Goal: Find contact information: Find contact information

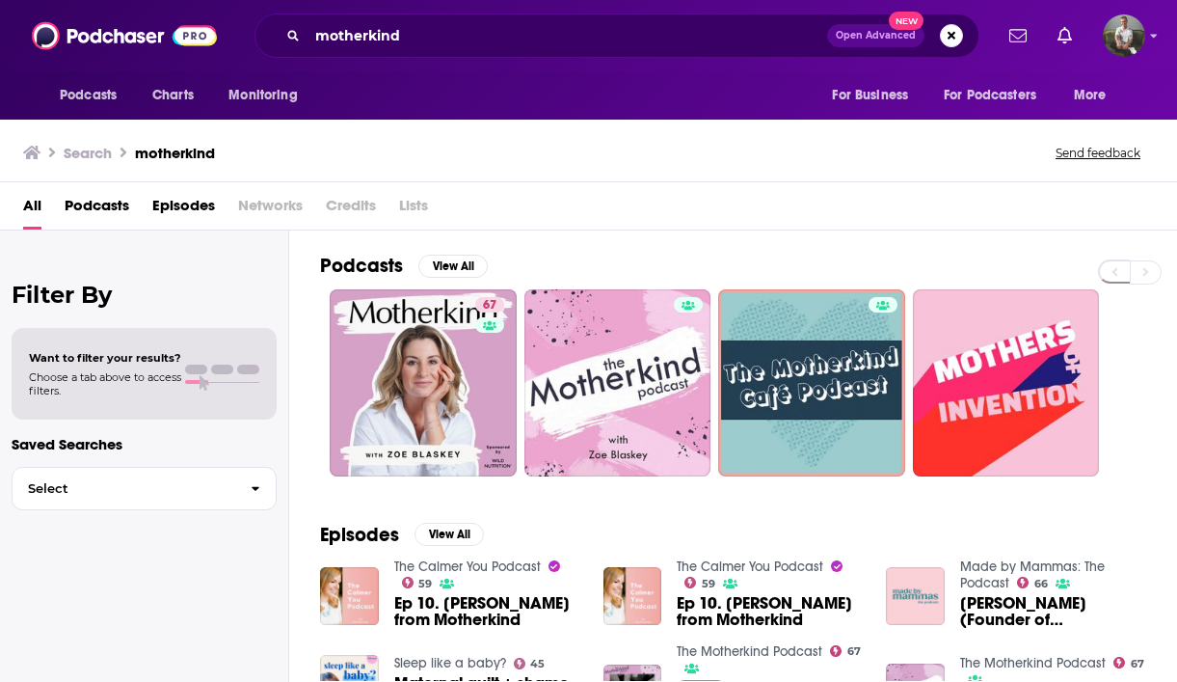
click at [106, 197] on span "Podcasts" at bounding box center [97, 210] width 65 height 40
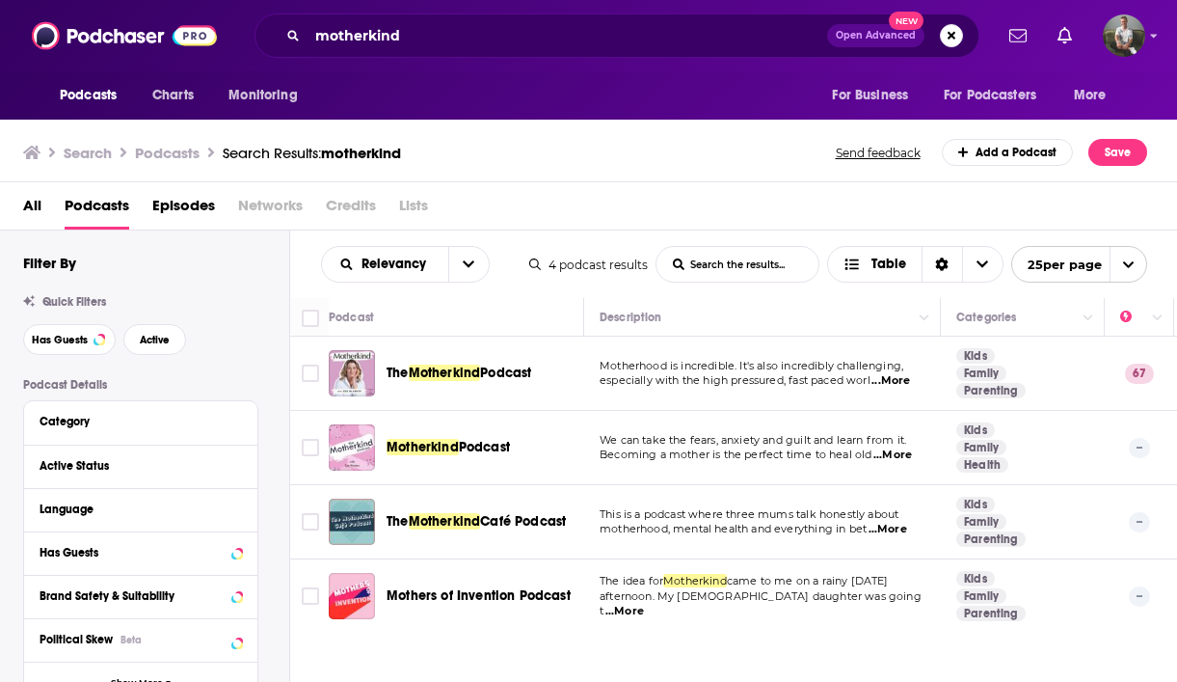
click at [440, 363] on div "The Motherkind Podcast" at bounding box center [487, 373] width 201 height 46
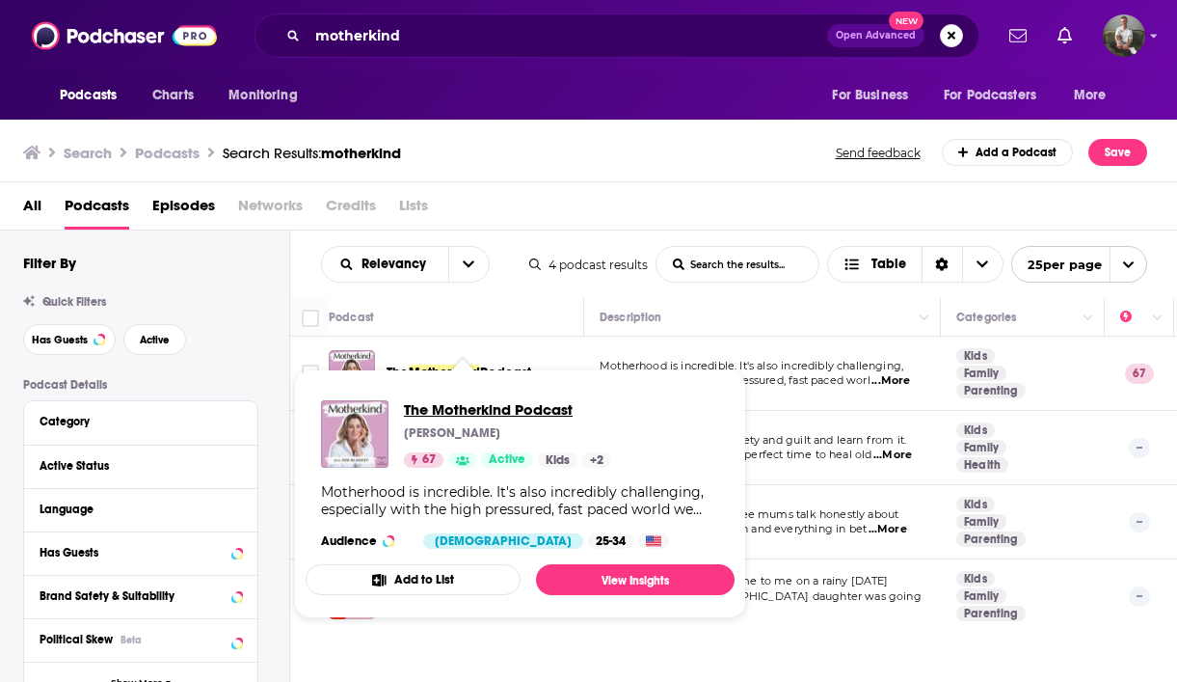
click at [446, 413] on span "The Motherkind Podcast" at bounding box center [507, 409] width 207 height 18
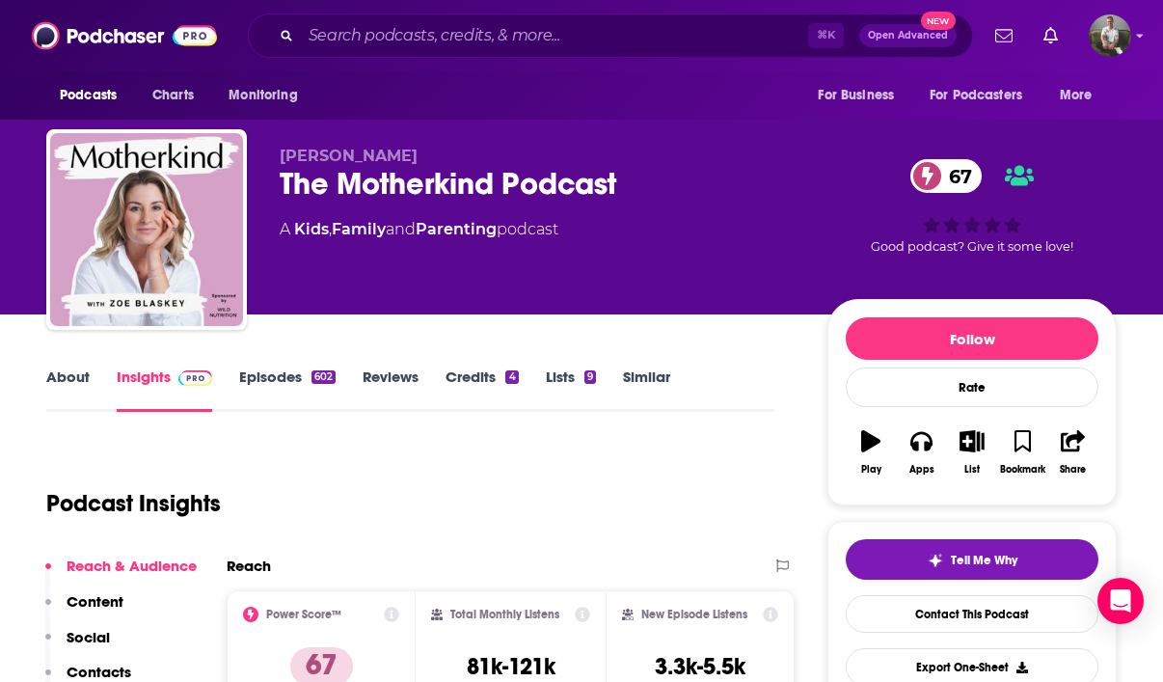
click at [925, 178] on icon at bounding box center [928, 176] width 12 height 18
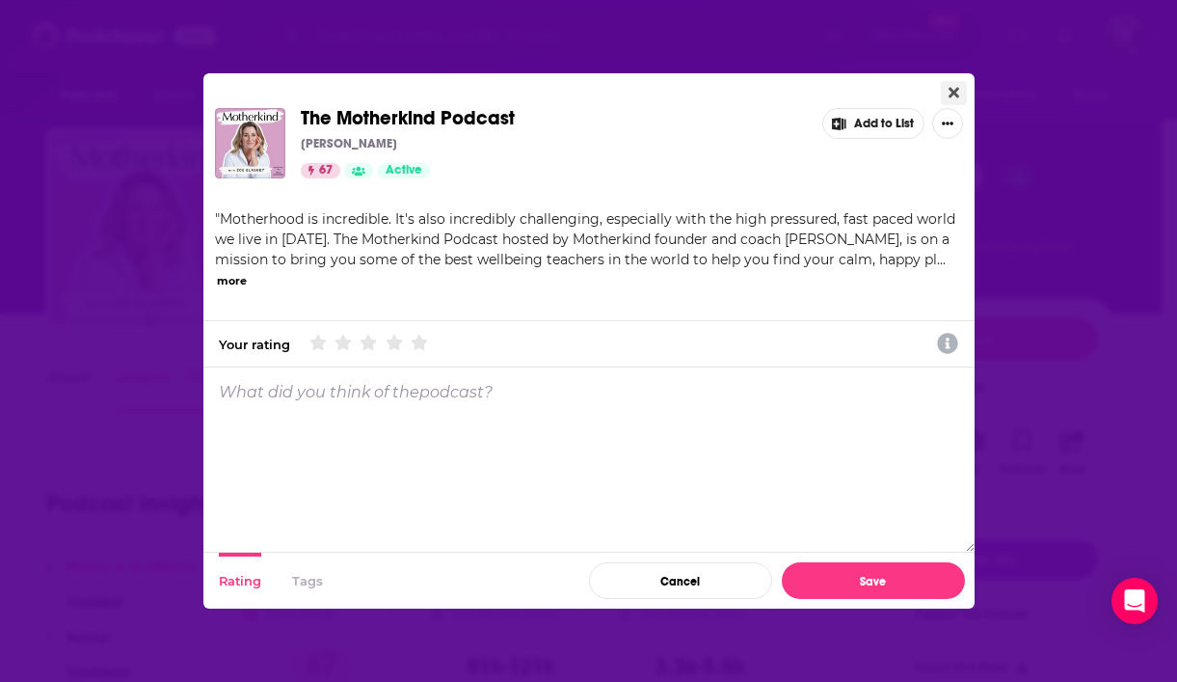
click at [954, 91] on icon "Close" at bounding box center [954, 93] width 11 height 11
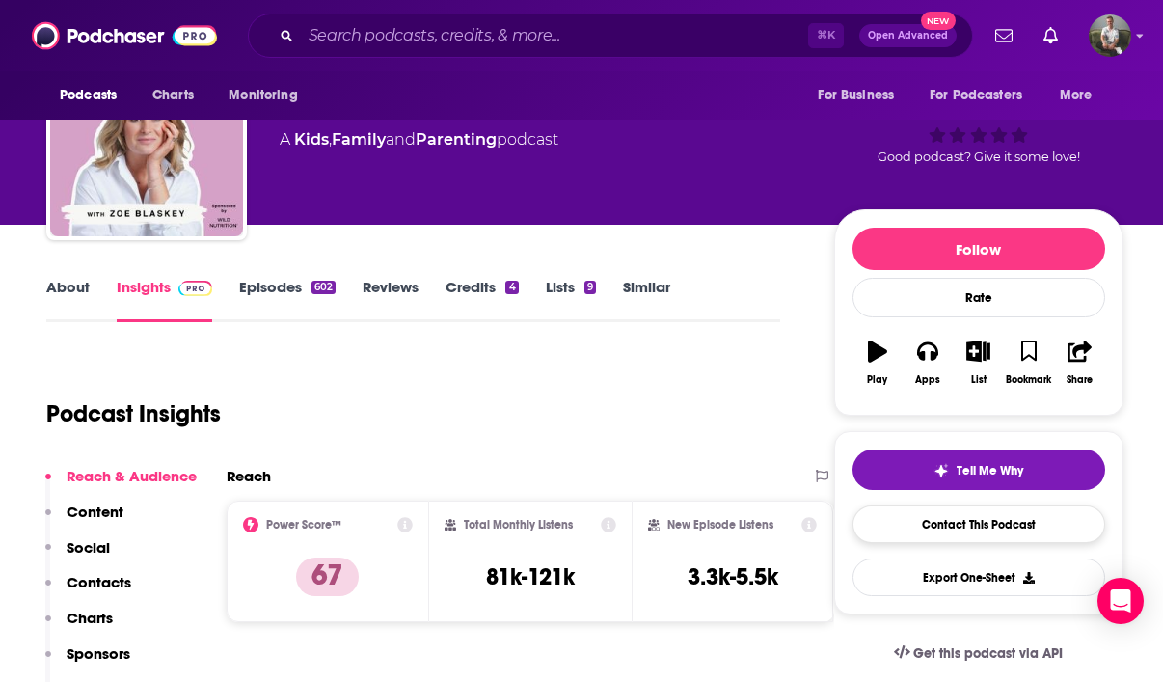
scroll to position [91, 0]
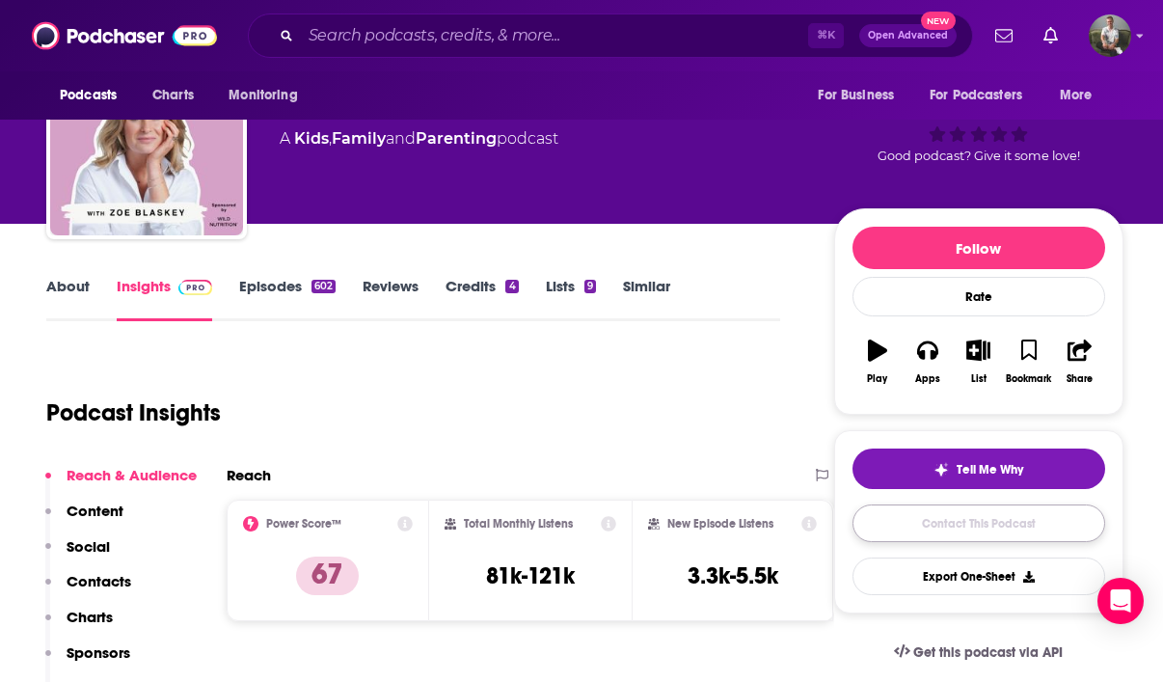
click at [959, 530] on link "Contact This Podcast" at bounding box center [978, 523] width 253 height 38
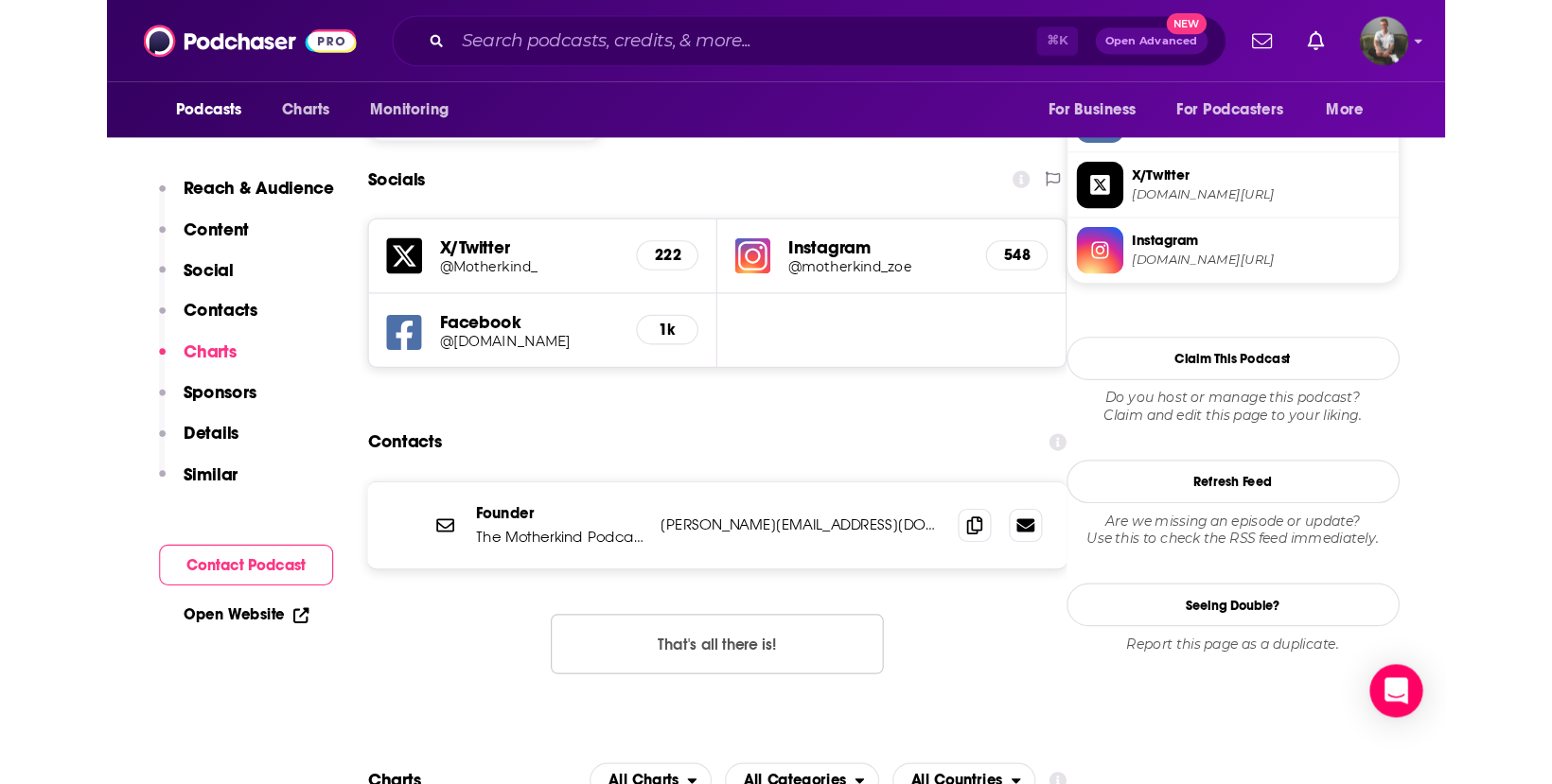
scroll to position [1643, 0]
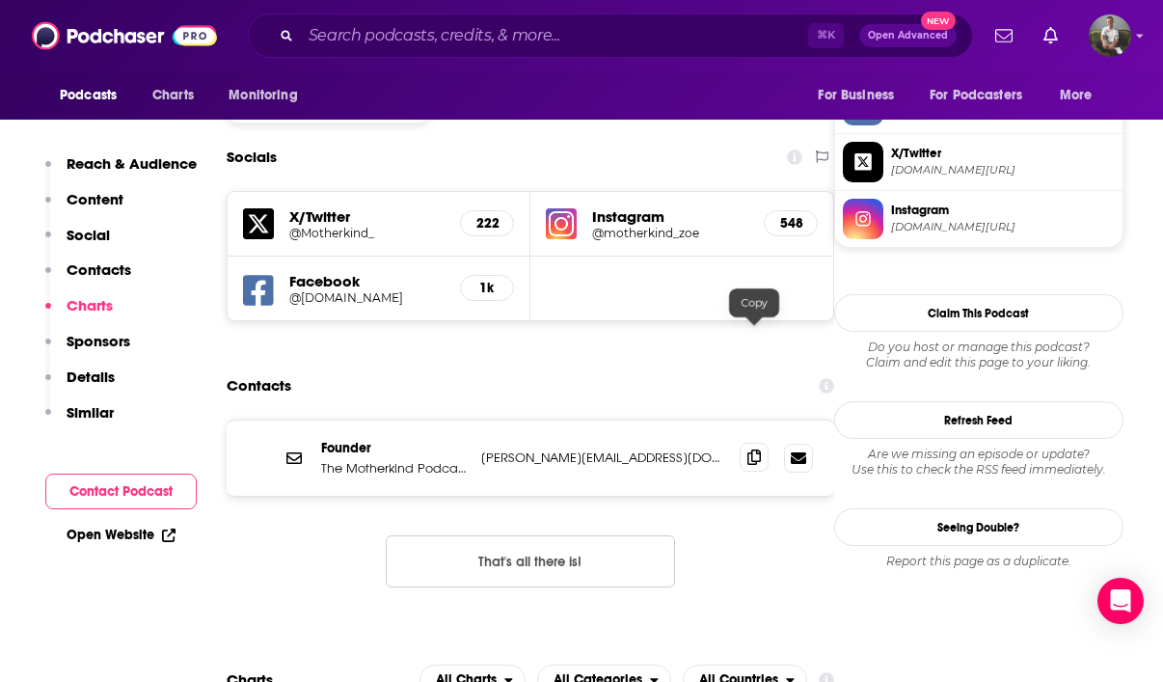
click at [756, 449] on icon at bounding box center [753, 456] width 13 height 15
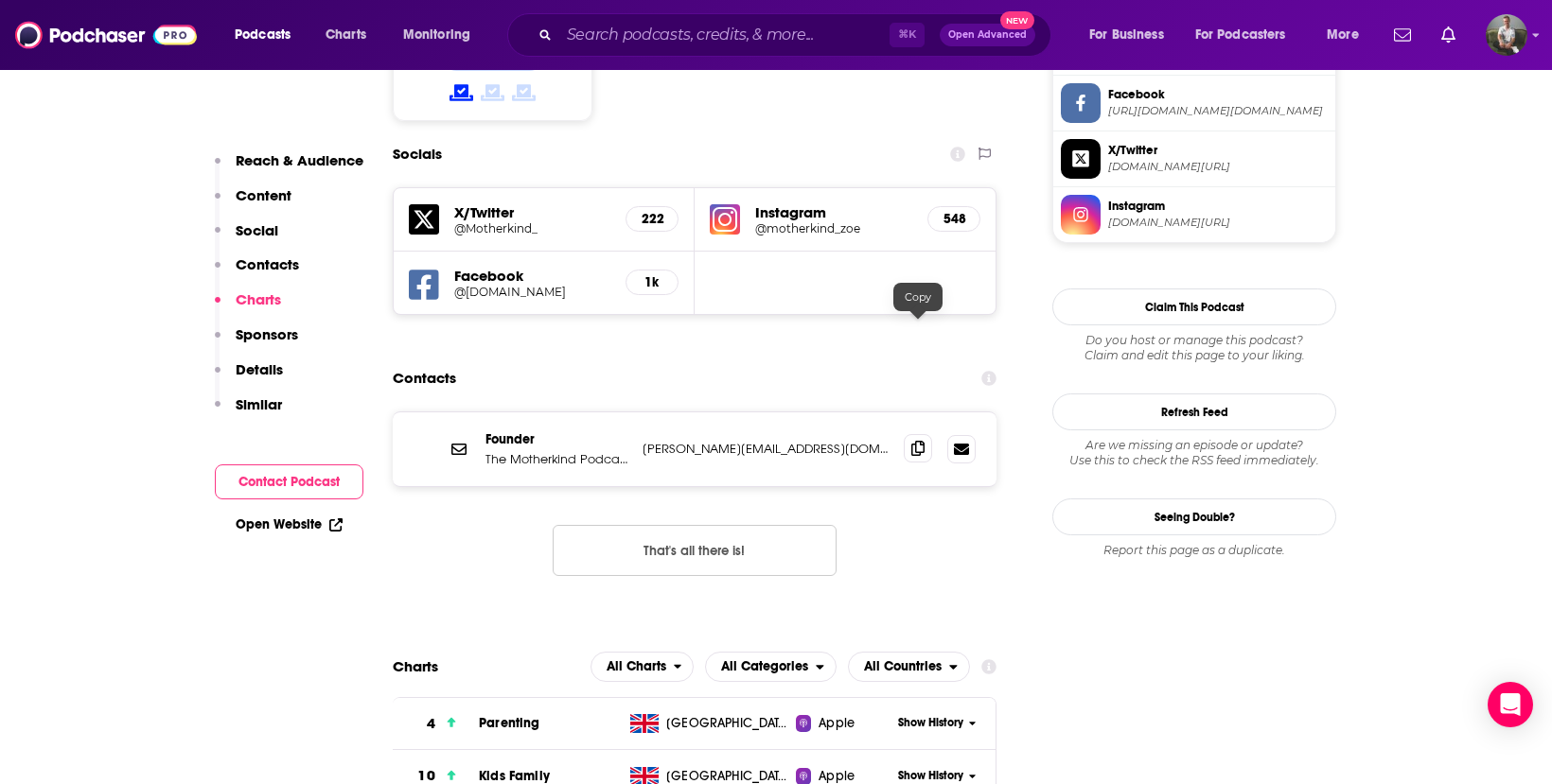
click at [920, 441] on icon at bounding box center [918, 447] width 13 height 15
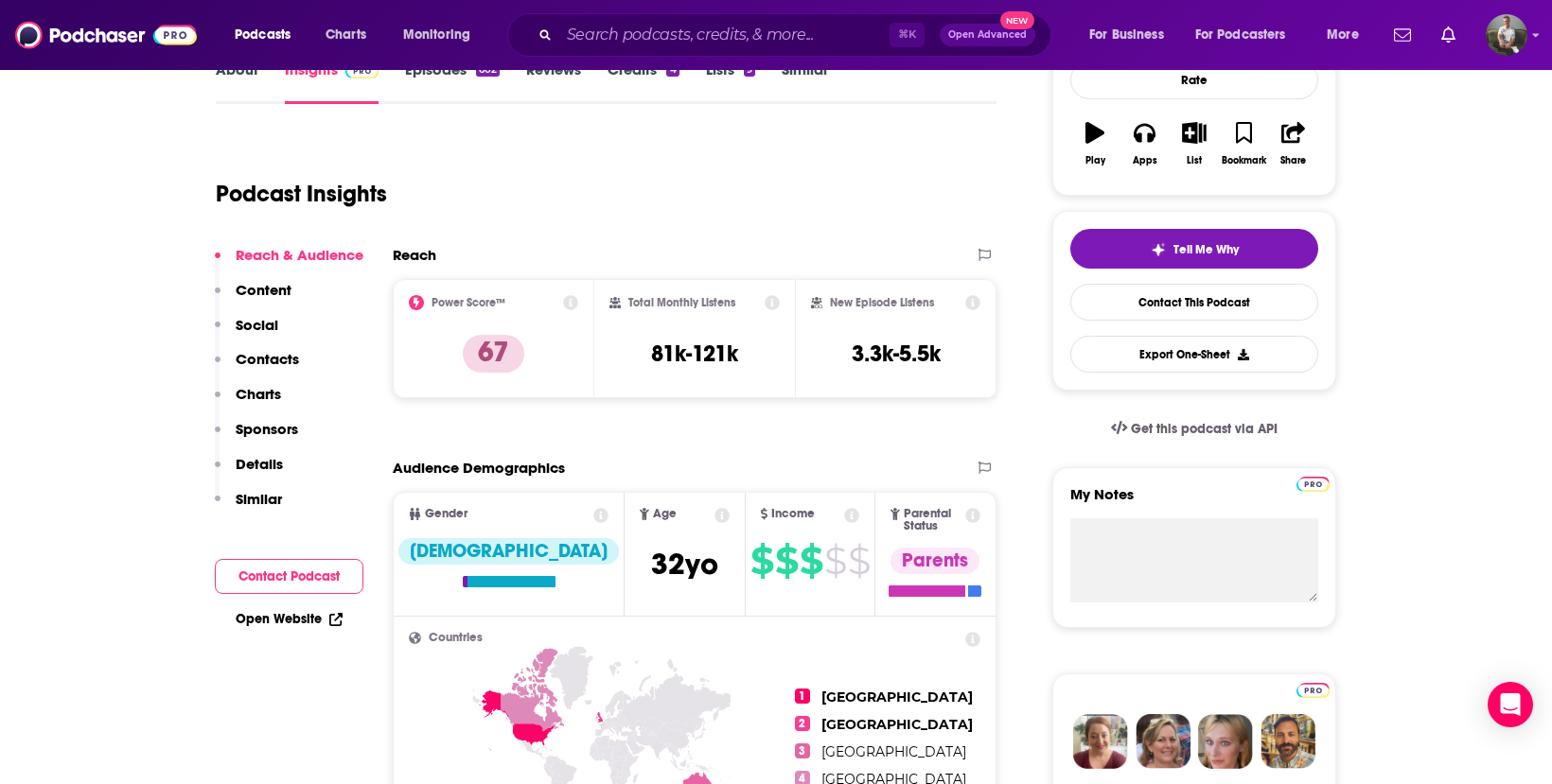
scroll to position [0, 0]
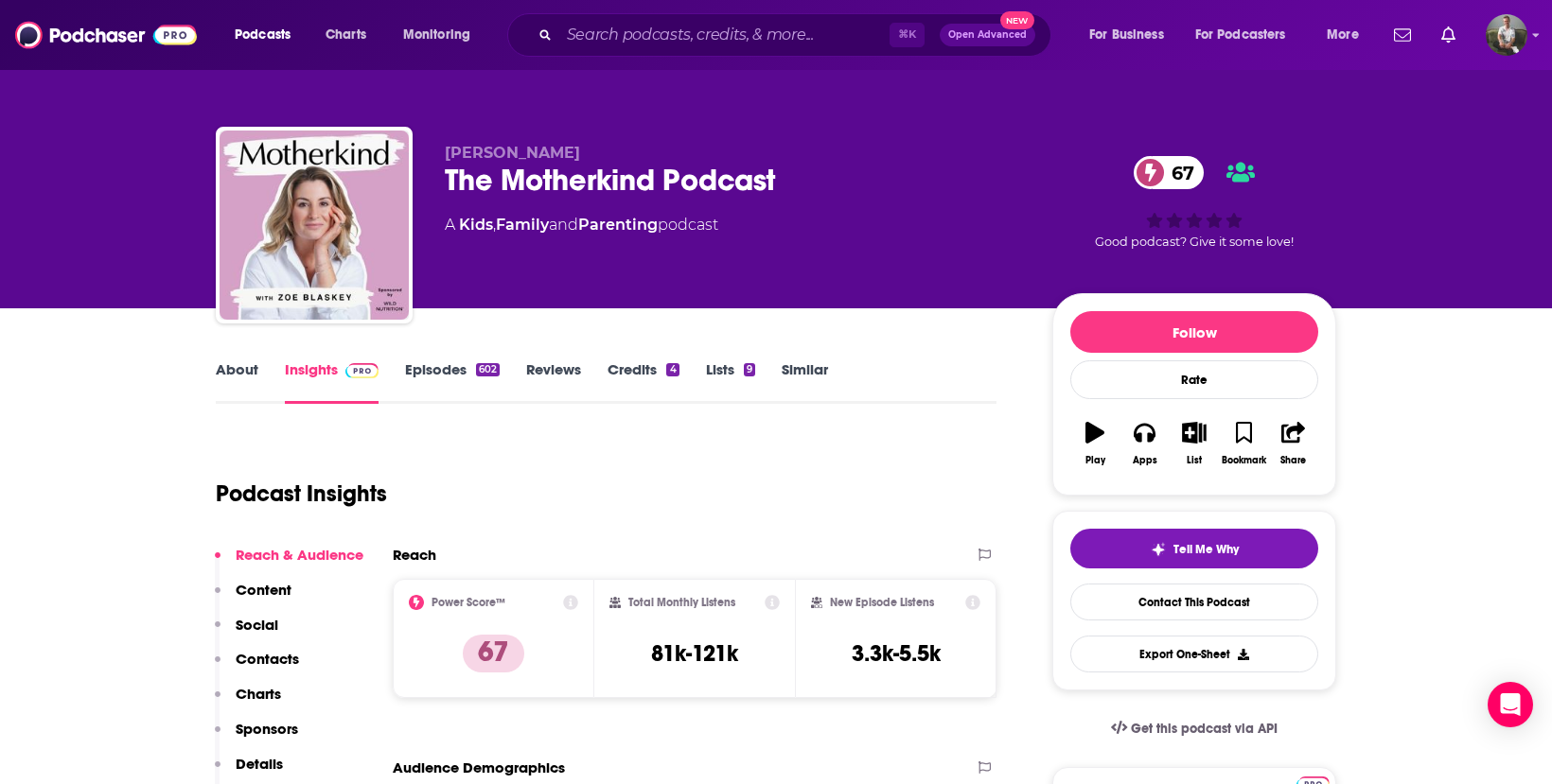
click at [234, 365] on link "About" at bounding box center [237, 382] width 42 height 43
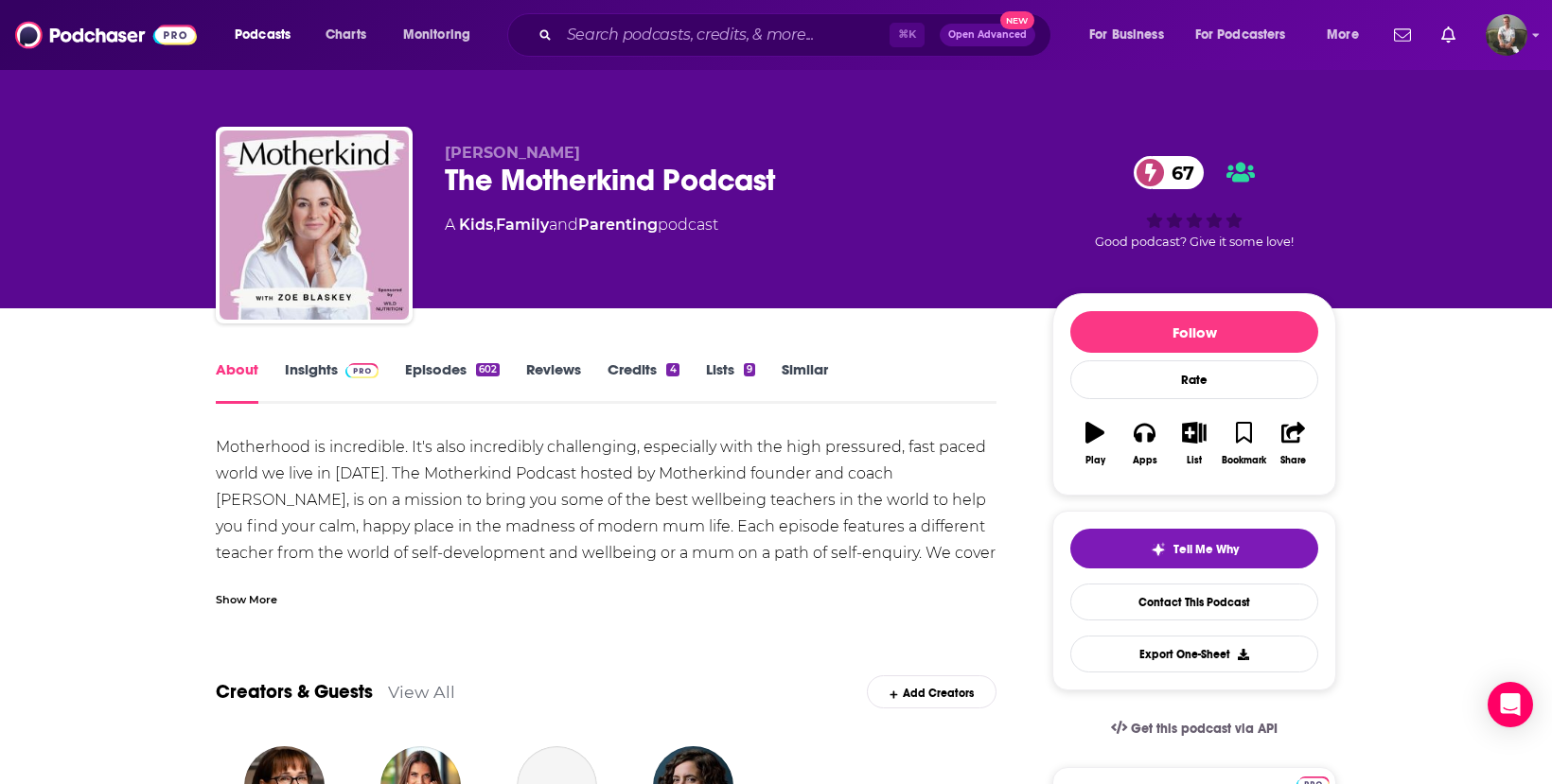
click at [440, 371] on link "Episodes 602" at bounding box center [453, 382] width 94 height 43
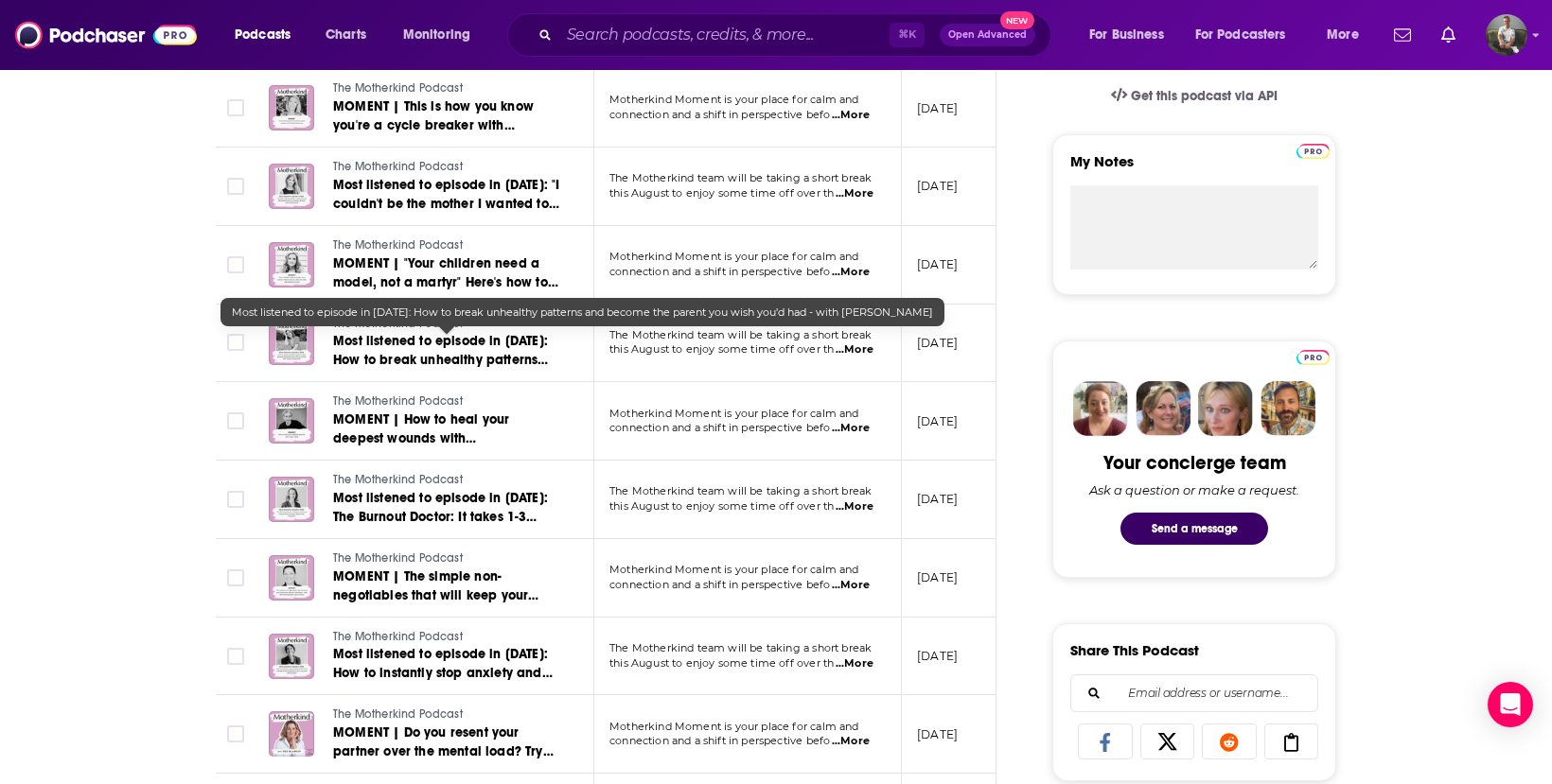
scroll to position [649, 0]
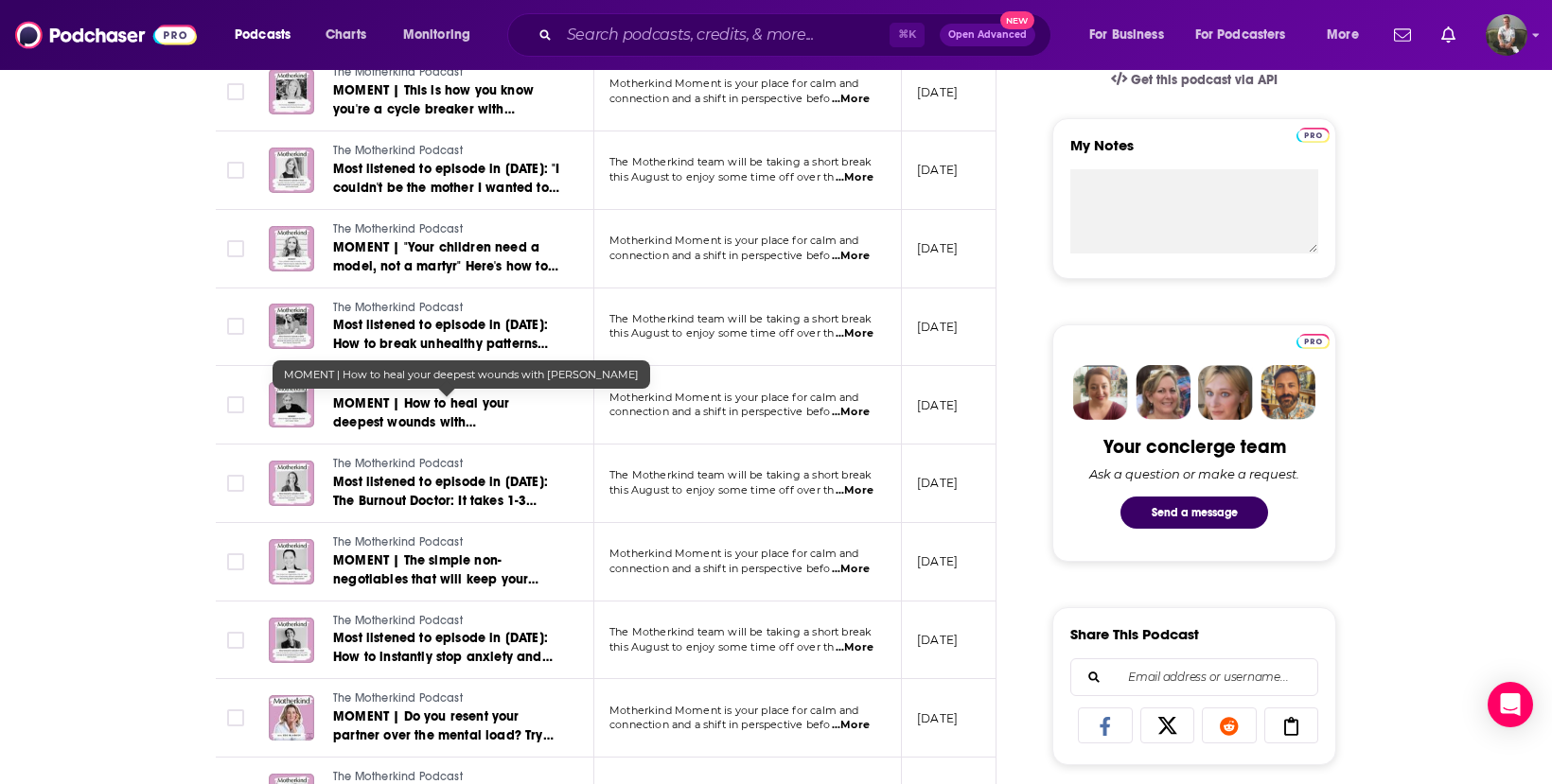
click at [388, 407] on span "MOMENT | How to heal your deepest wounds with [PERSON_NAME]" at bounding box center [420, 422] width 176 height 54
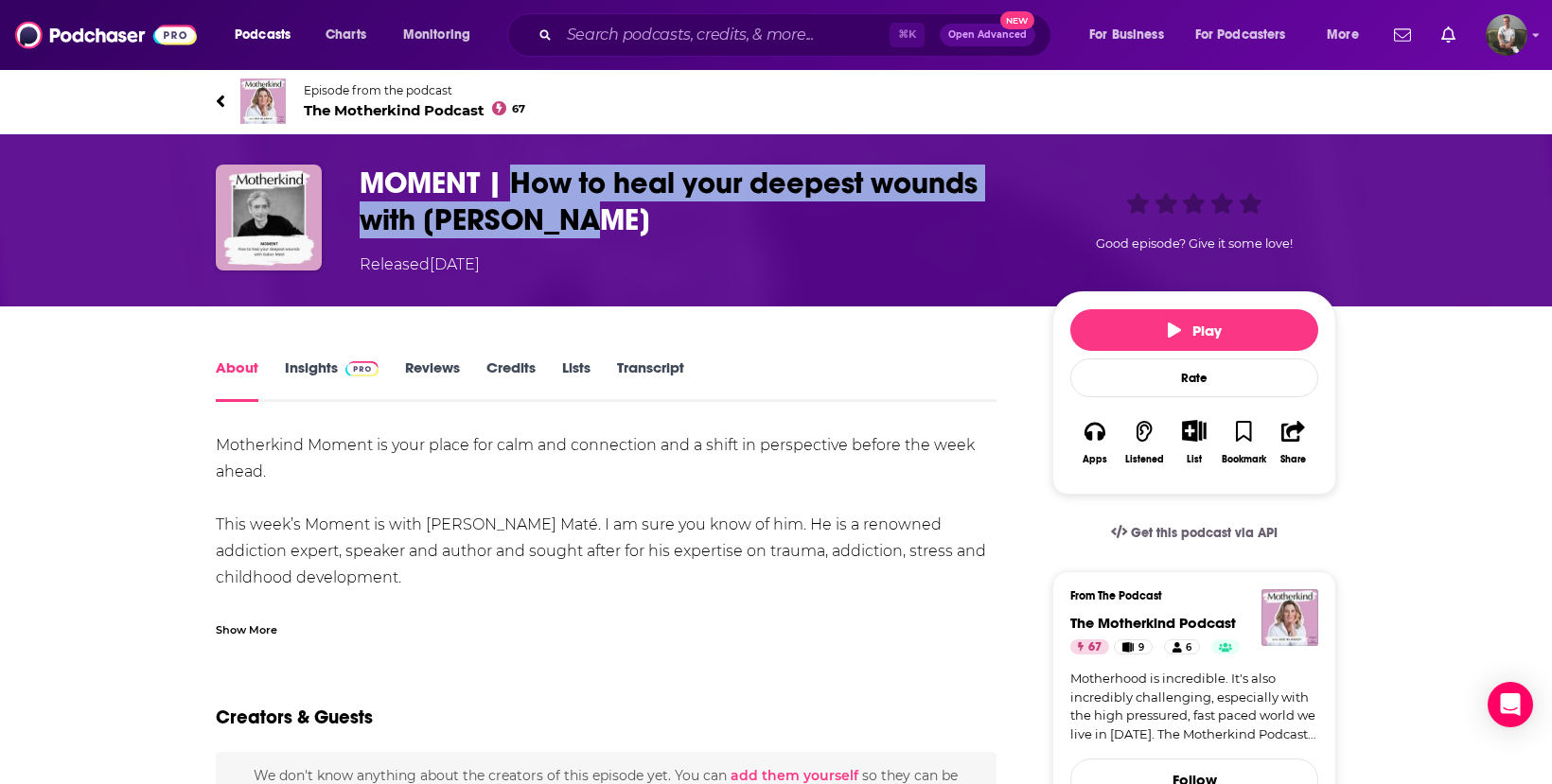
drag, startPoint x: 515, startPoint y: 179, endPoint x: 606, endPoint y: 226, distance: 102.4
click at [606, 226] on h1 "MOMENT | How to heal your deepest wounds with [PERSON_NAME]" at bounding box center [690, 201] width 663 height 74
copy h1 "How to heal your deepest wounds with [PERSON_NAME]"
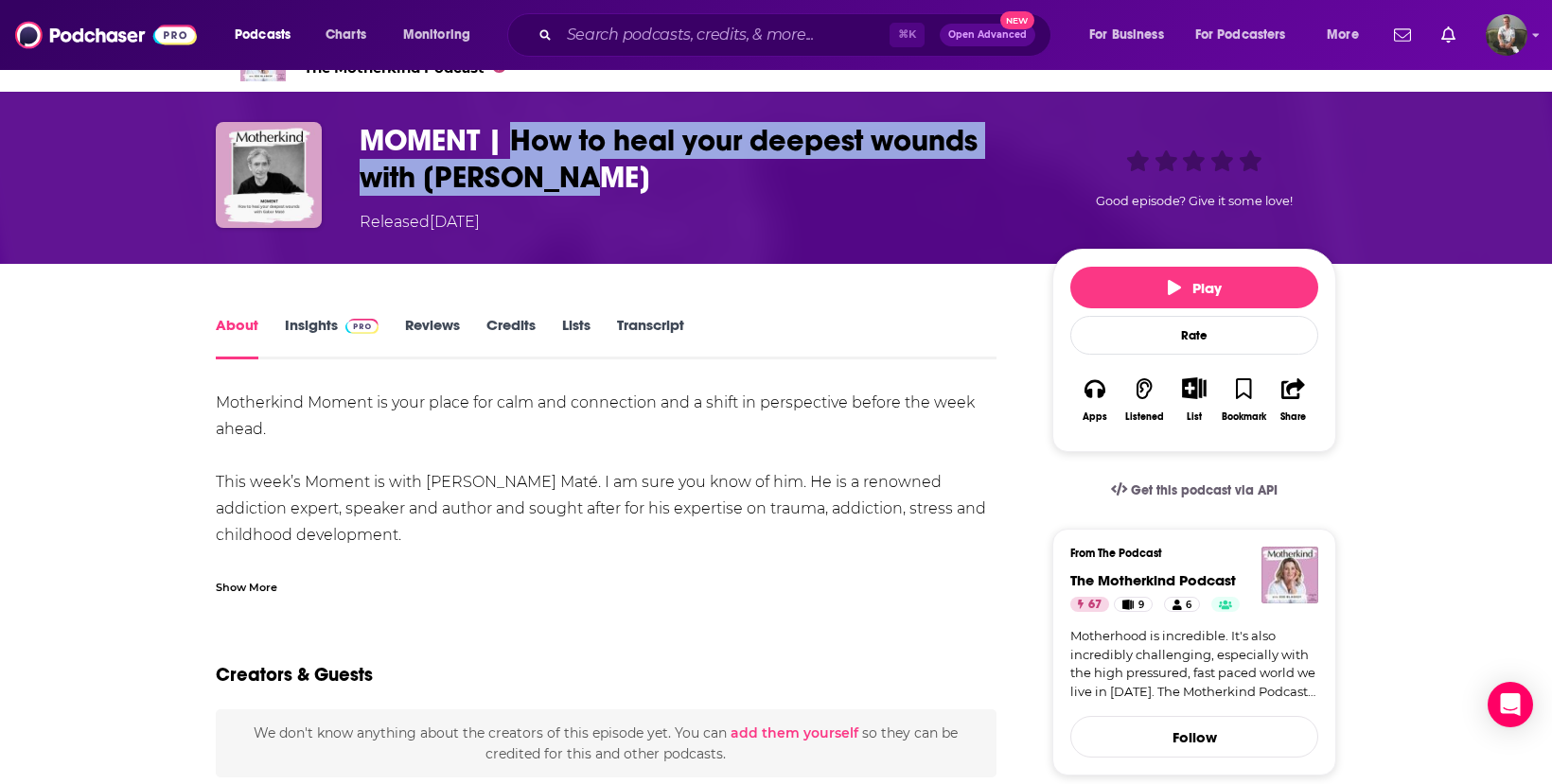
scroll to position [43, 0]
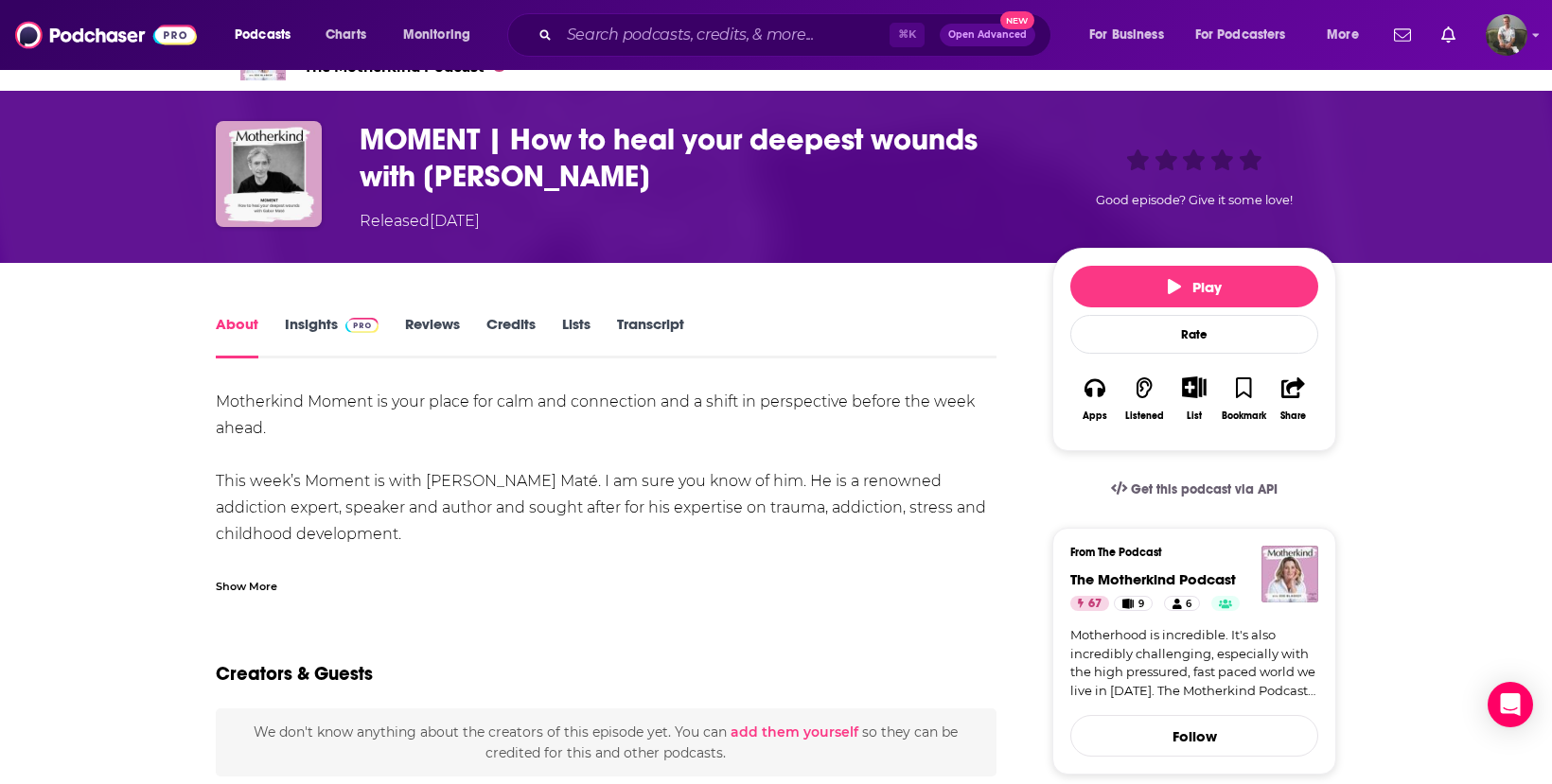
click at [258, 589] on div "Show More" at bounding box center [246, 585] width 62 height 18
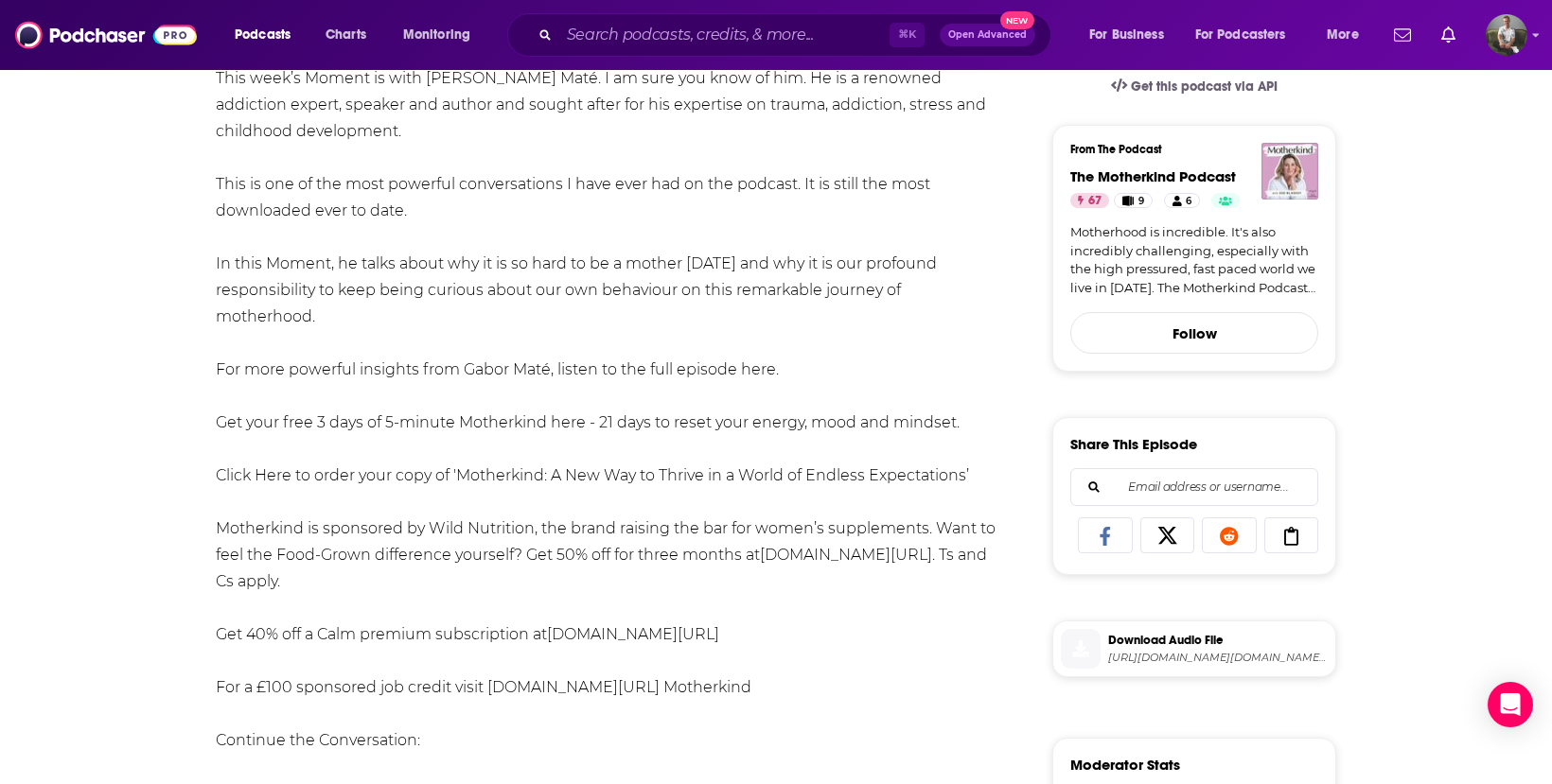
scroll to position [448, 0]
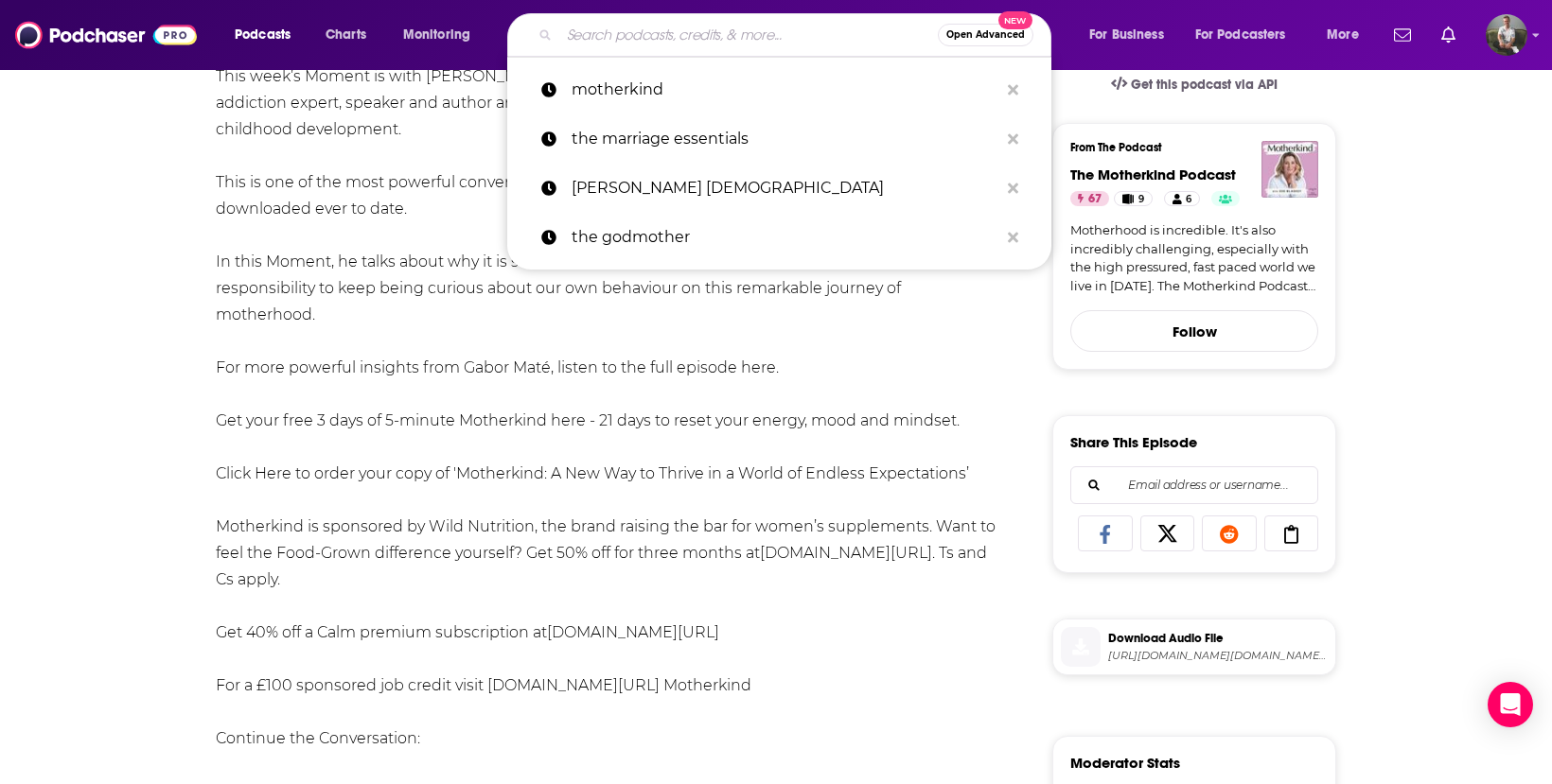
click at [751, 47] on input "Search podcasts, credits, & more..." at bounding box center [749, 34] width 379 height 30
paste input "The Unapologetic Man Podcast"
type input "The Unapologetic Man Podcast"
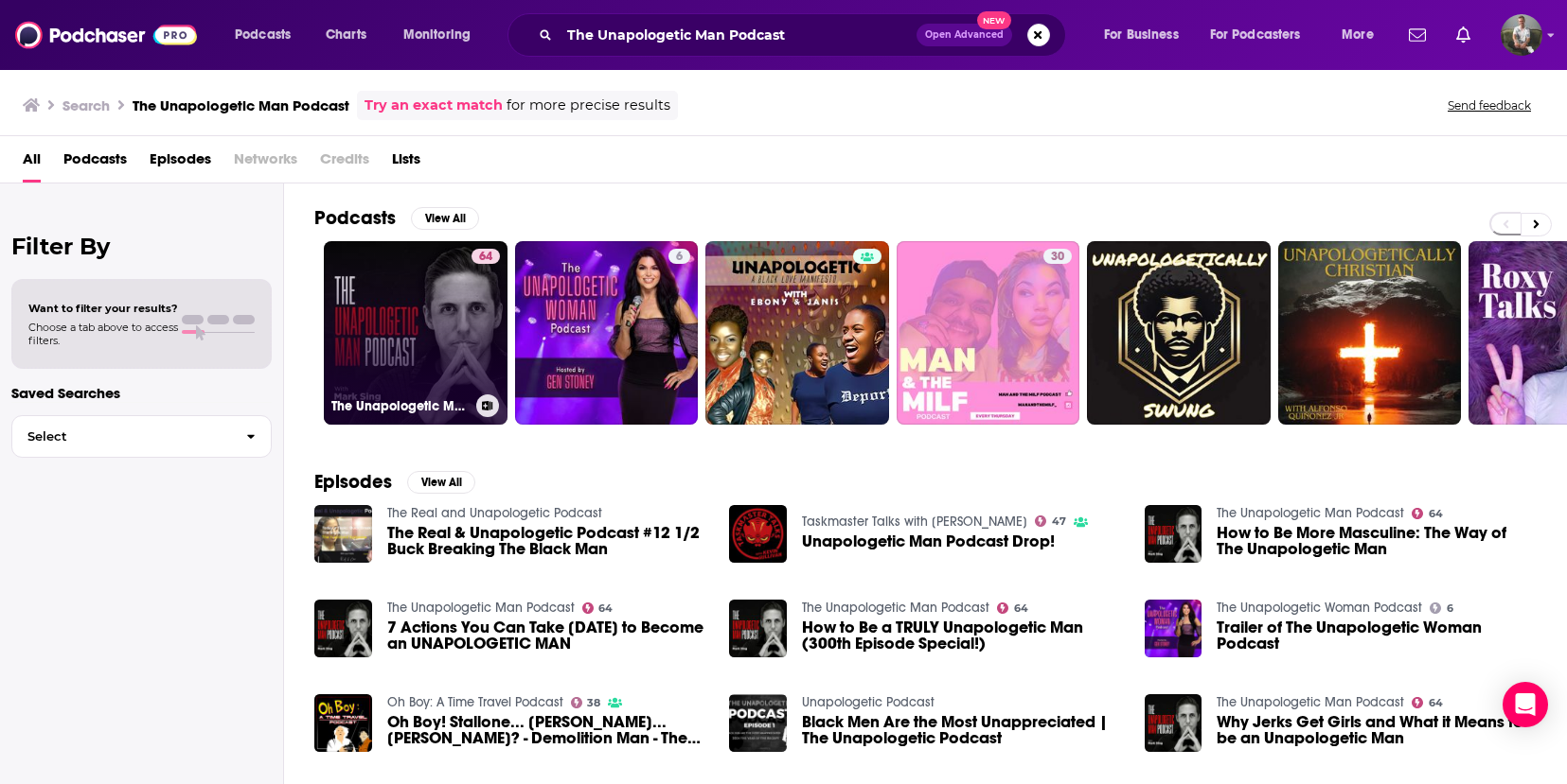
click at [447, 333] on link "64 The Unapologetic Man Podcast" at bounding box center [415, 333] width 184 height 183
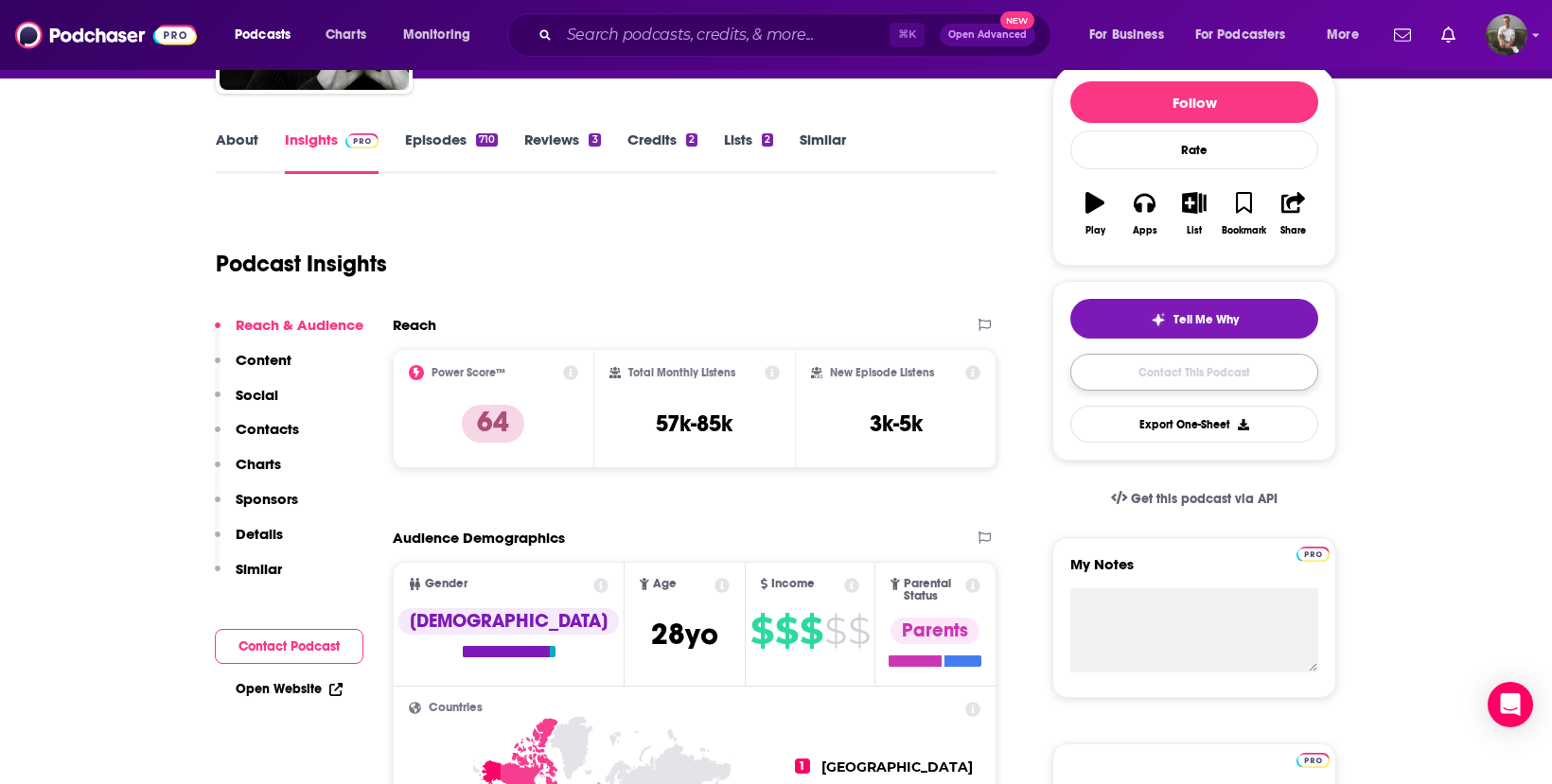
click at [1154, 382] on link "Contact This Podcast" at bounding box center [1194, 373] width 248 height 37
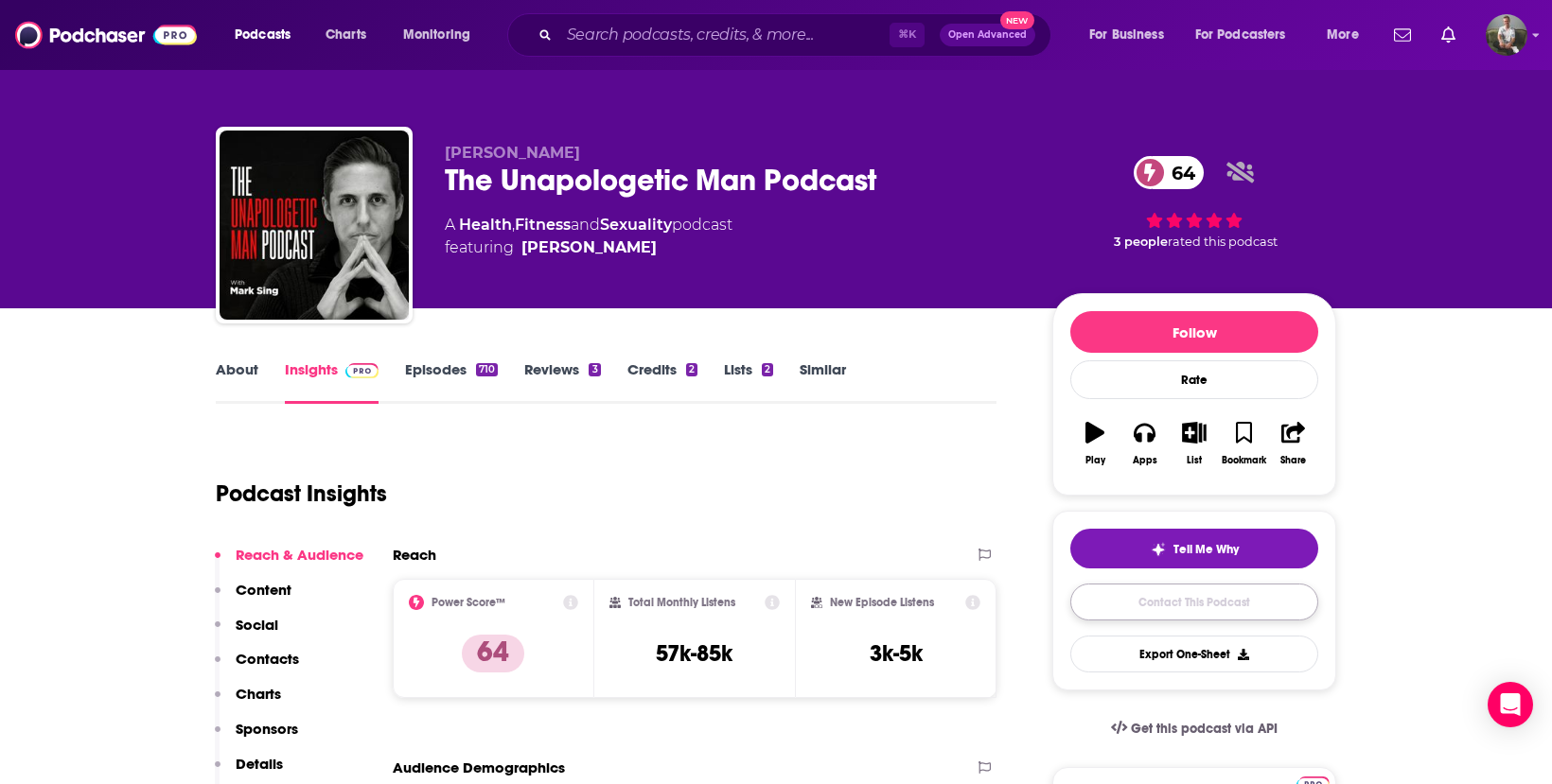
click at [1151, 604] on link "Contact This Podcast" at bounding box center [1194, 602] width 248 height 37
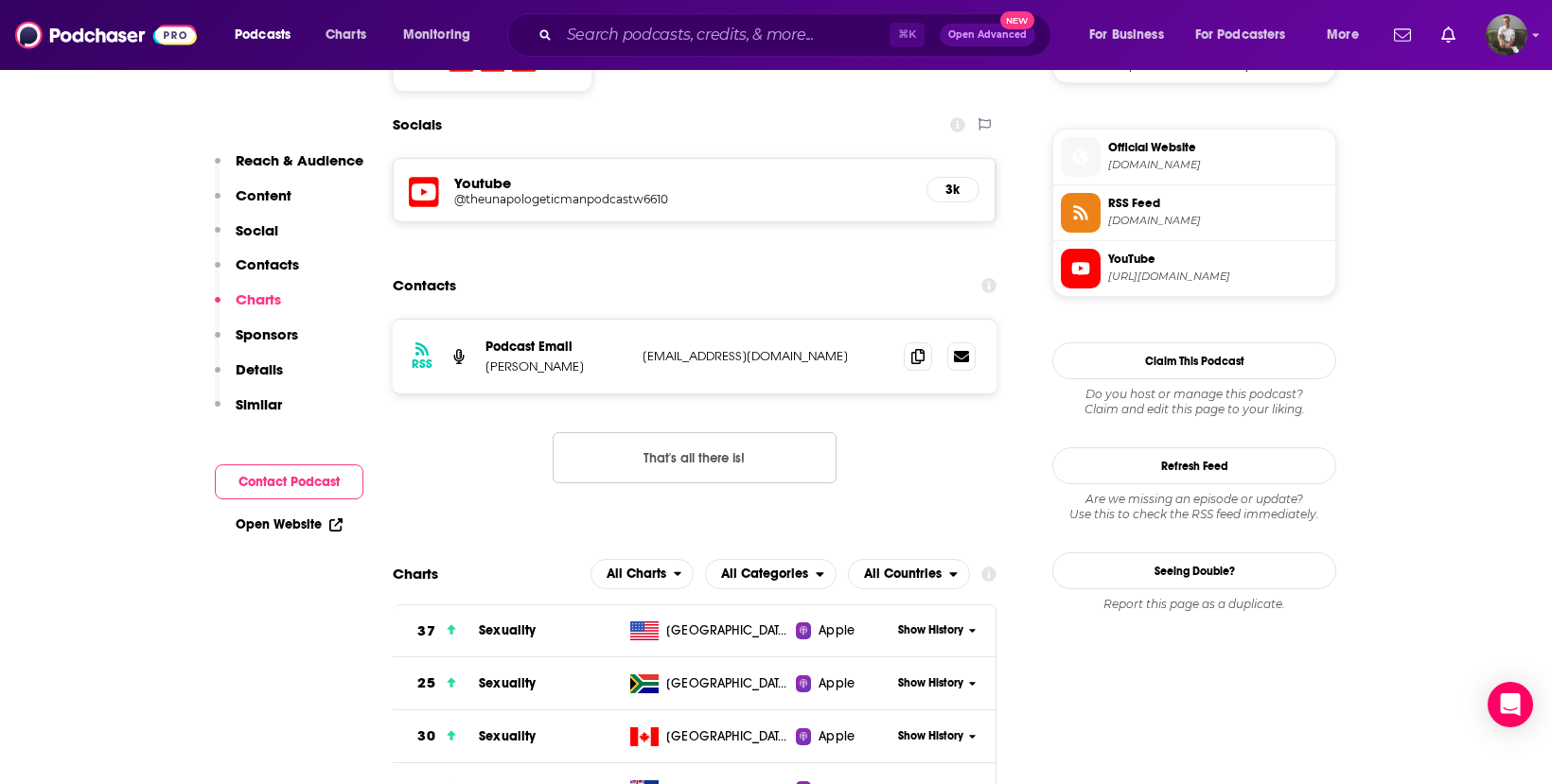
scroll to position [1644, 0]
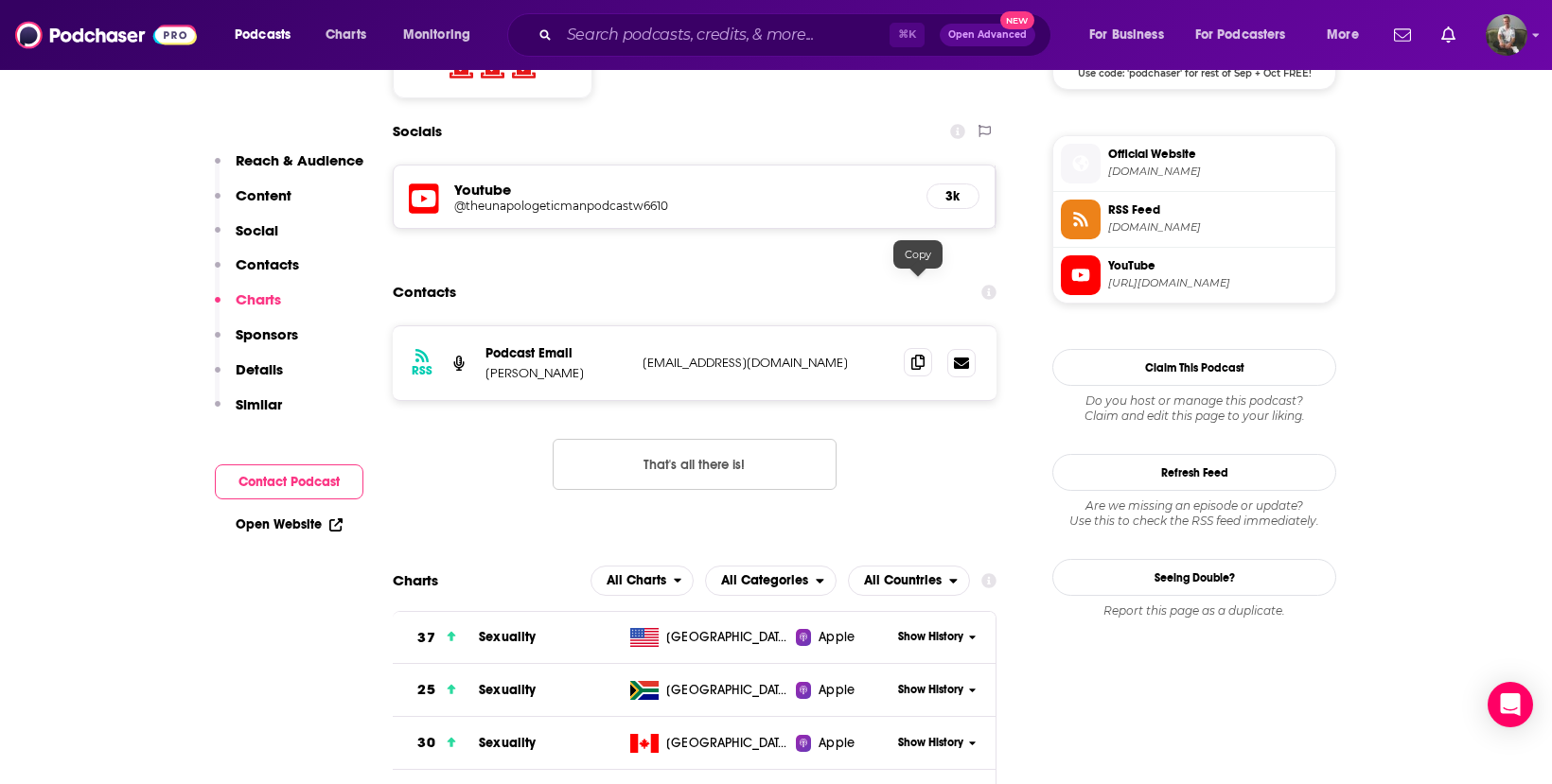
click at [921, 355] on icon at bounding box center [918, 362] width 13 height 15
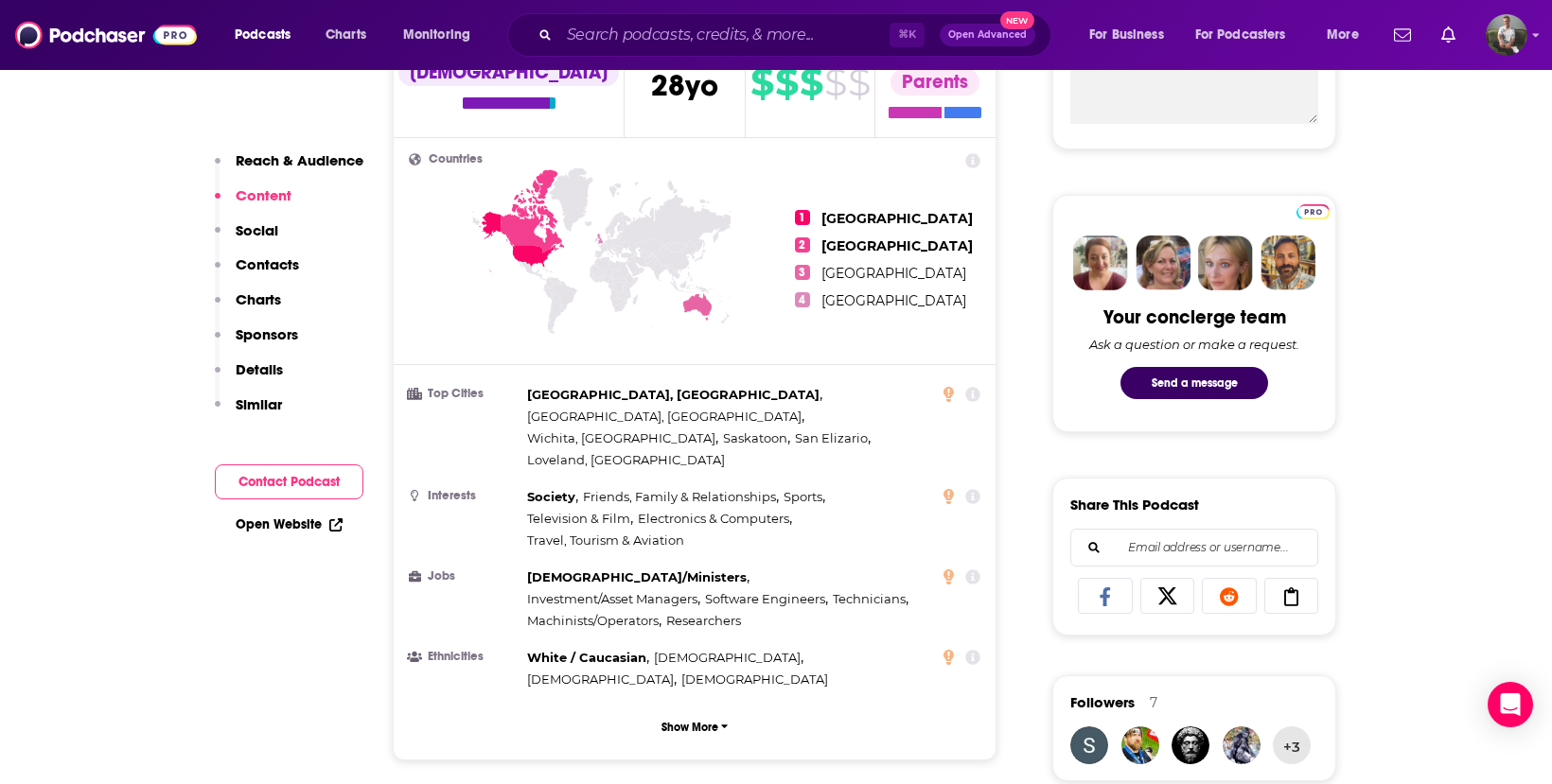
scroll to position [0, 0]
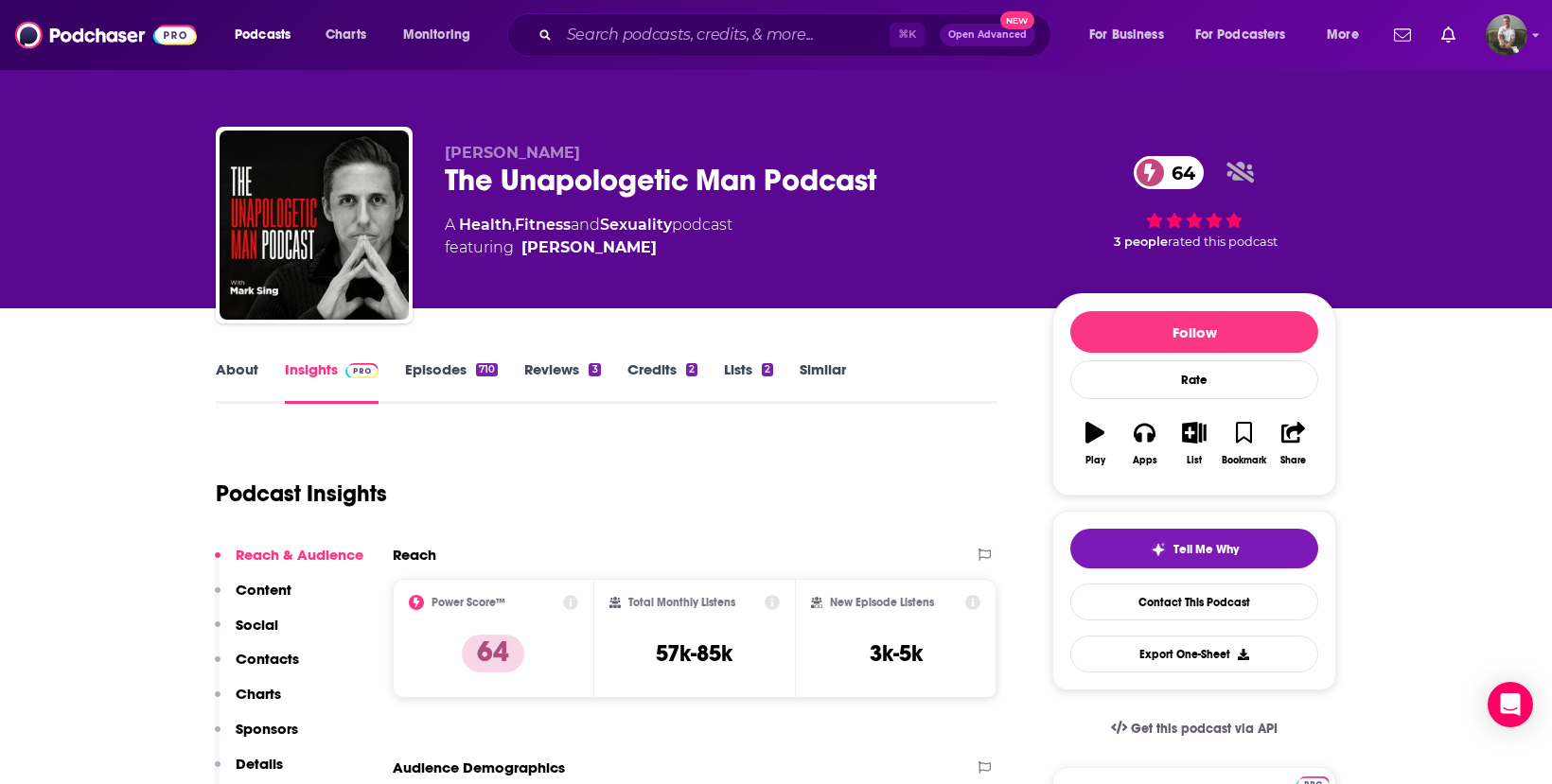
click at [409, 371] on link "Episodes 710" at bounding box center [452, 382] width 92 height 43
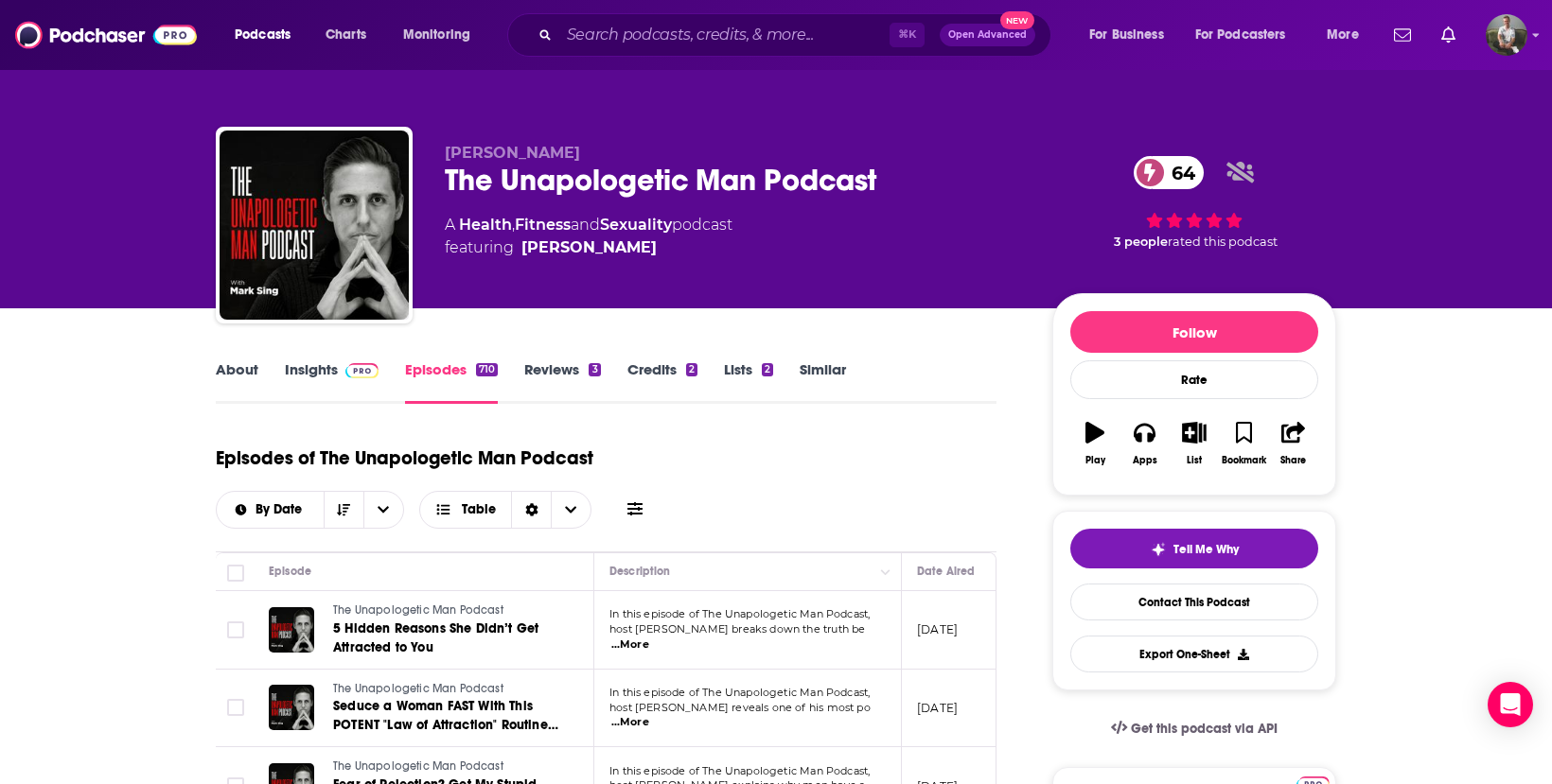
click at [314, 366] on link "Insights" at bounding box center [331, 382] width 93 height 43
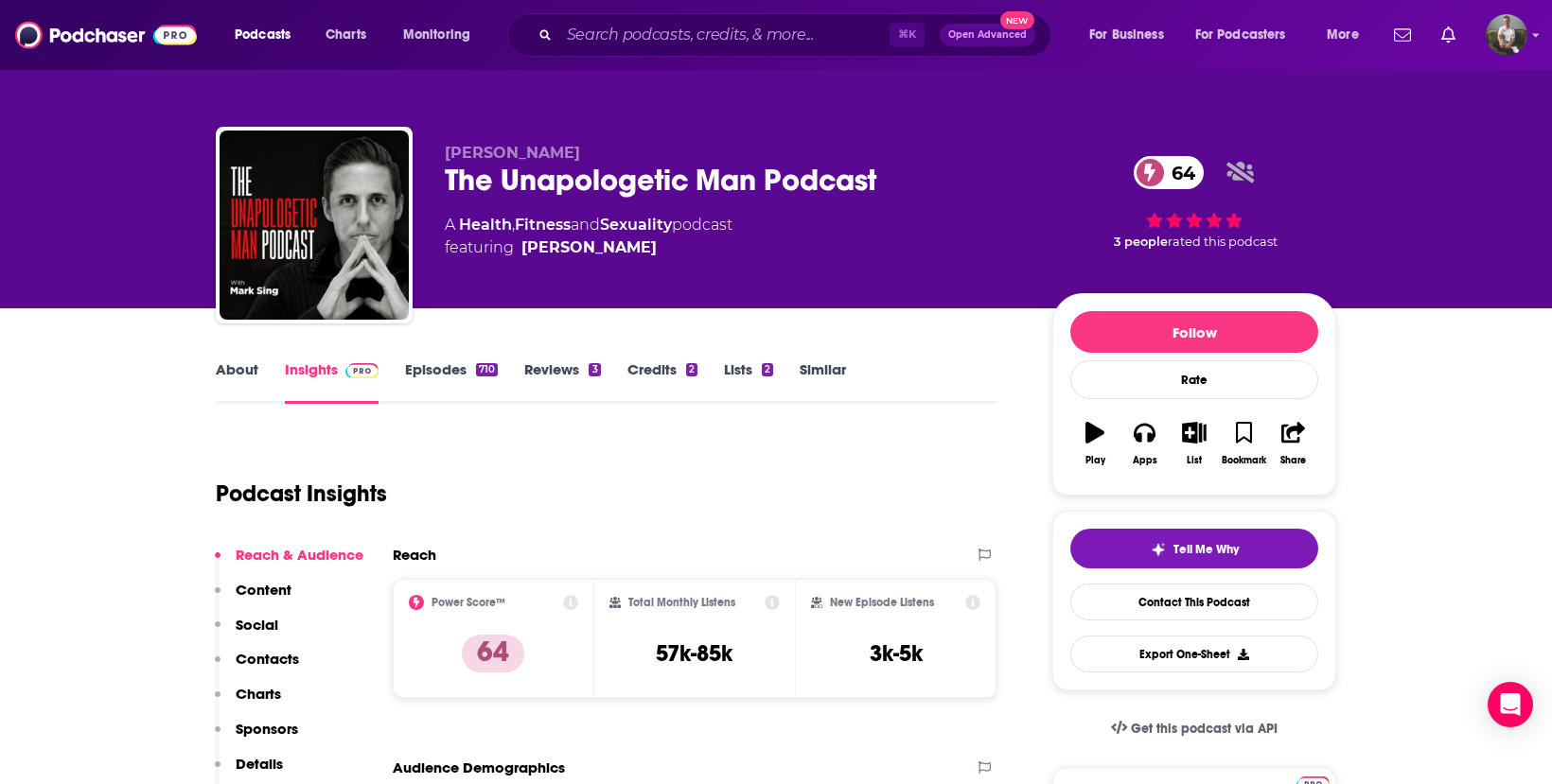
click at [556, 368] on link "Reviews 3" at bounding box center [562, 382] width 76 height 43
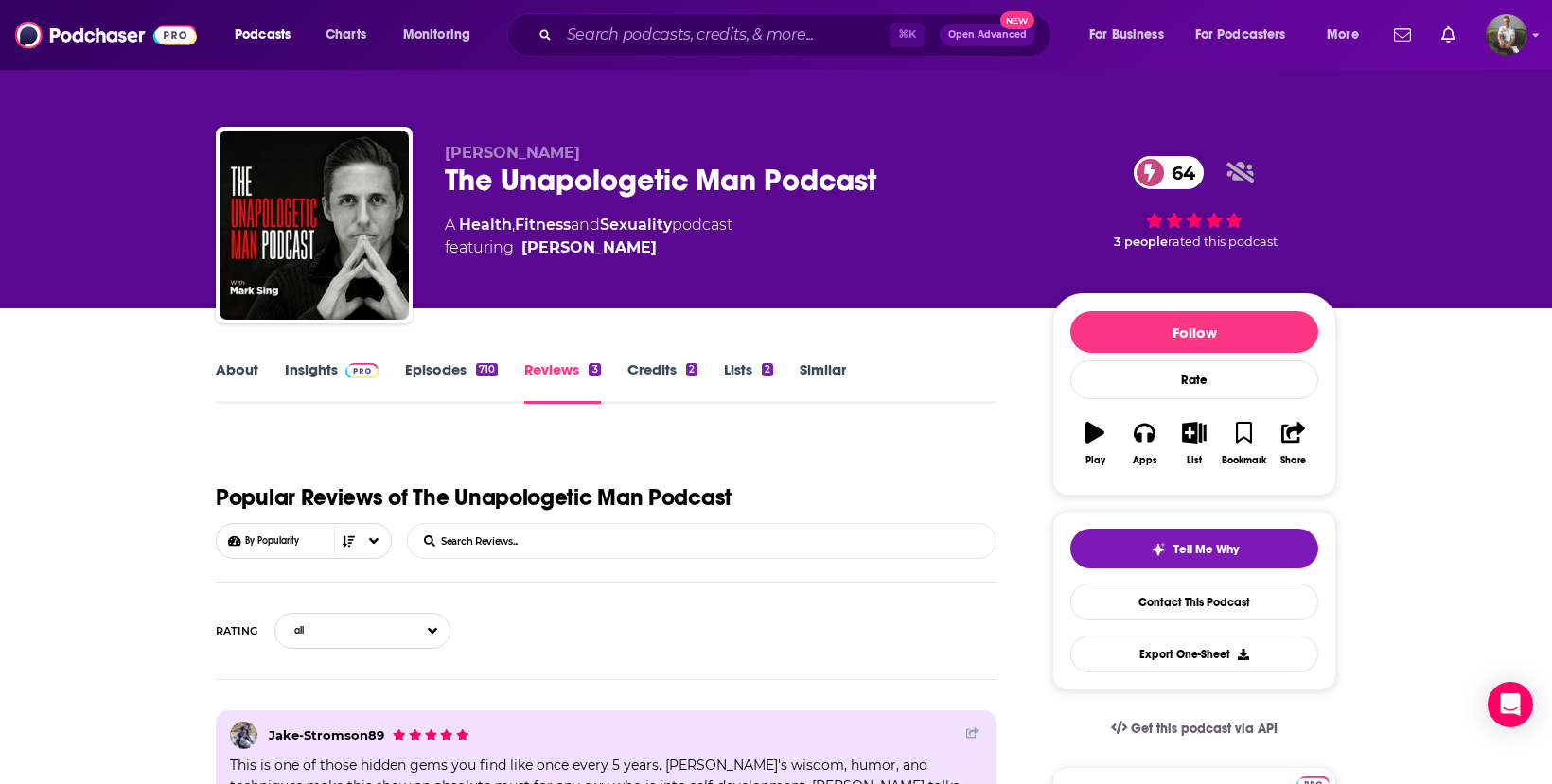
click at [652, 384] on link "Credits 2" at bounding box center [662, 382] width 70 height 43
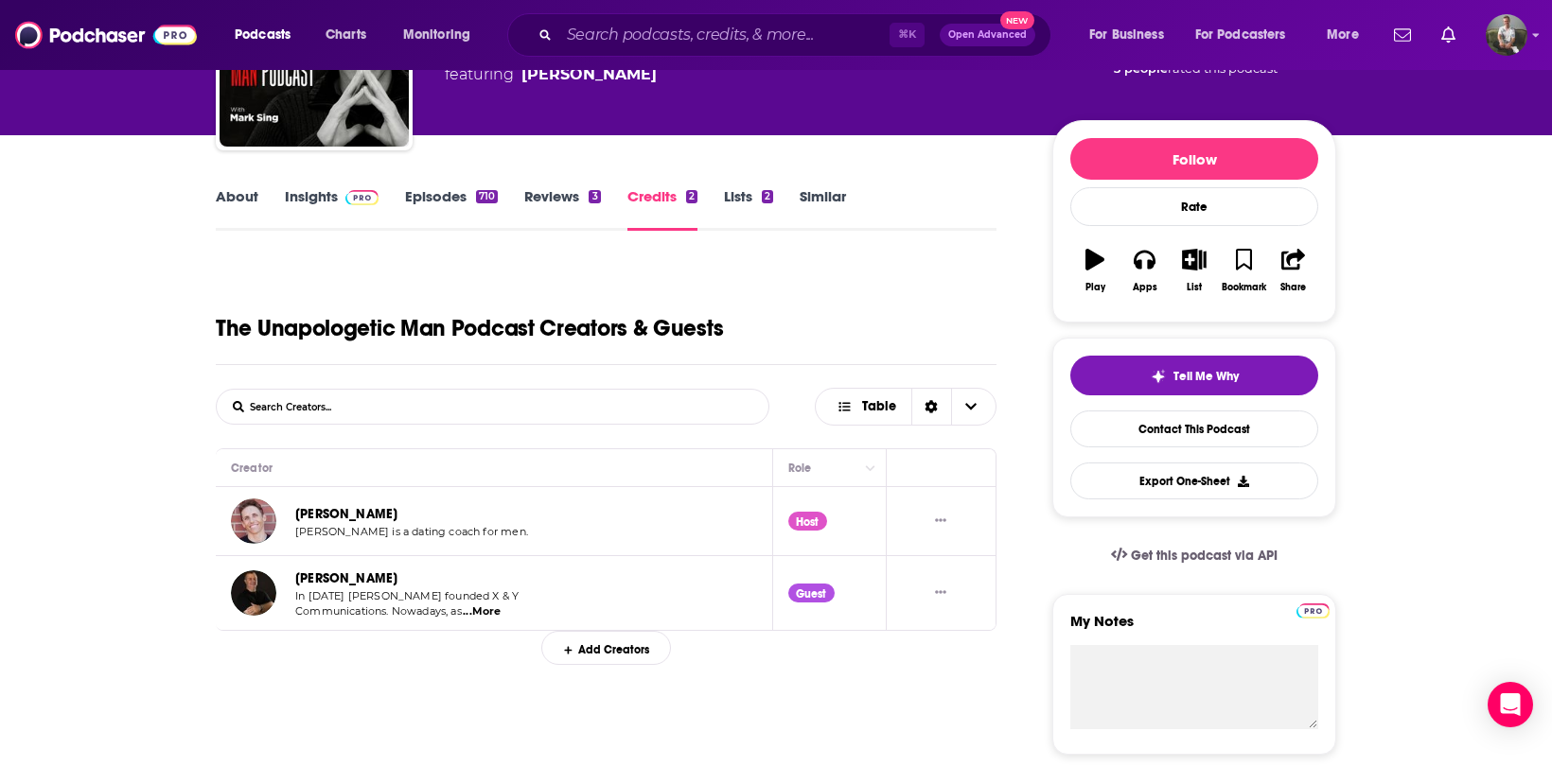
scroll to position [225, 0]
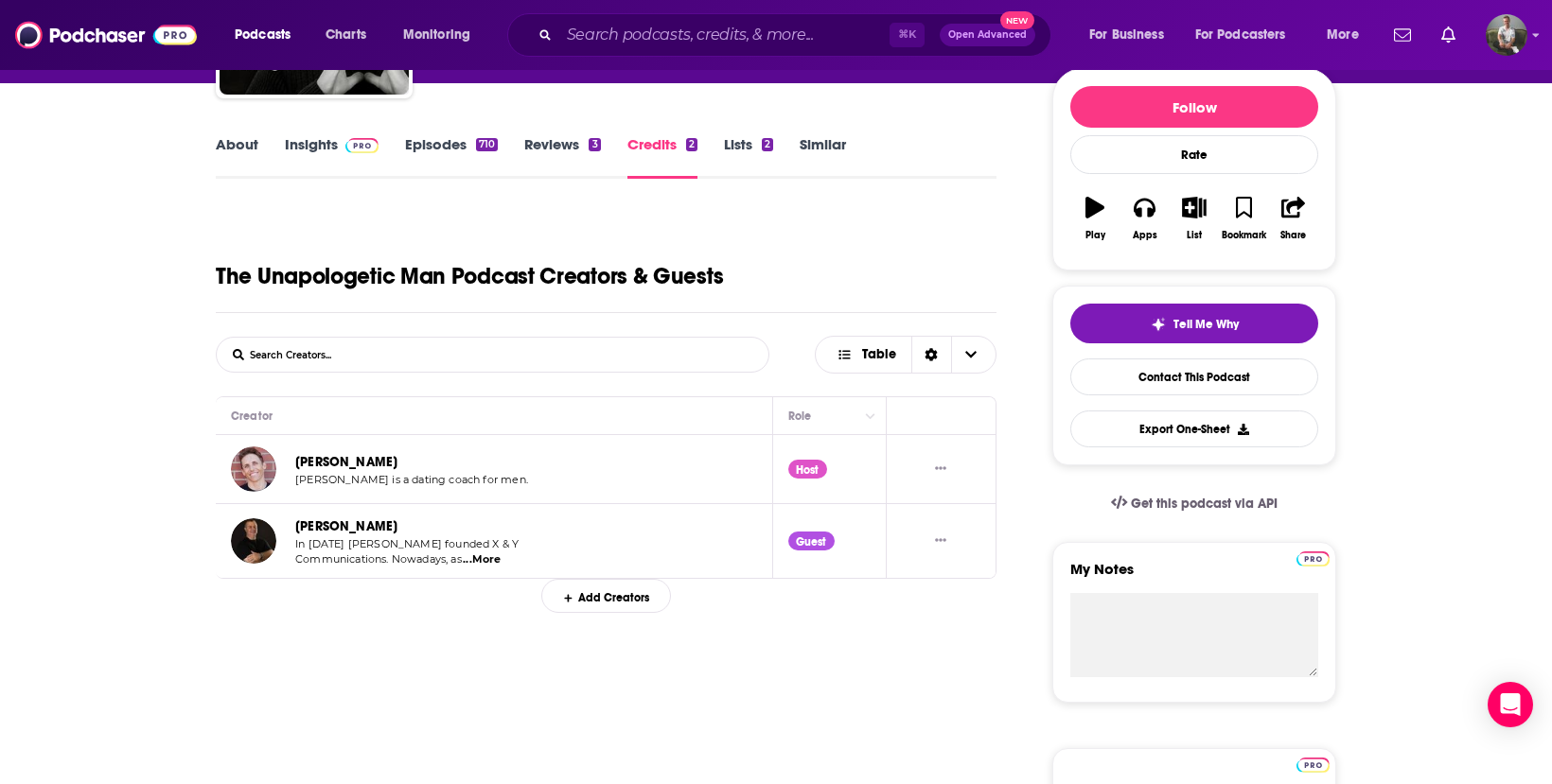
click at [745, 135] on link "Lists 2" at bounding box center [749, 157] width 49 height 43
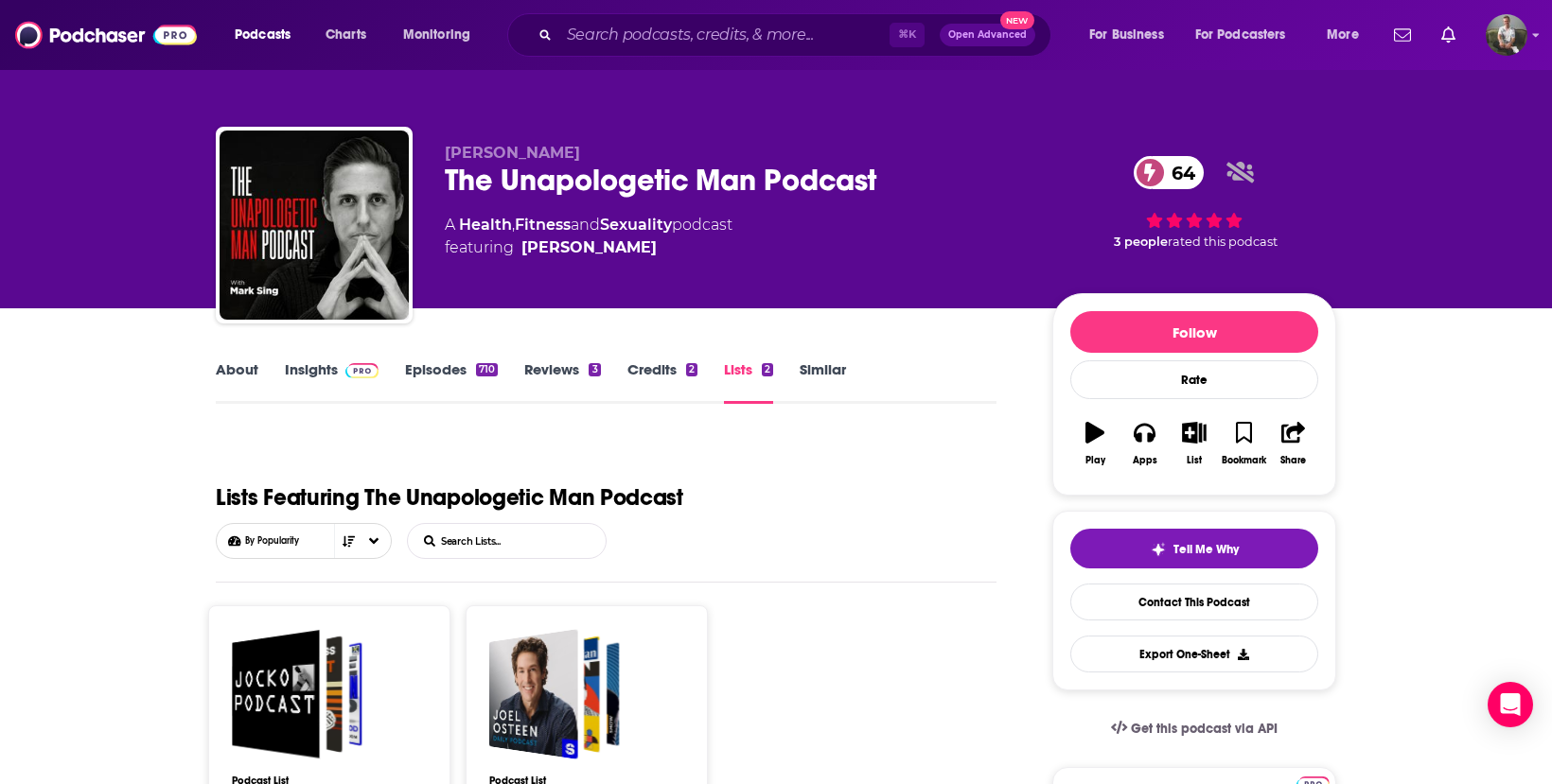
click at [833, 369] on link "Similar" at bounding box center [823, 382] width 46 height 43
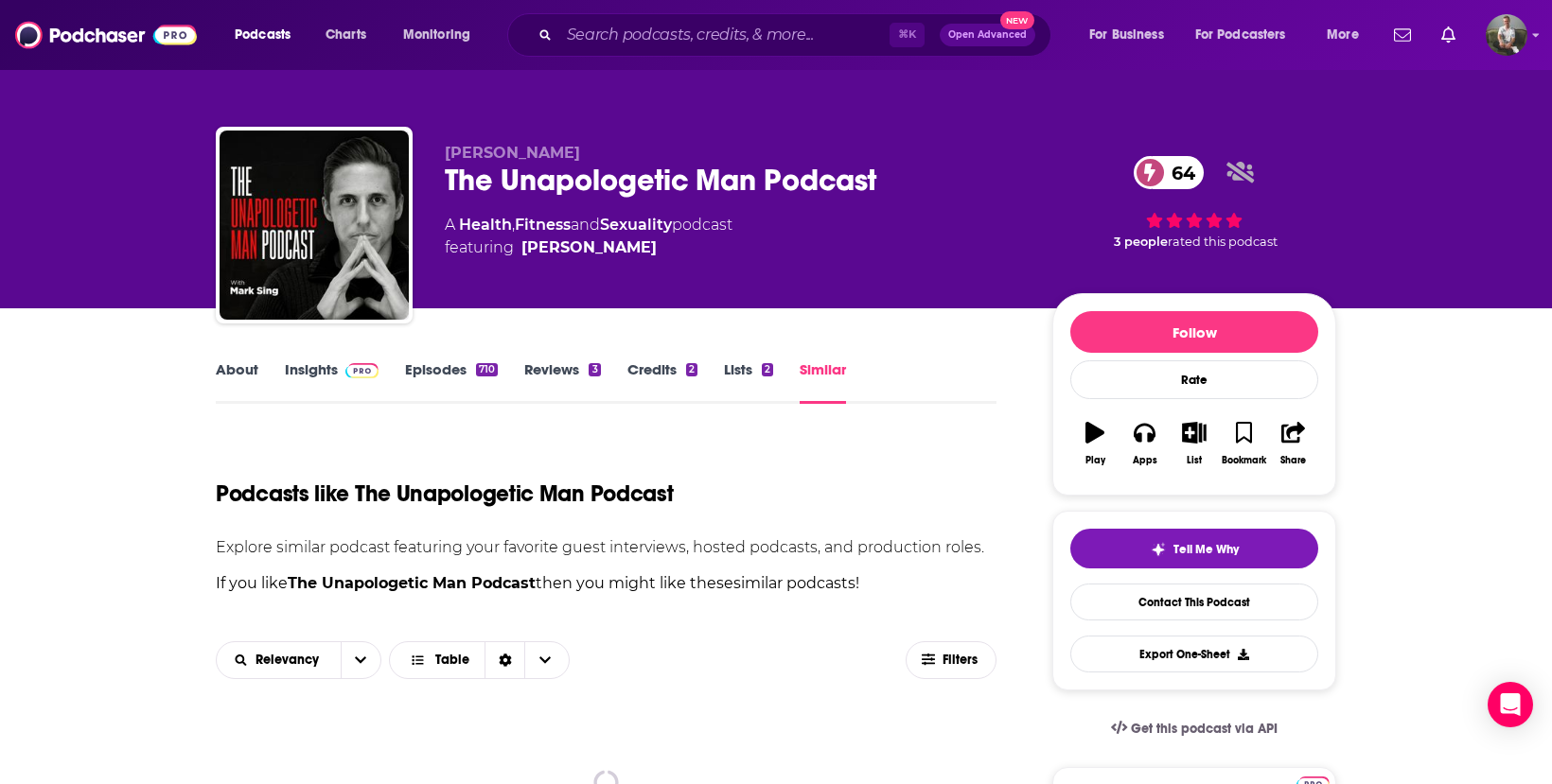
click at [249, 374] on link "About" at bounding box center [237, 382] width 42 height 43
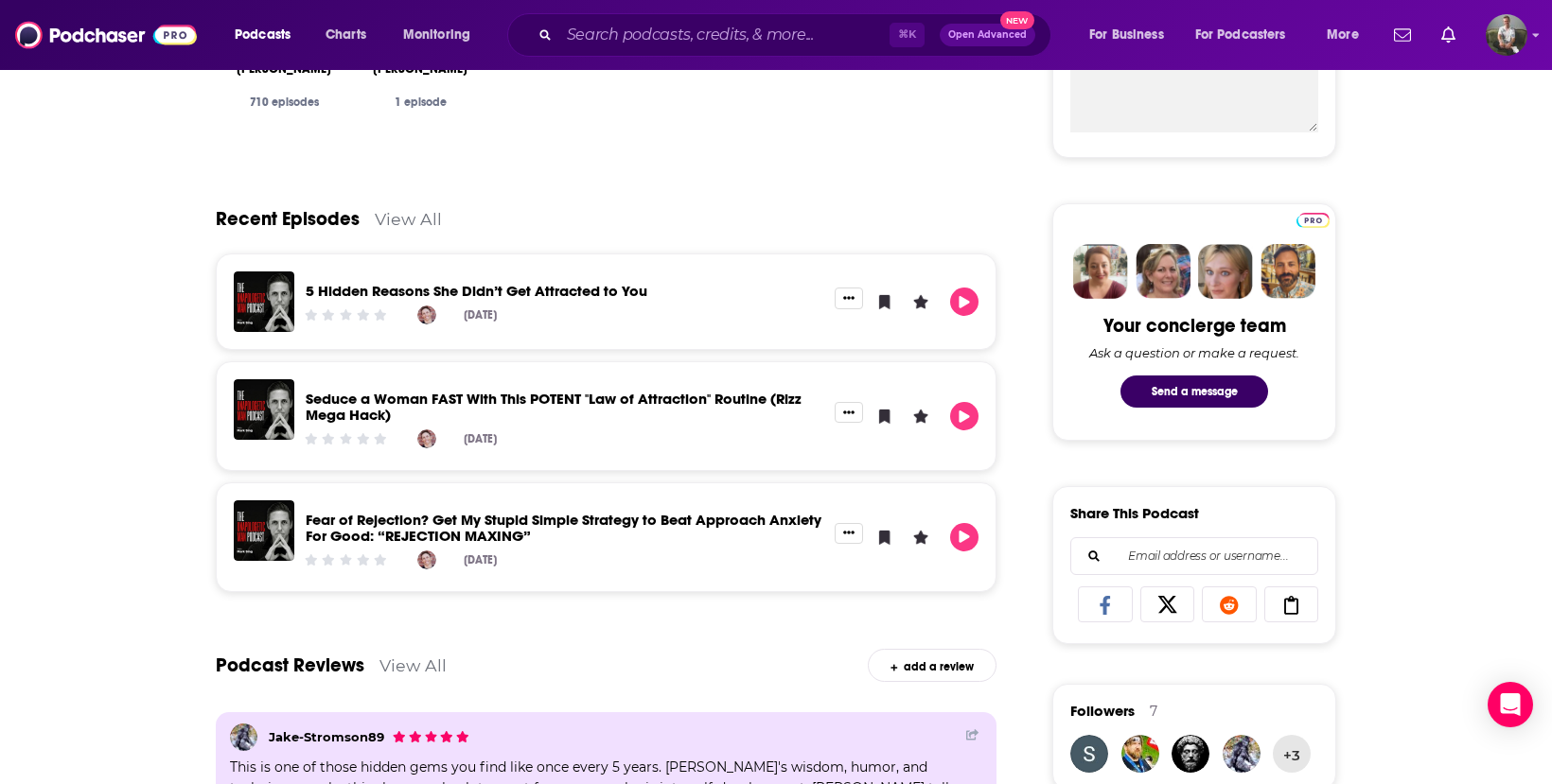
scroll to position [700, 0]
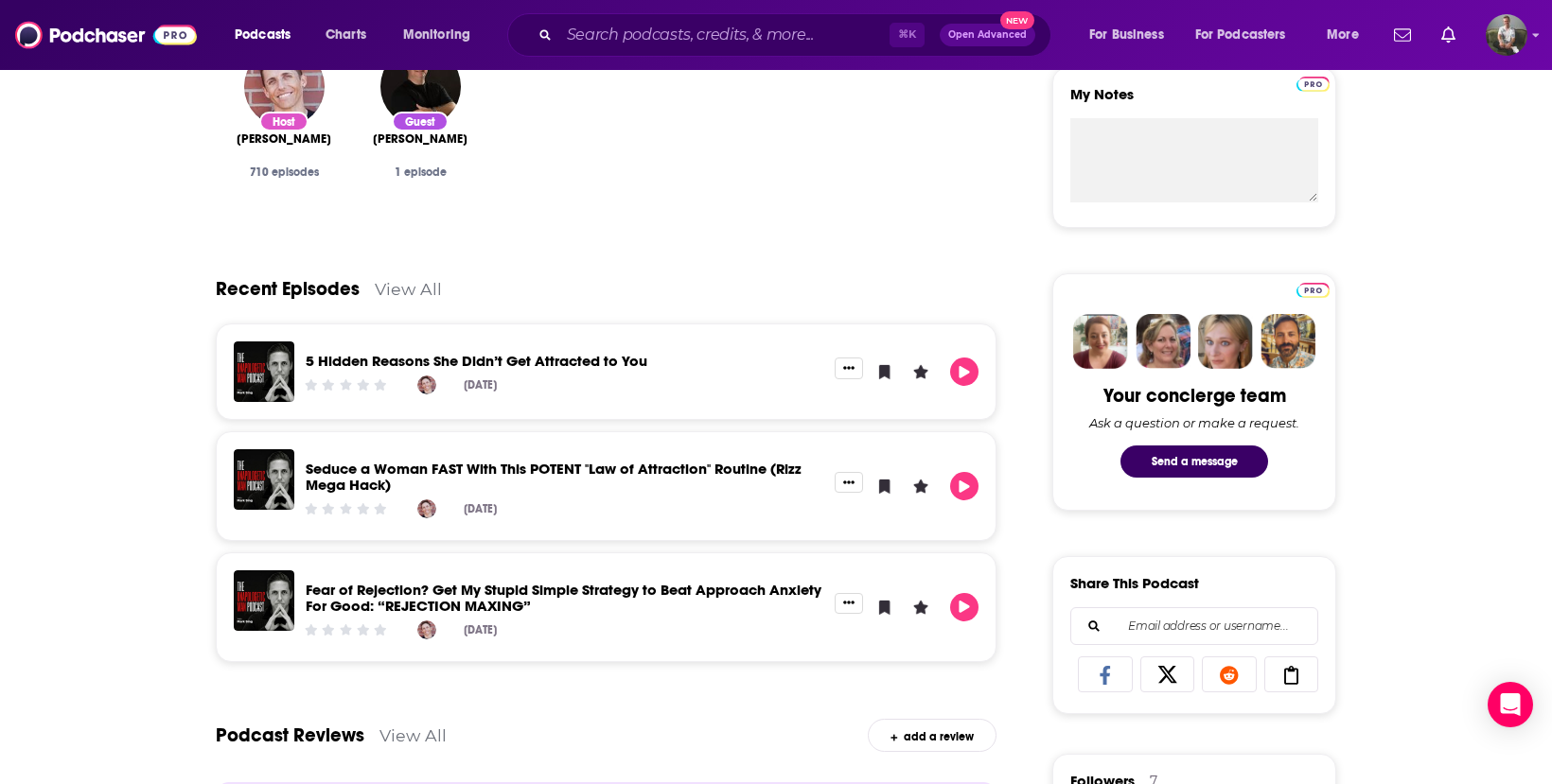
click at [403, 288] on link "View All" at bounding box center [408, 288] width 67 height 20
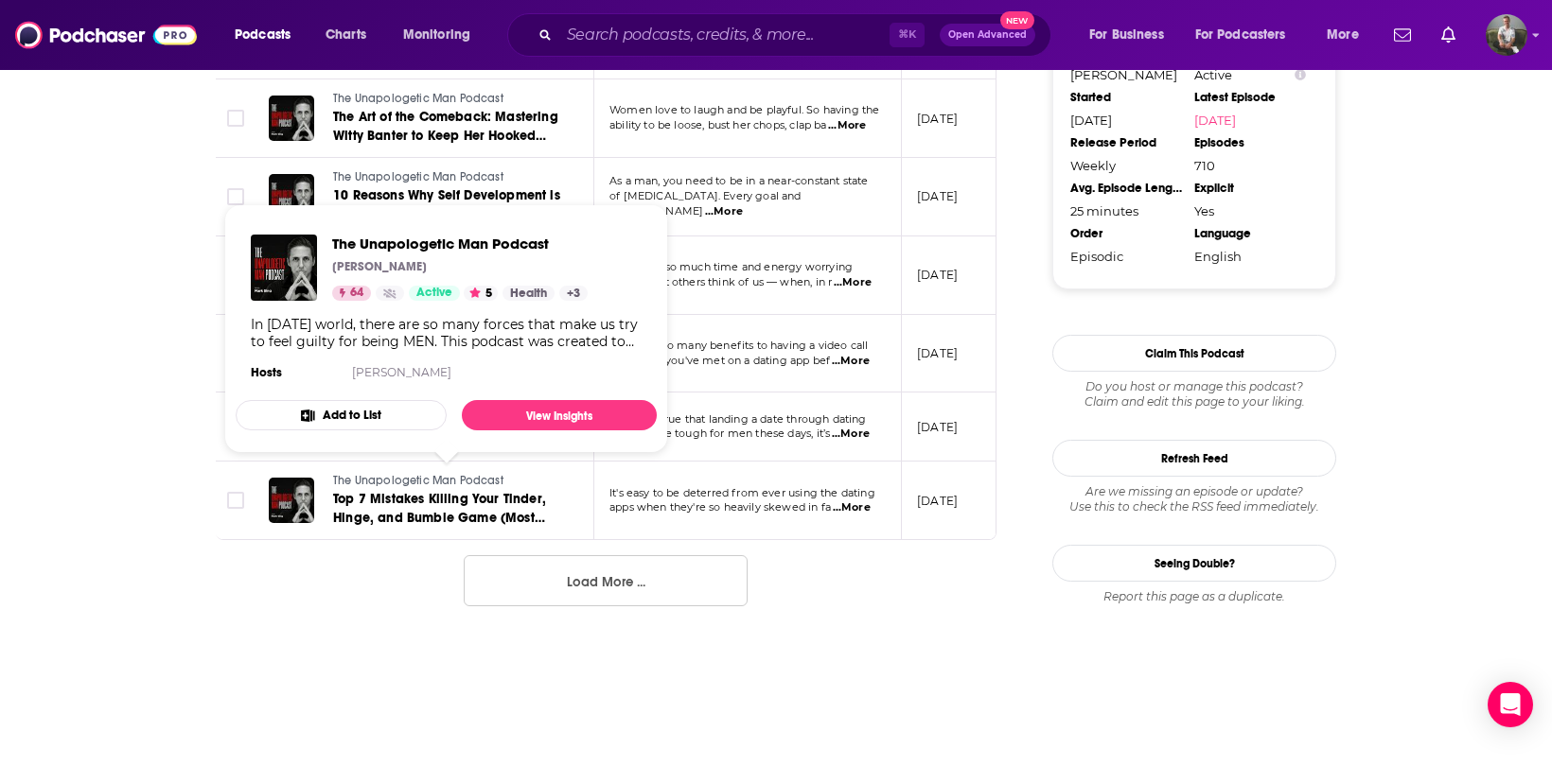
scroll to position [1500, 0]
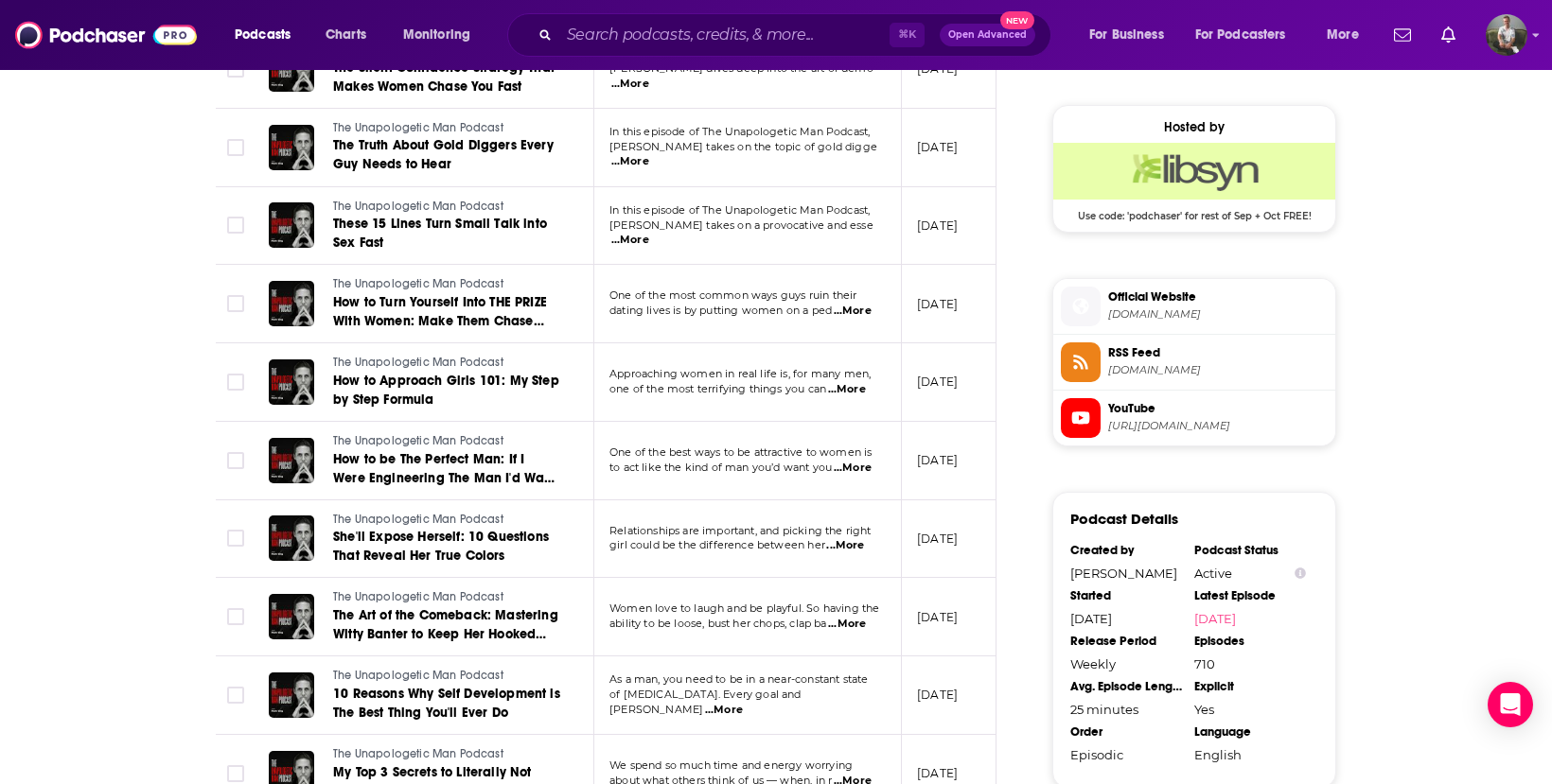
click at [1154, 419] on span "[URL][DOMAIN_NAME]" at bounding box center [1218, 426] width 220 height 14
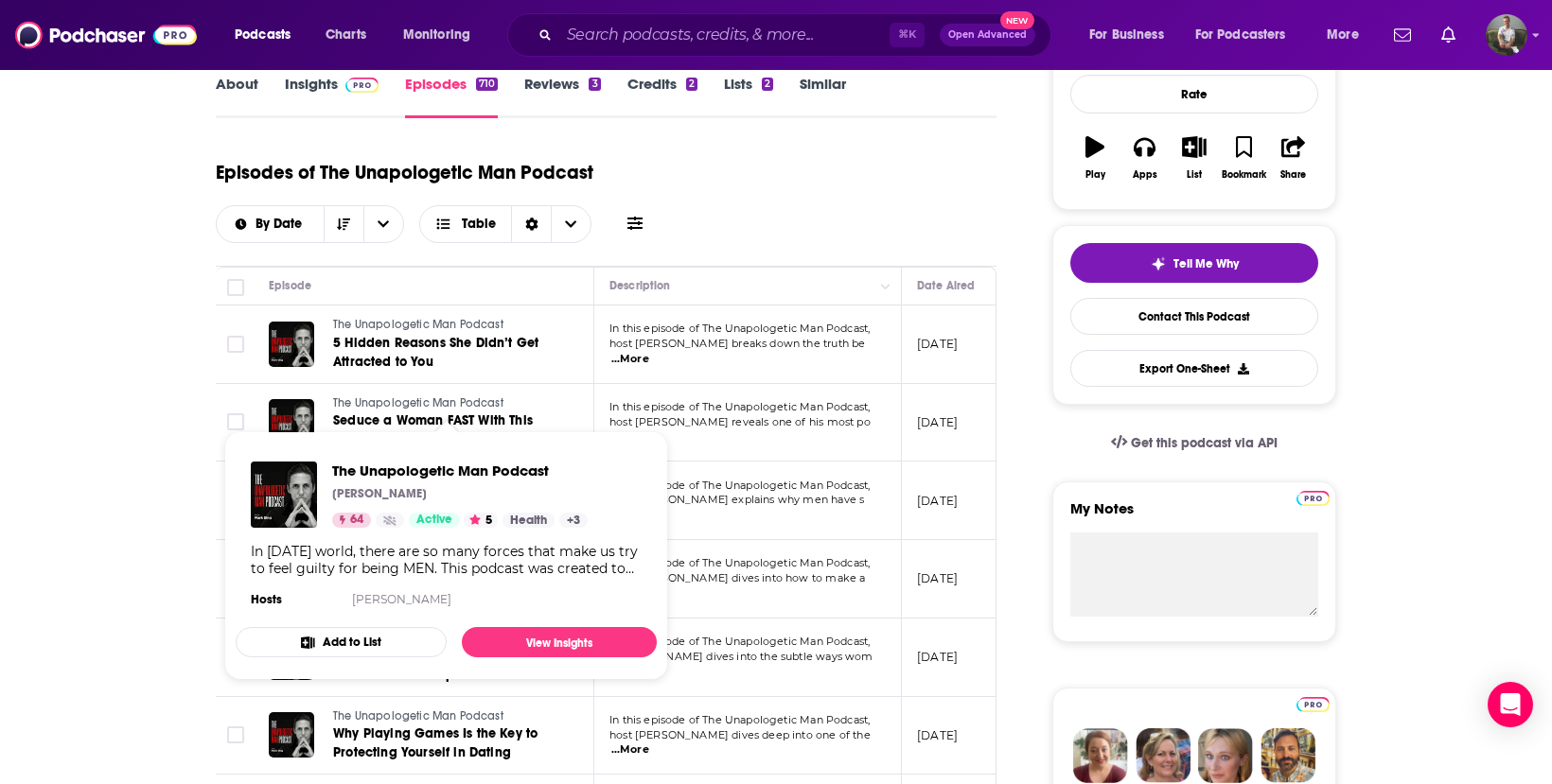
scroll to position [500, 0]
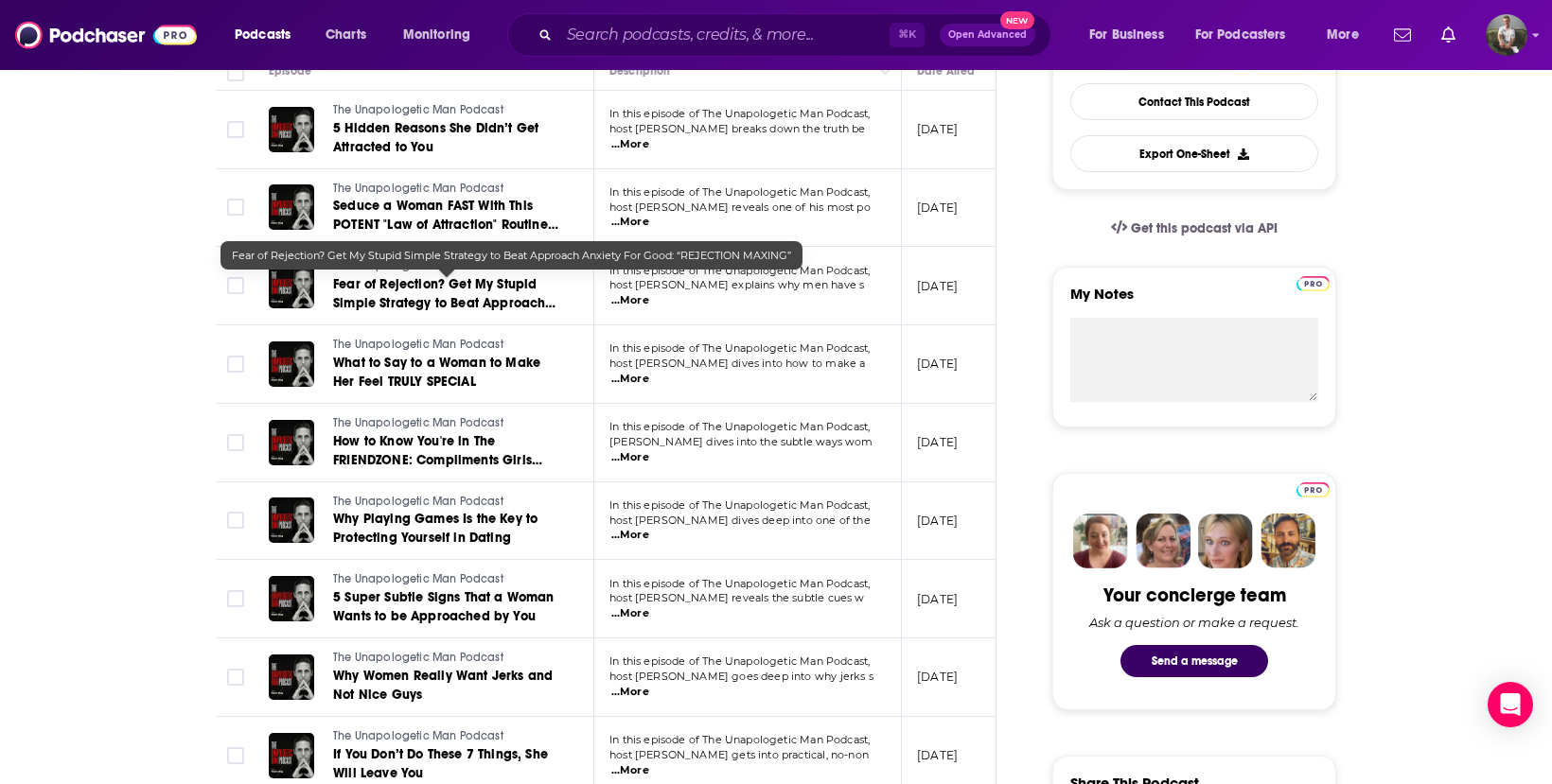
click at [428, 296] on span "Fear of Rejection? Get My Stupid Simple Strategy to Beat Approach Anxiety For G…" at bounding box center [444, 313] width 223 height 73
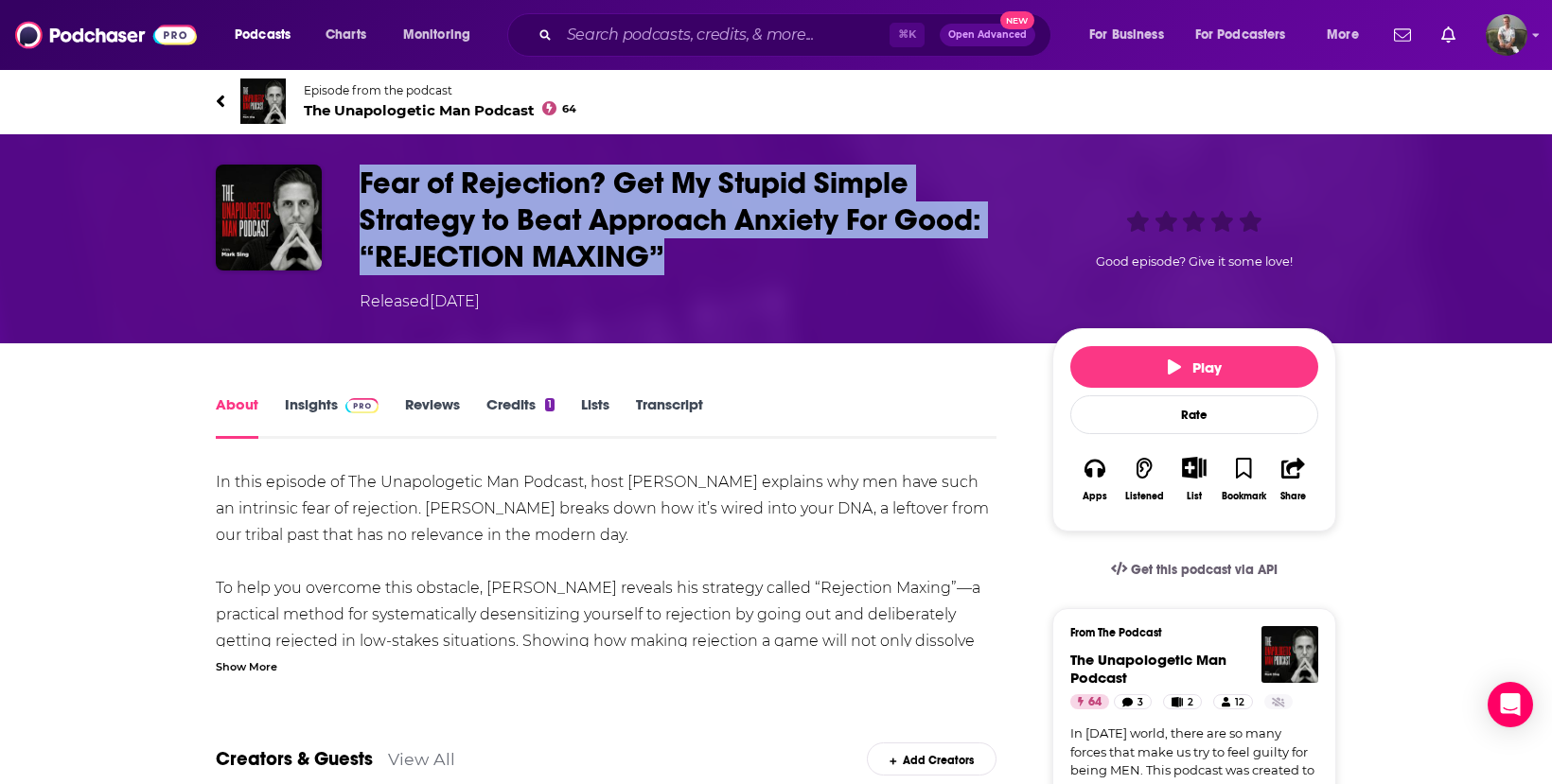
drag, startPoint x: 389, startPoint y: 180, endPoint x: 680, endPoint y: 263, distance: 302.6
click at [680, 263] on div "Fear of Rejection? Get My Stupid Simple Strategy to Beat Approach Anxiety For G…" at bounding box center [776, 238] width 1121 height 148
copy h1 "Fear of Rejection? Get My Stupid Simple Strategy to Beat Approach Anxiety For G…"
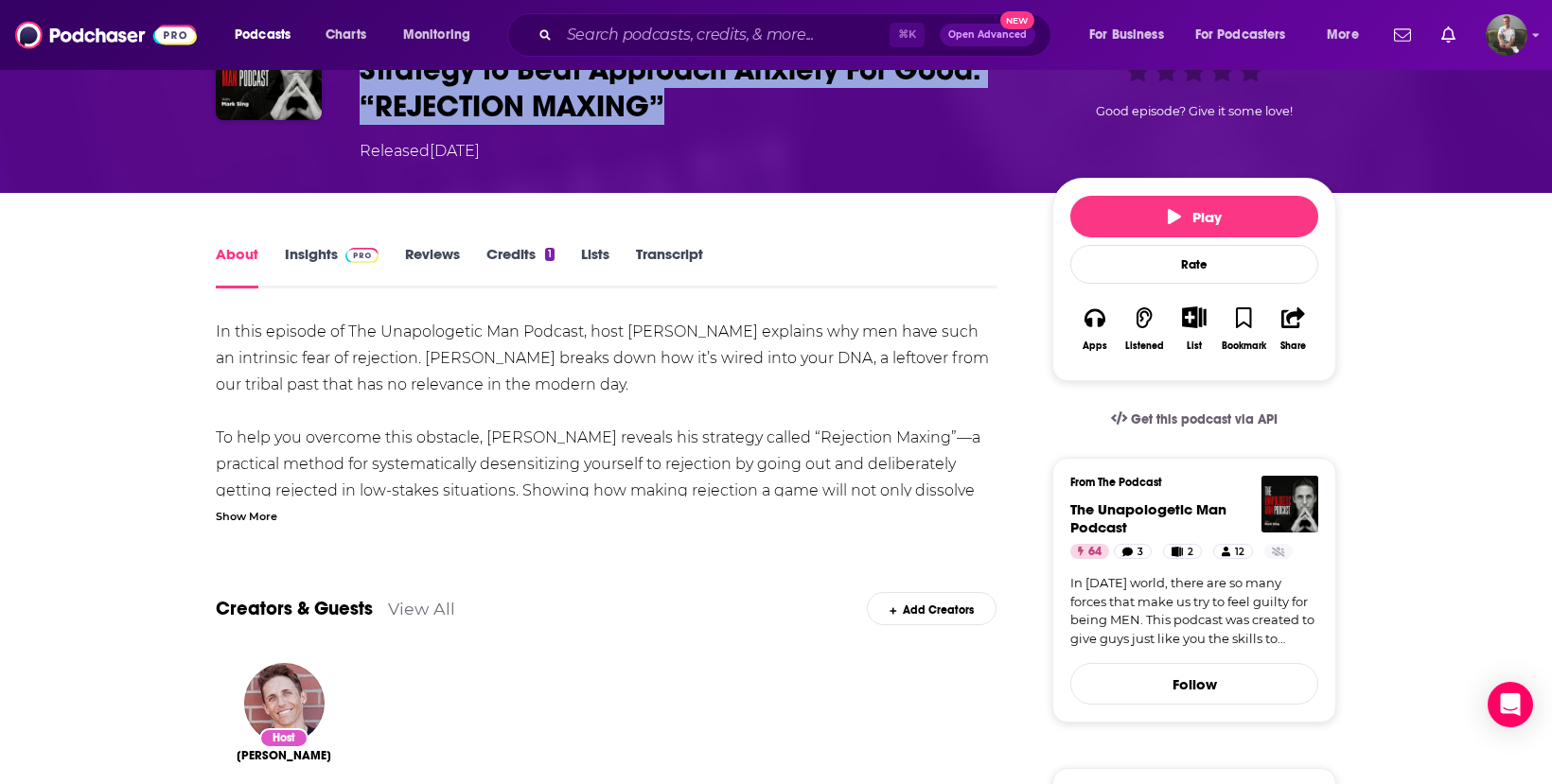
scroll to position [241, 0]
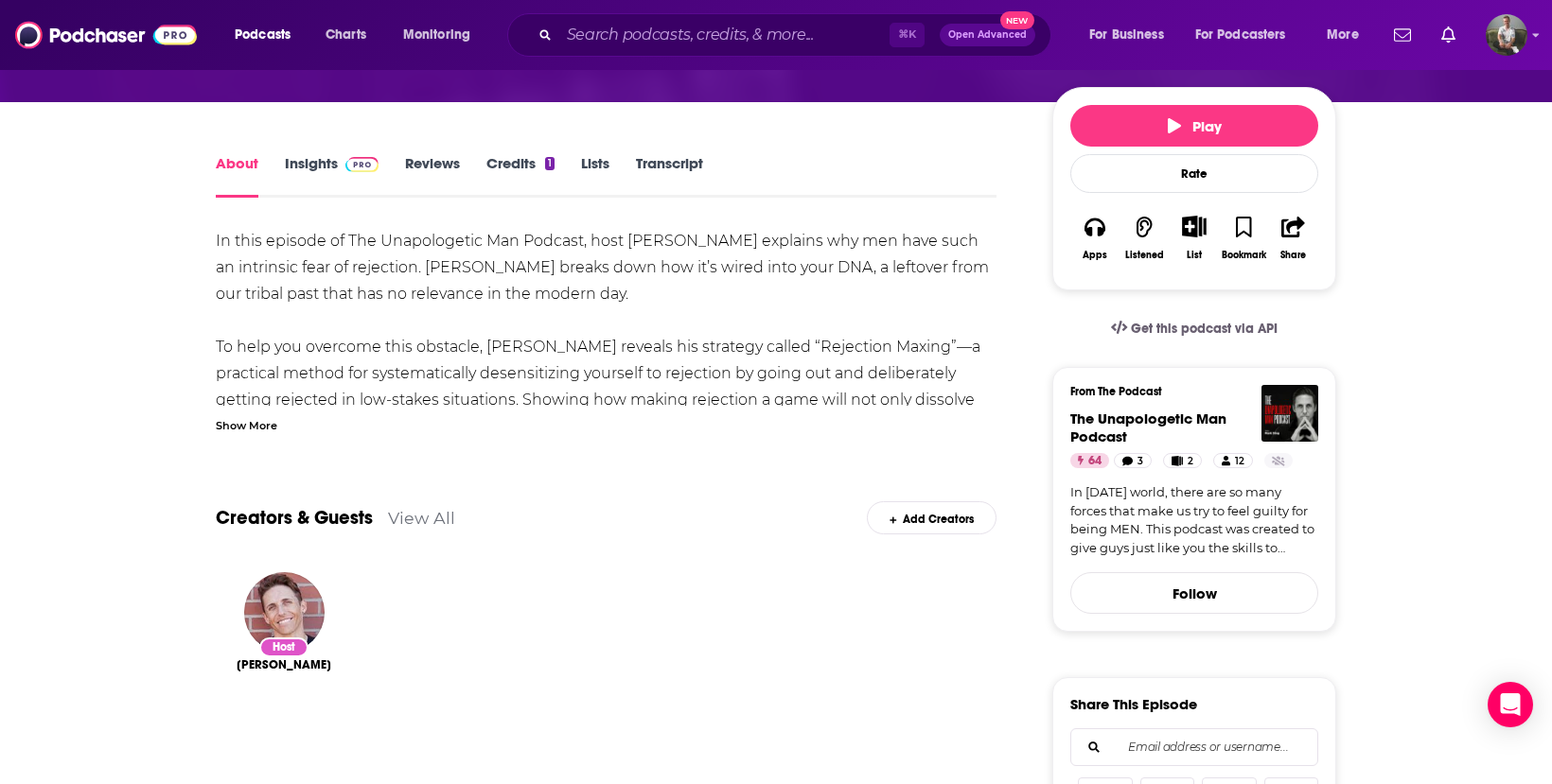
click at [245, 421] on div "Show More" at bounding box center [246, 424] width 62 height 18
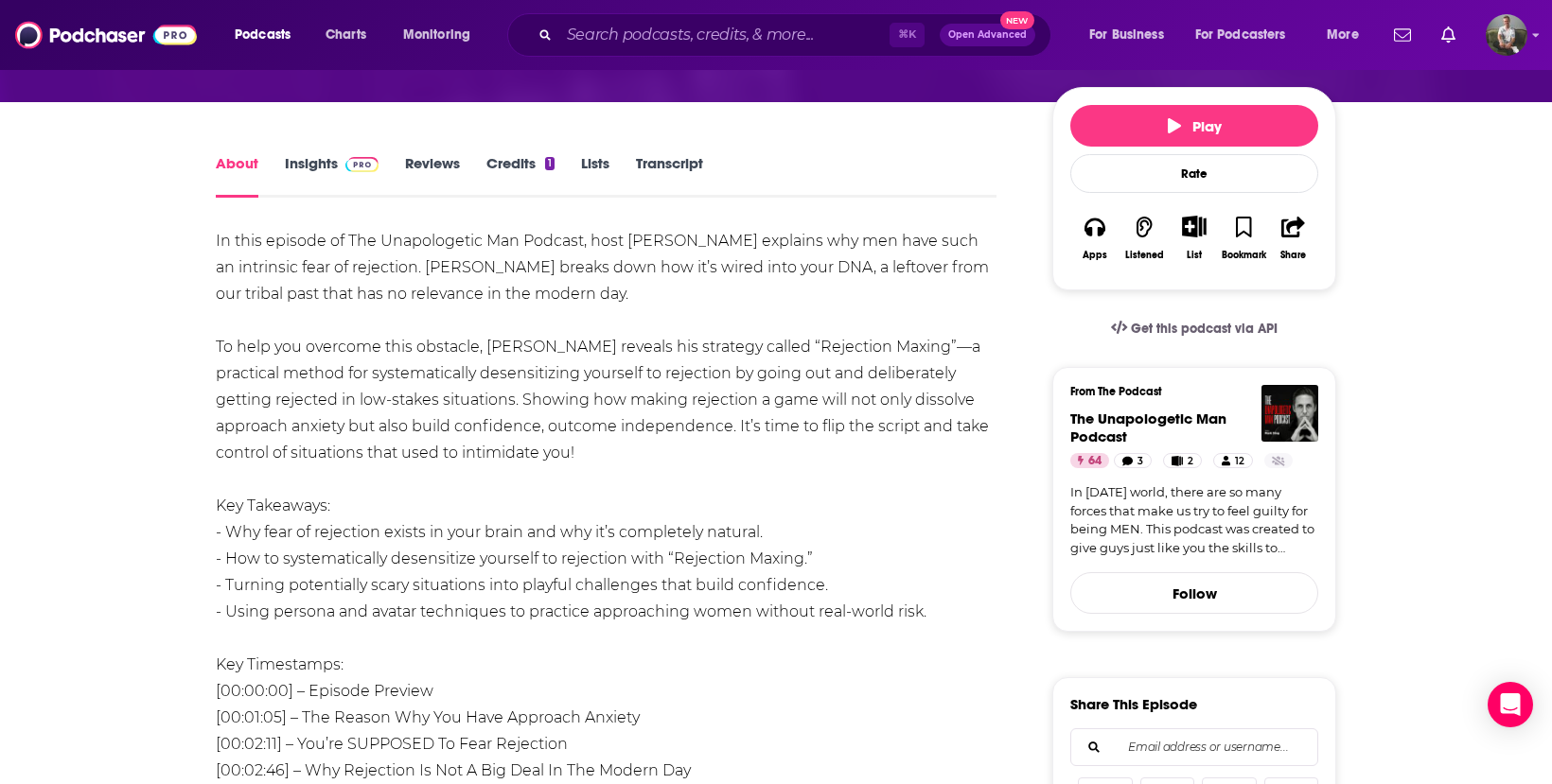
scroll to position [465, 0]
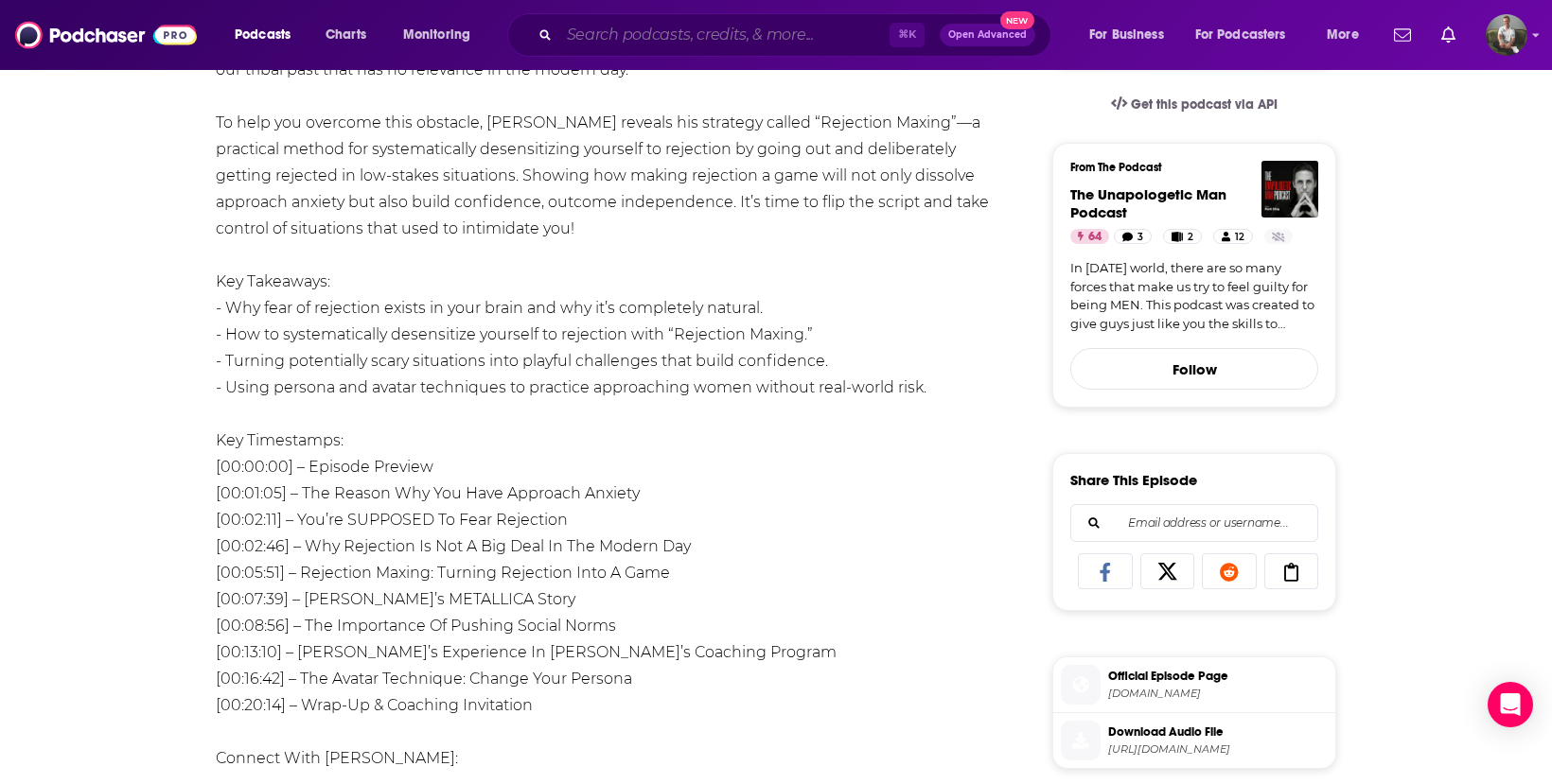
click at [630, 35] on input "Search podcasts, credits, & more..." at bounding box center [724, 34] width 330 height 30
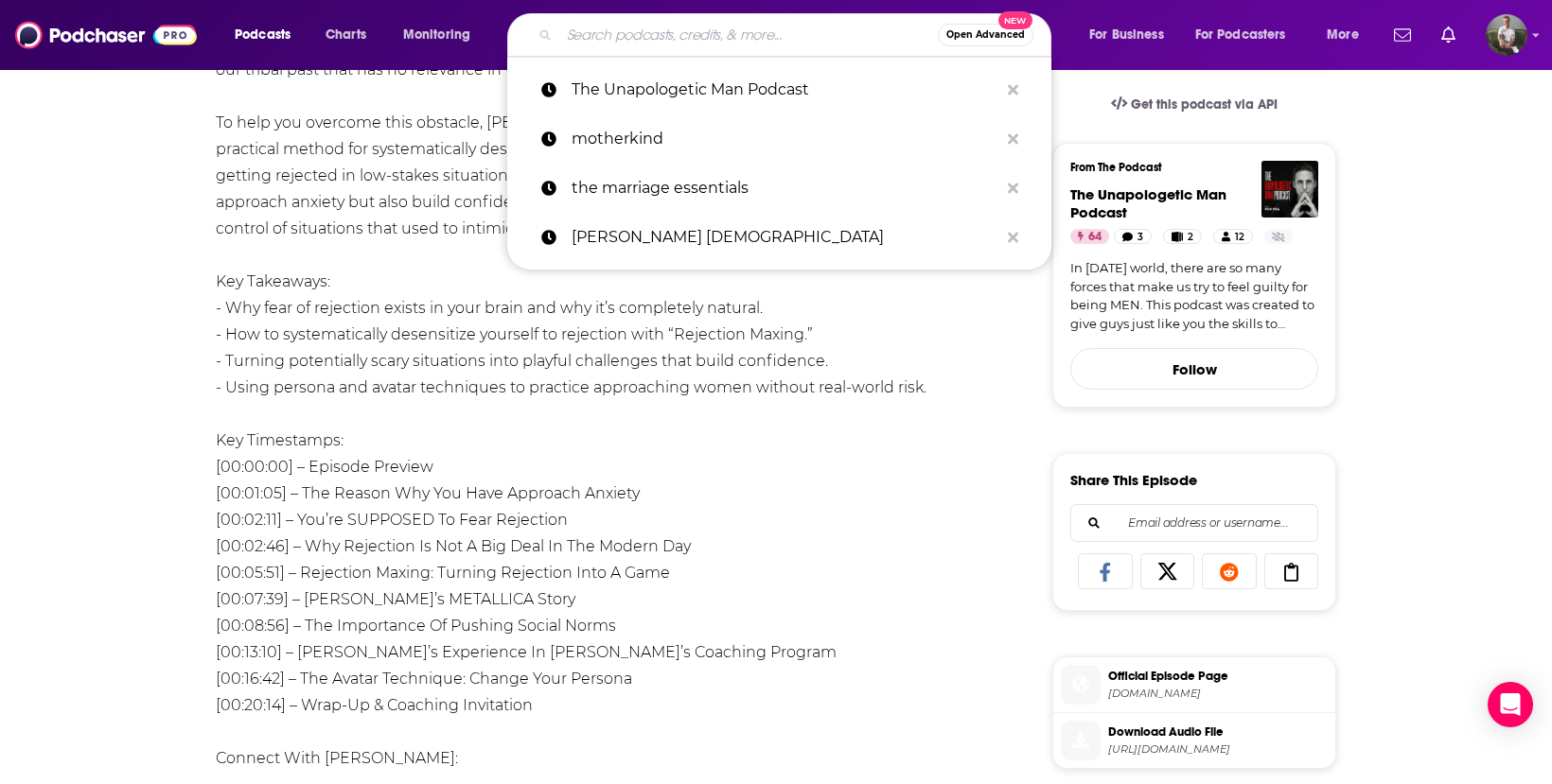
paste input "No Mom Guilt"
type input "No Mom Guilt"
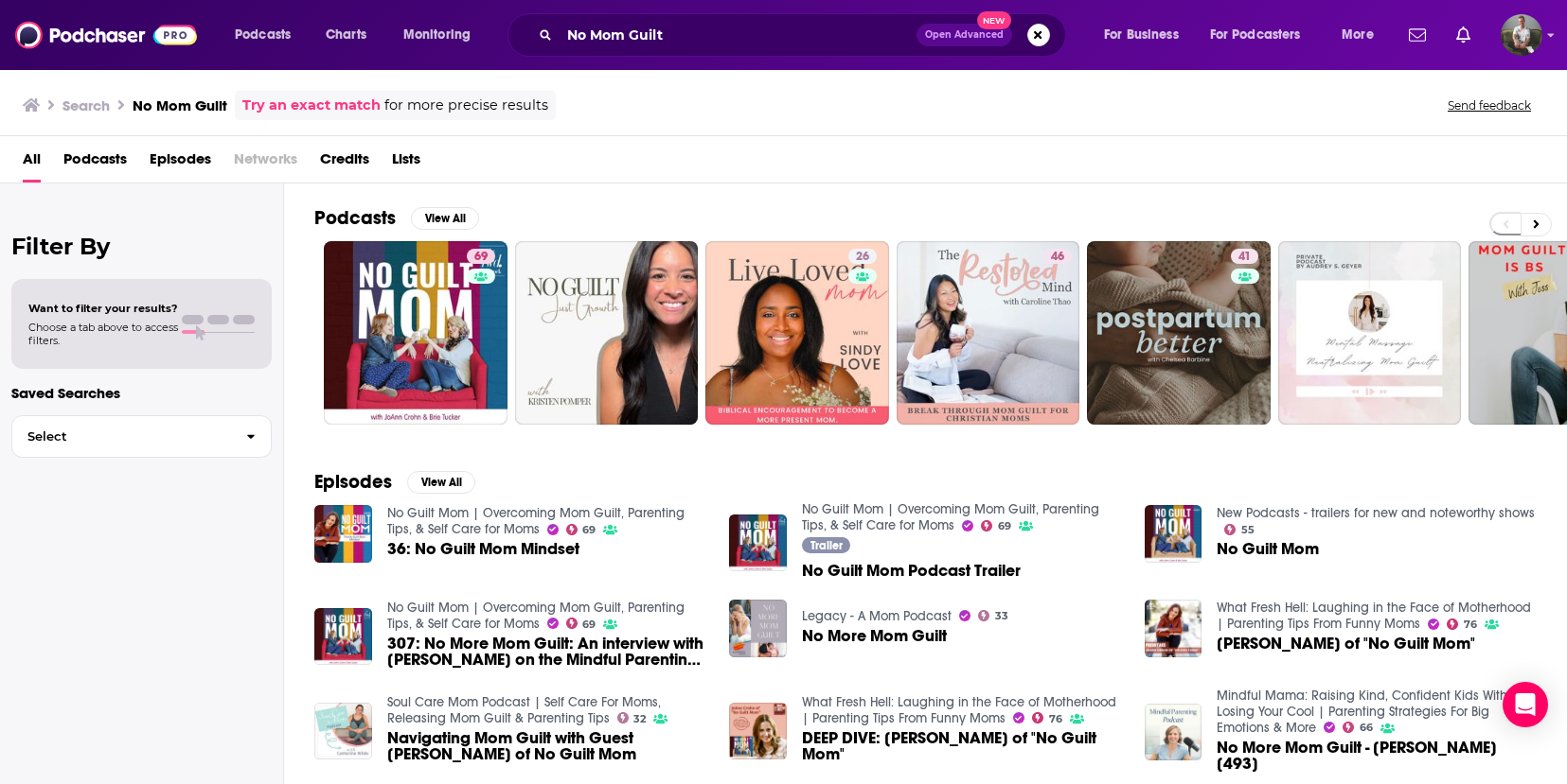
click at [112, 155] on span "Podcasts" at bounding box center [95, 164] width 64 height 39
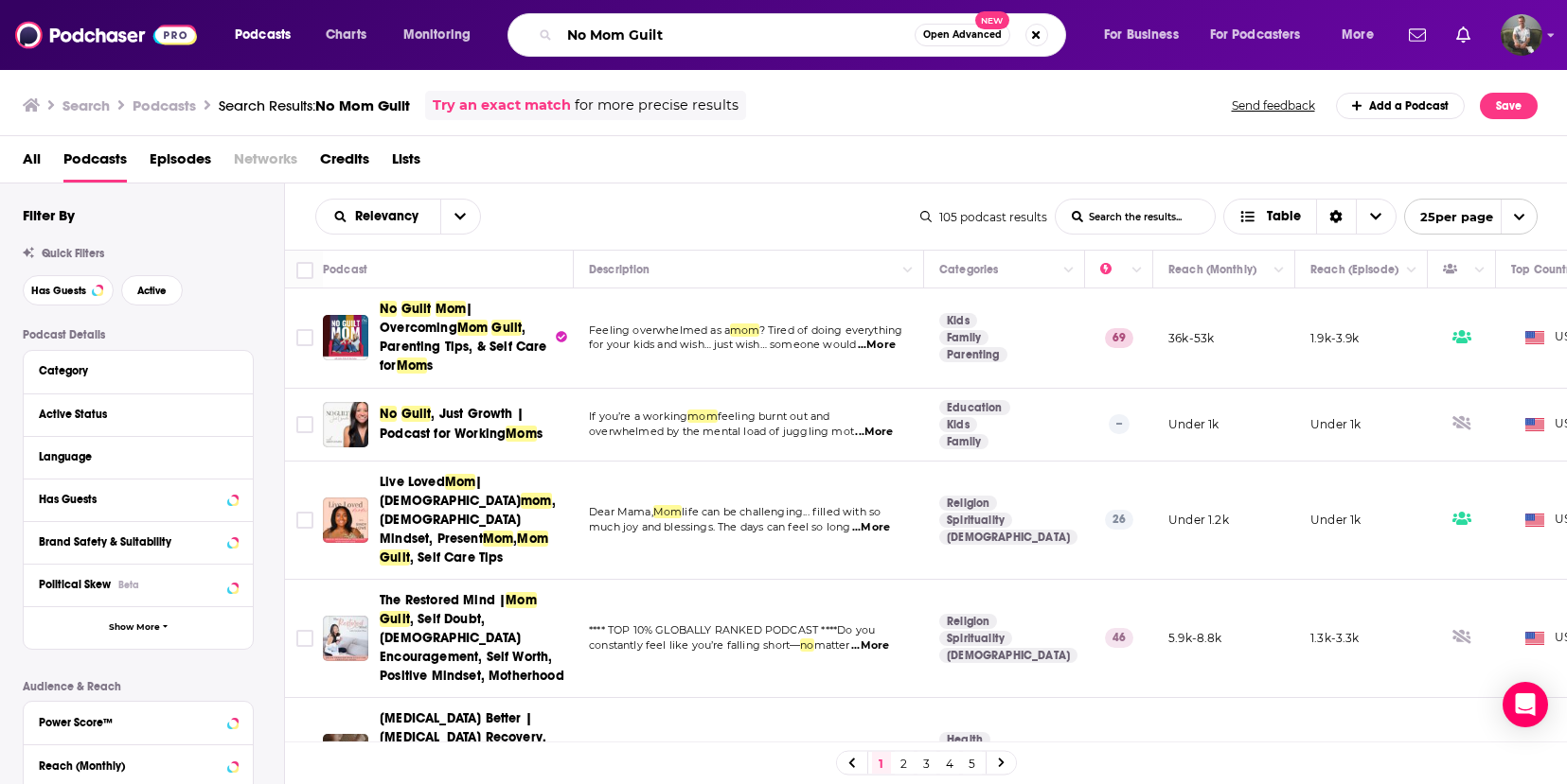
click at [638, 47] on input "No Mom Guilt" at bounding box center [737, 34] width 355 height 30
click at [679, 33] on input "No Mom Guilt" at bounding box center [737, 34] width 355 height 30
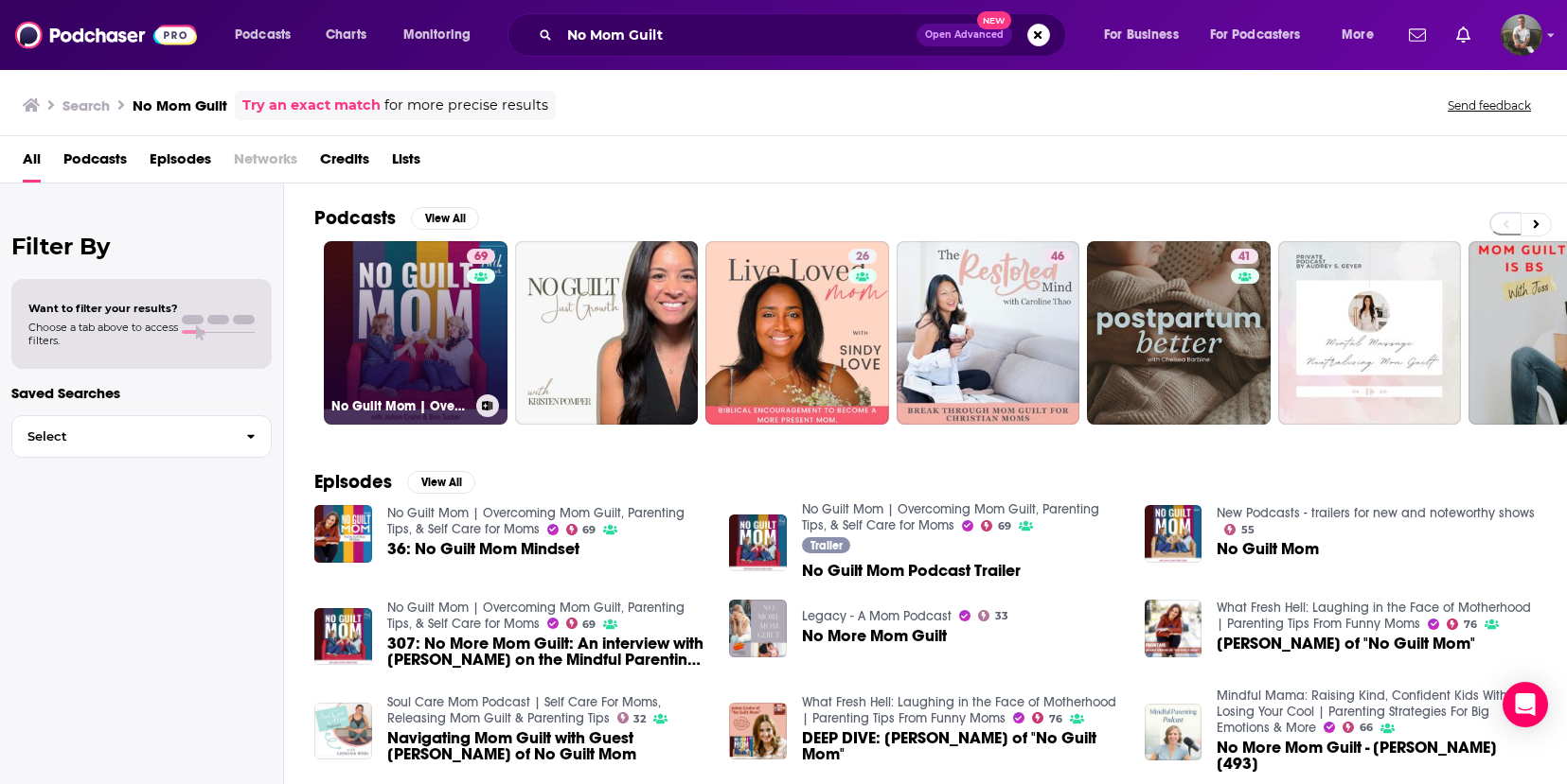
click at [462, 340] on link "69 No Guilt Mom | Overcoming Mom Guilt, Parenting Tips, & Self Care for Moms" at bounding box center [415, 333] width 184 height 183
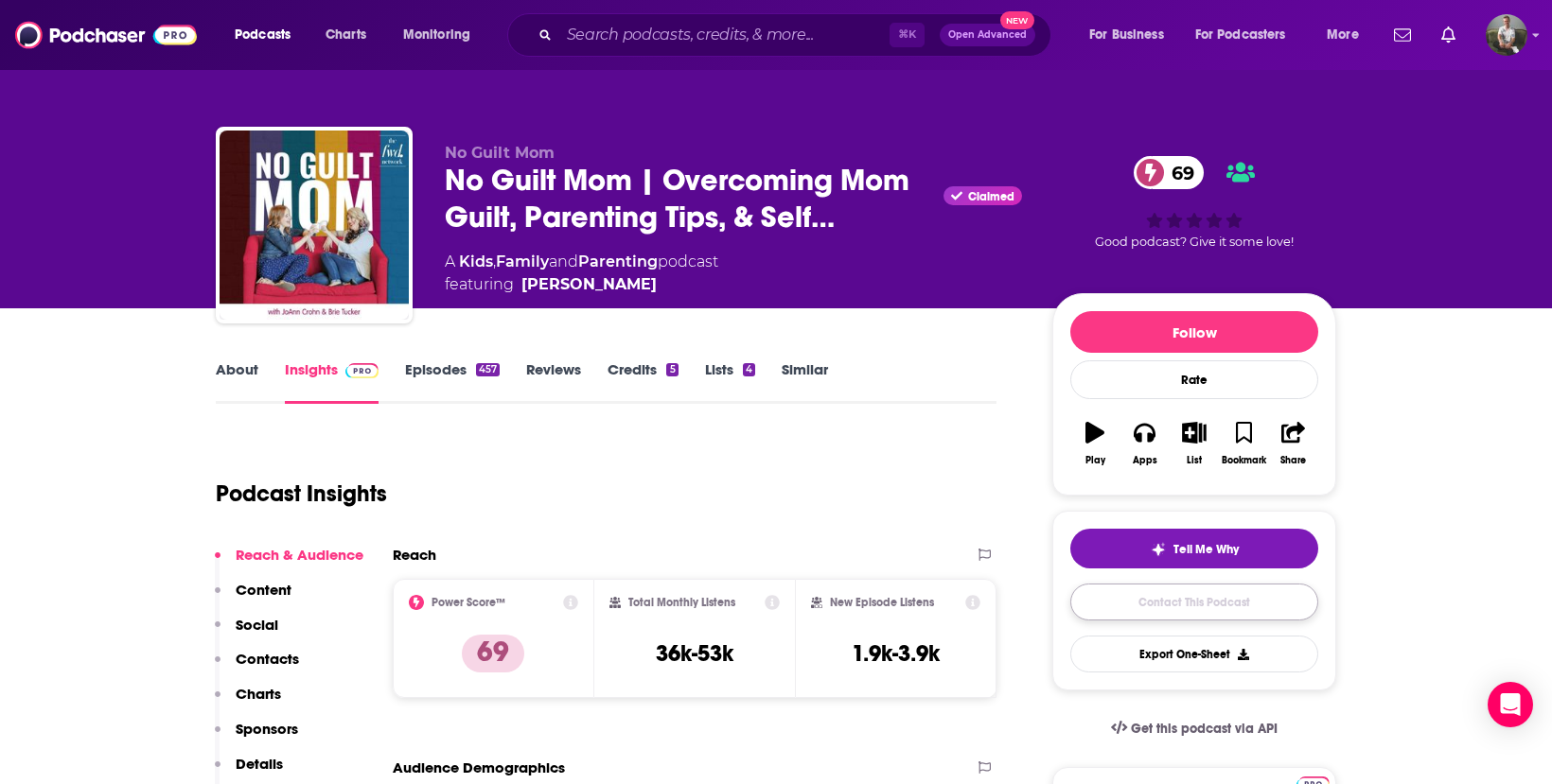
click at [1117, 590] on link "Contact This Podcast" at bounding box center [1194, 602] width 248 height 37
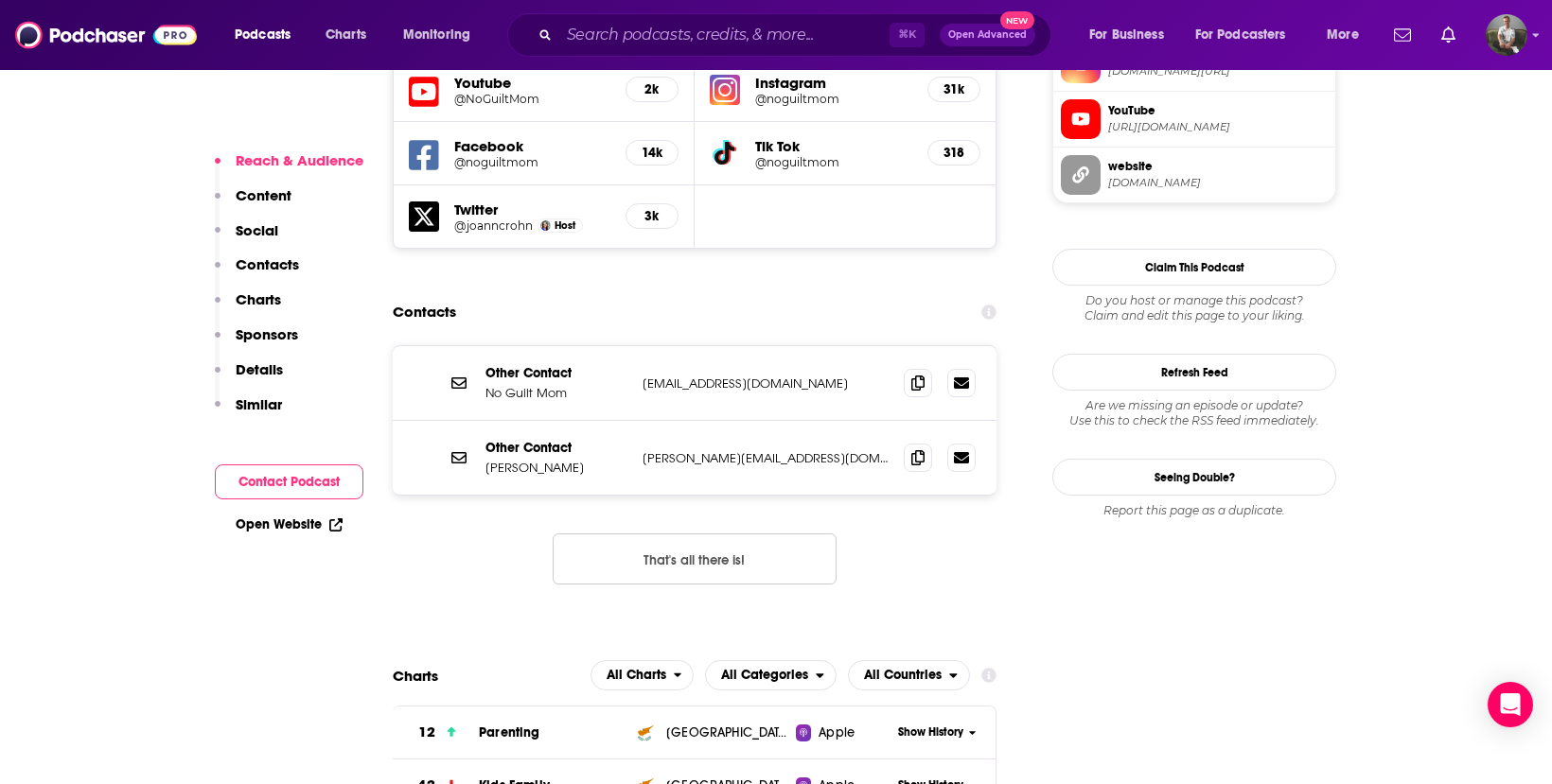
scroll to position [1771, 0]
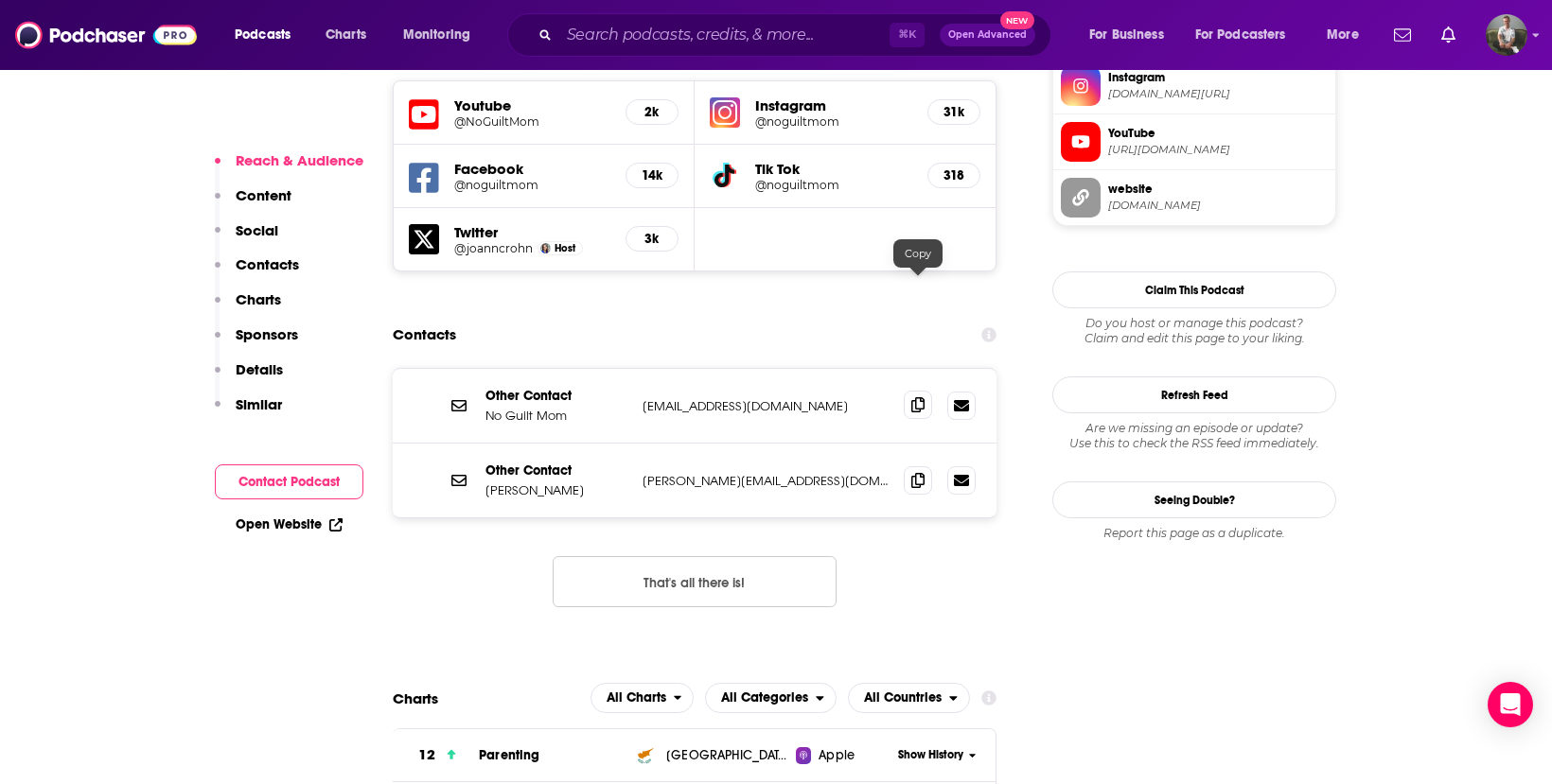
click at [914, 397] on icon at bounding box center [918, 404] width 13 height 15
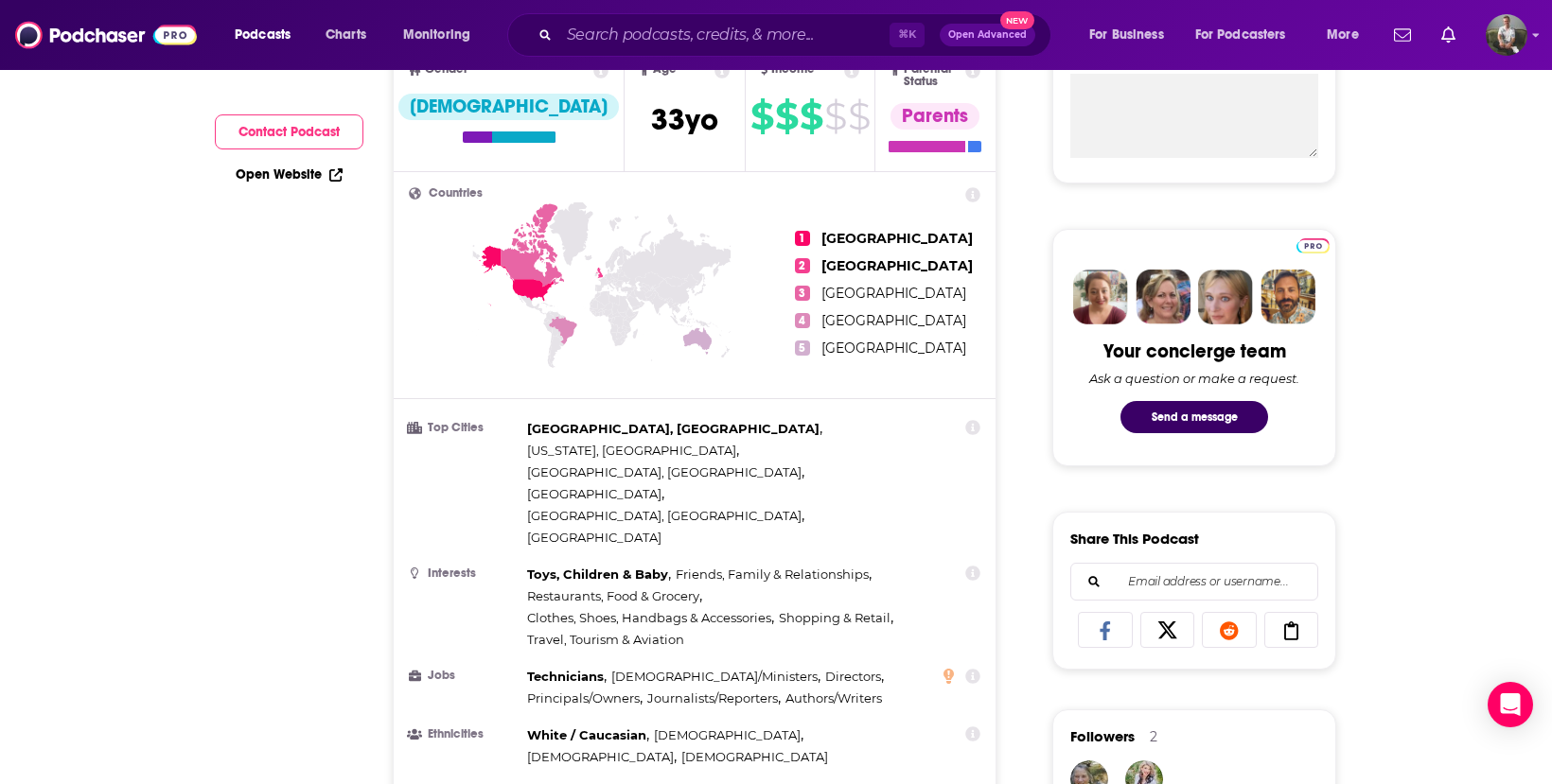
scroll to position [0, 0]
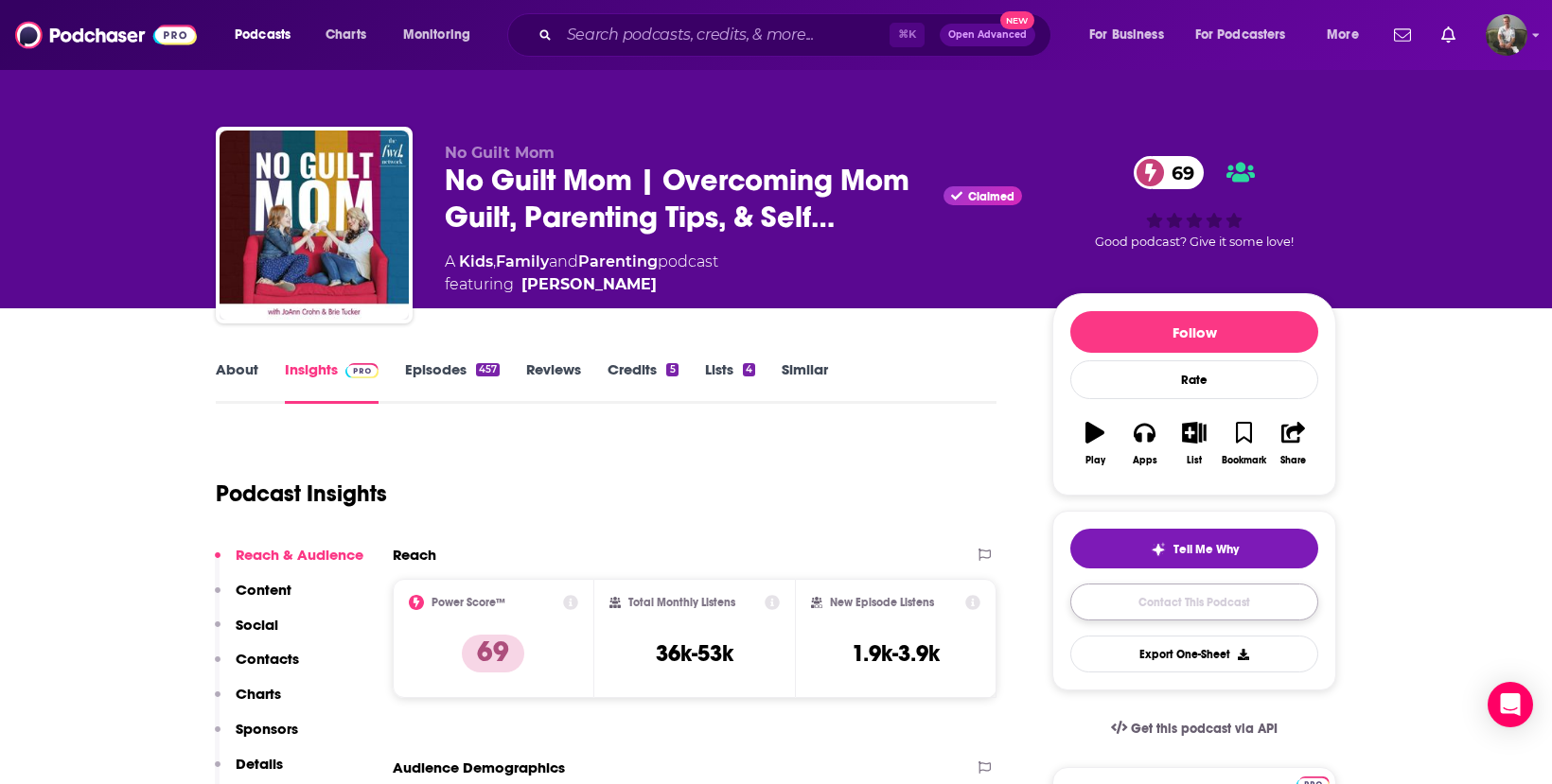
click at [1154, 601] on link "Contact This Podcast" at bounding box center [1194, 602] width 248 height 37
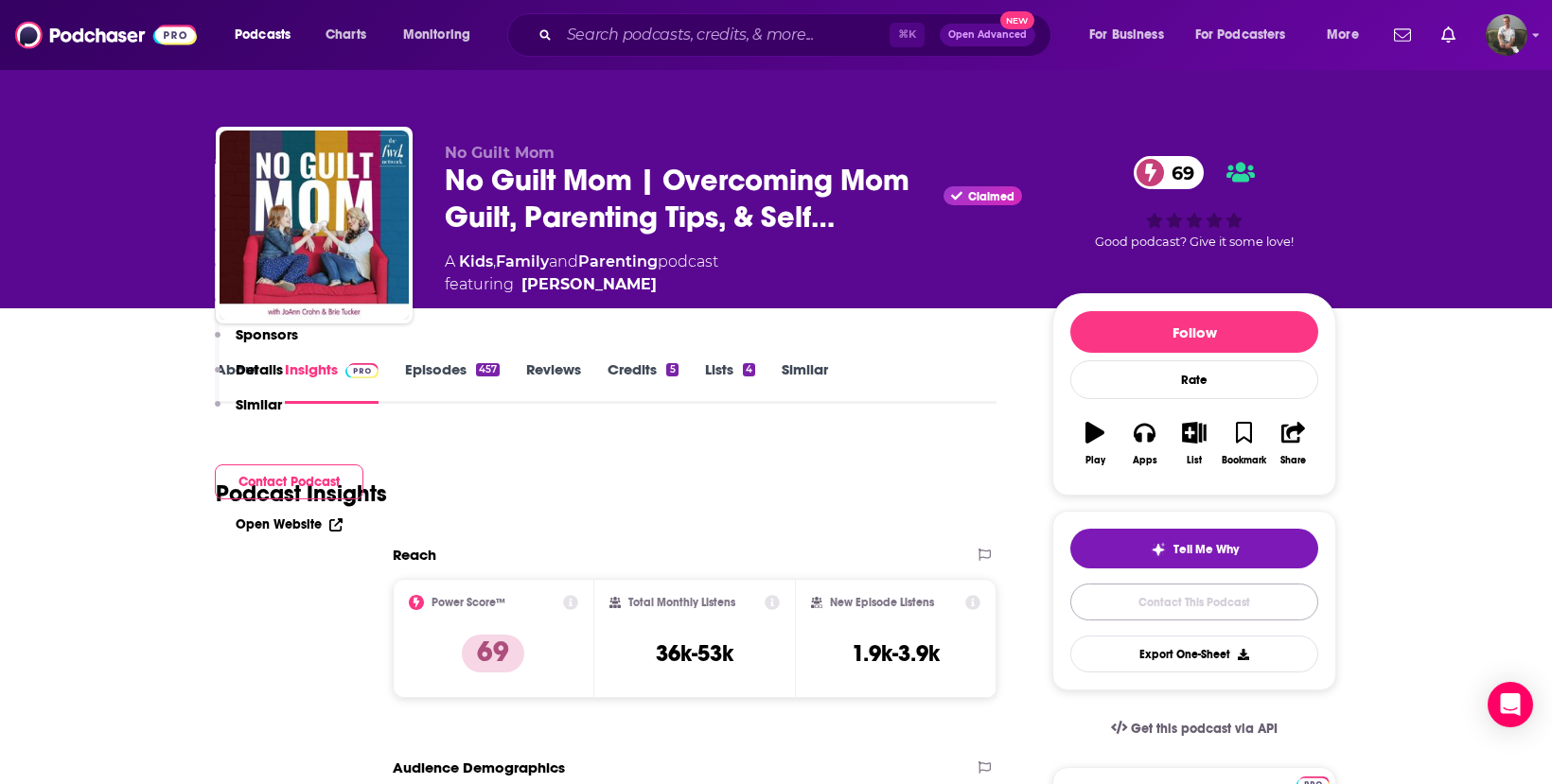
scroll to position [1969, 0]
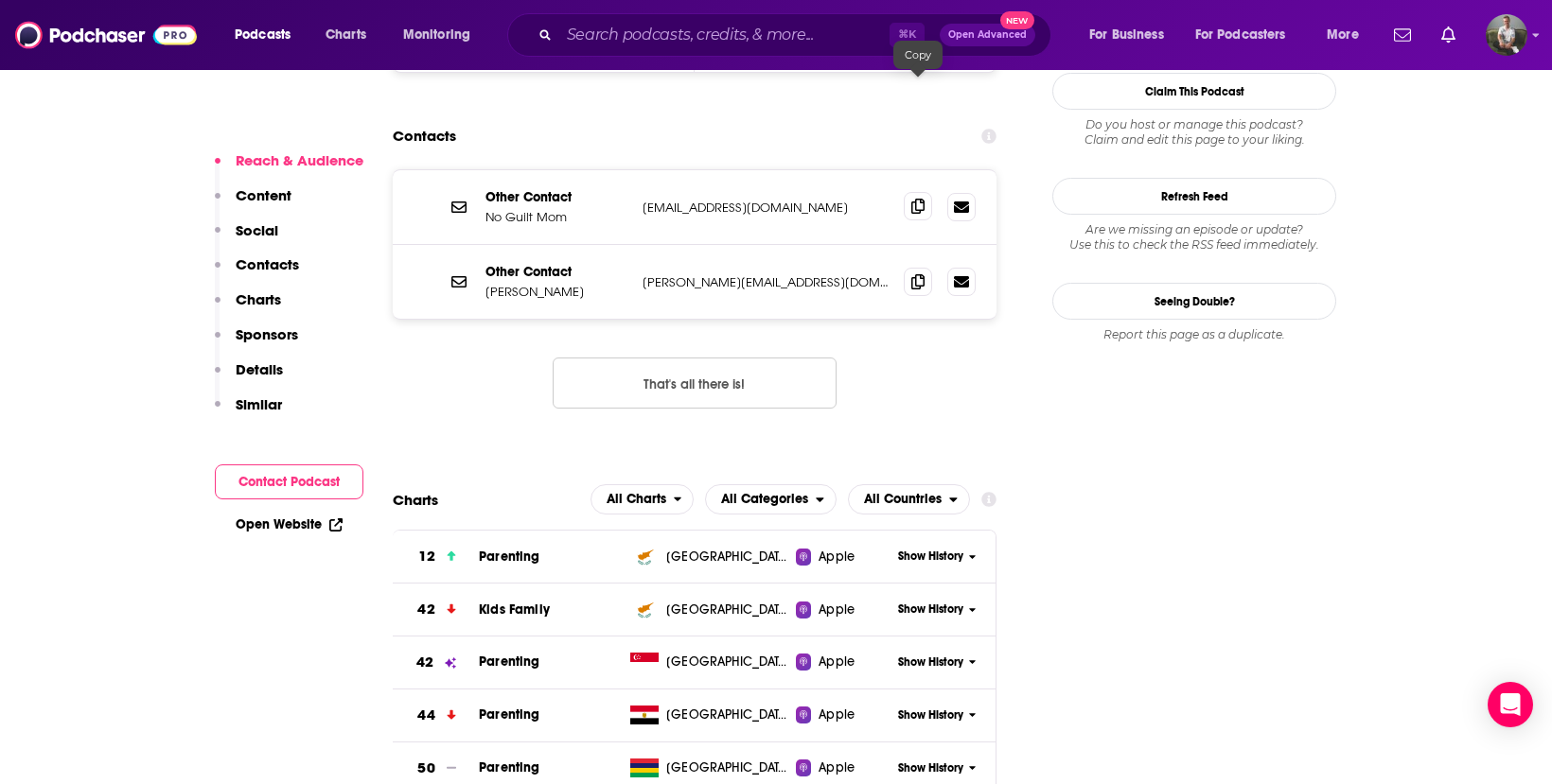
click at [922, 198] on icon at bounding box center [918, 205] width 13 height 15
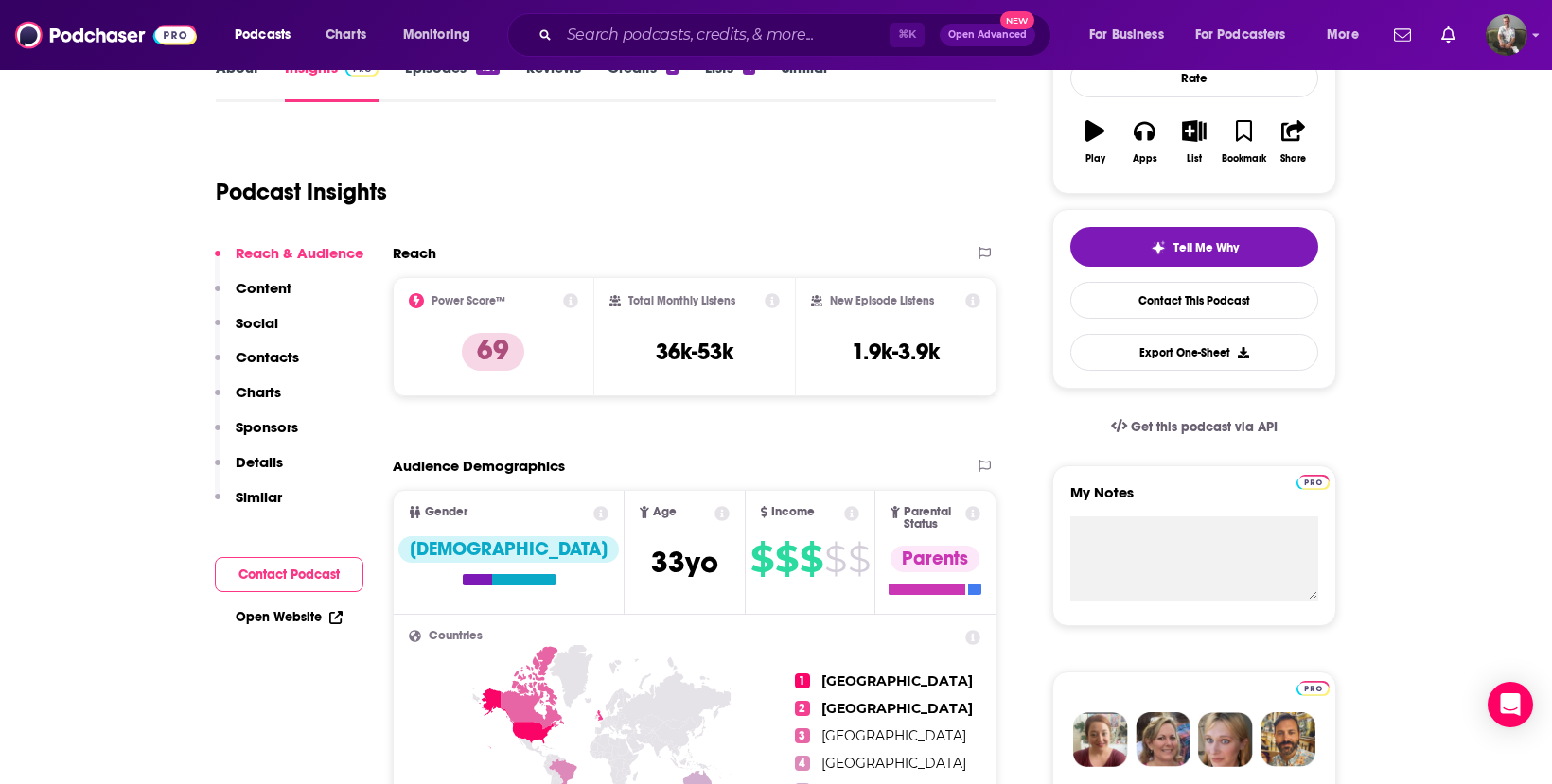
scroll to position [0, 0]
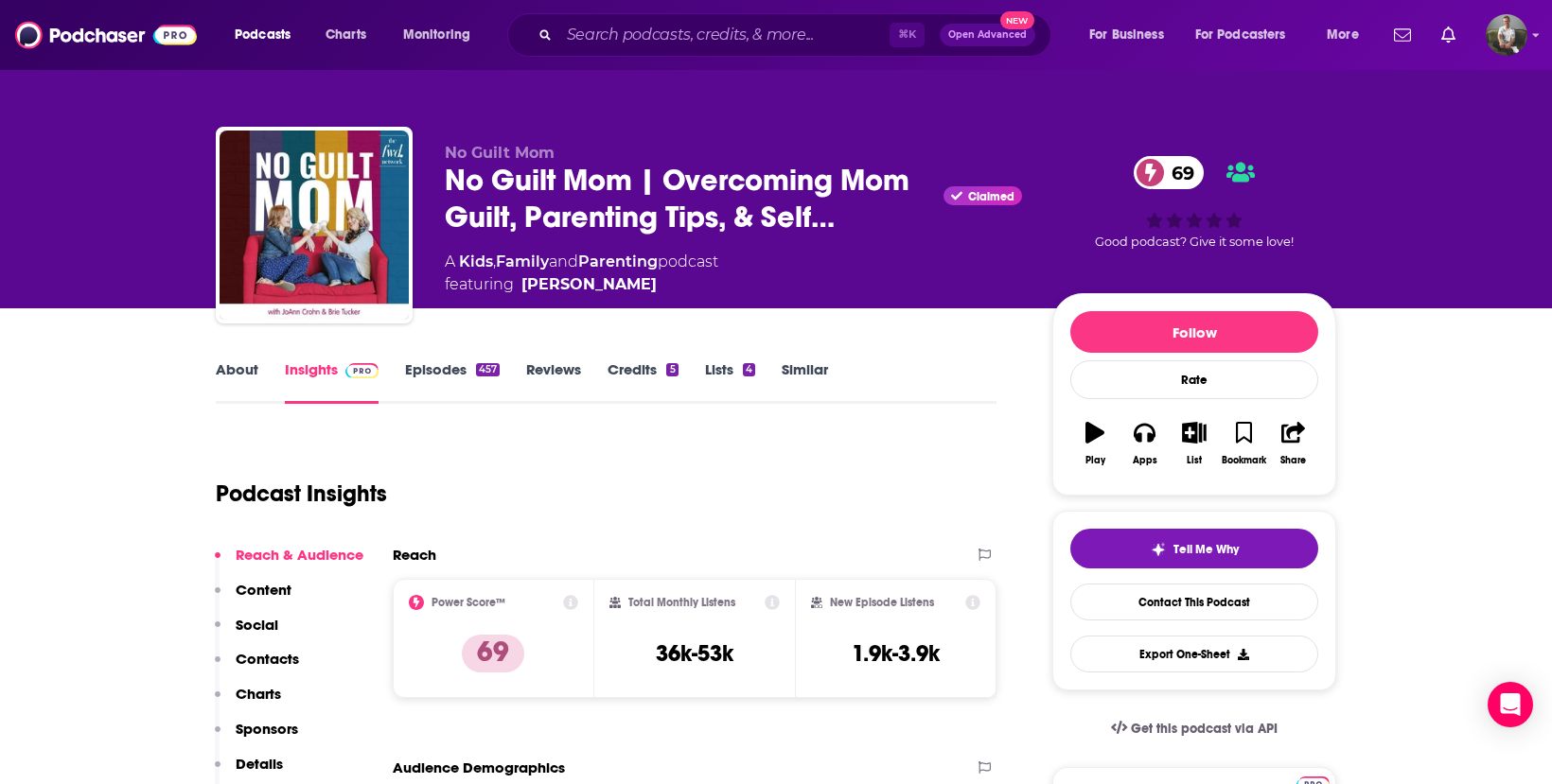
click at [465, 367] on link "Episodes 457" at bounding box center [453, 382] width 94 height 43
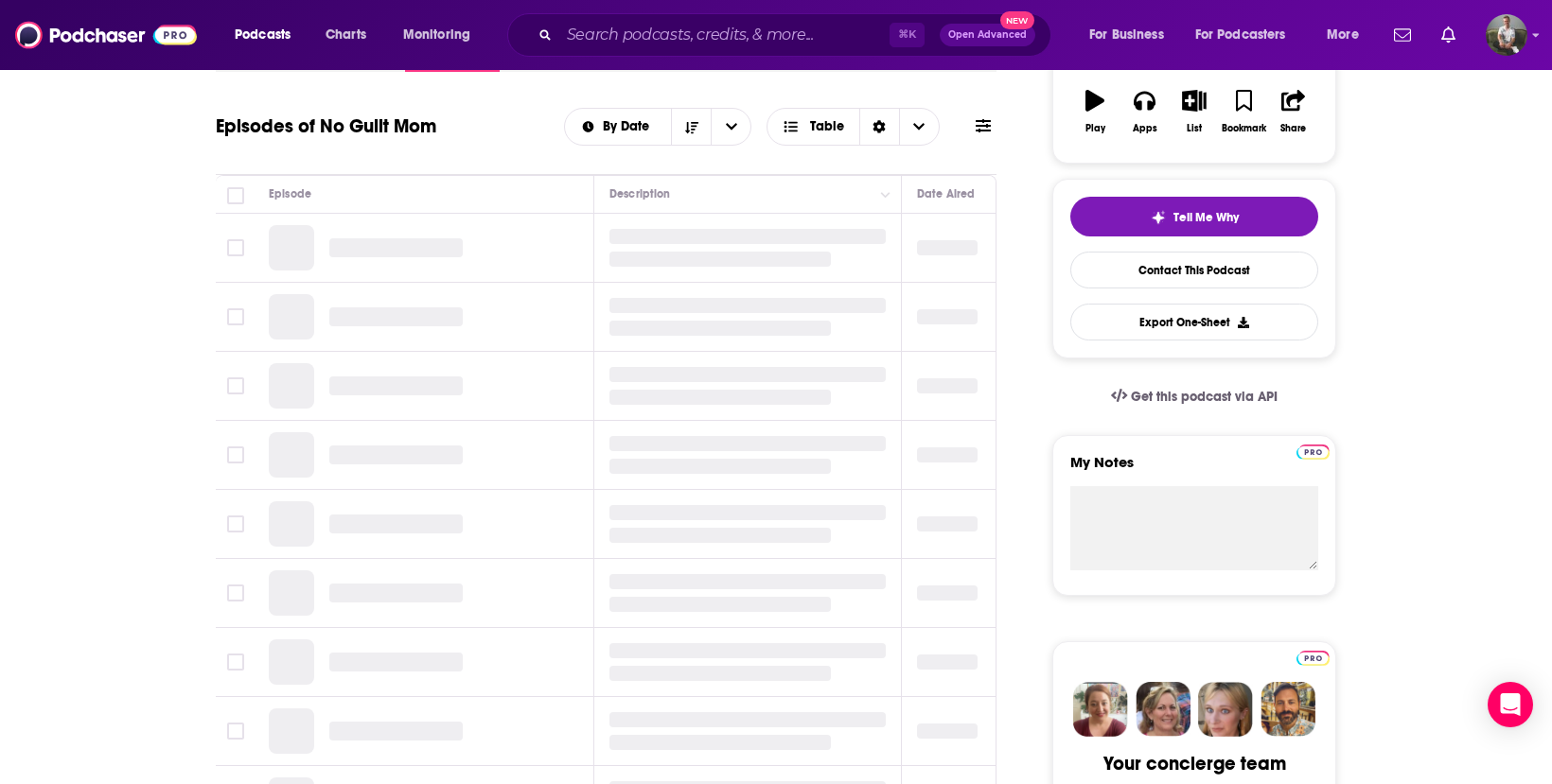
scroll to position [400, 0]
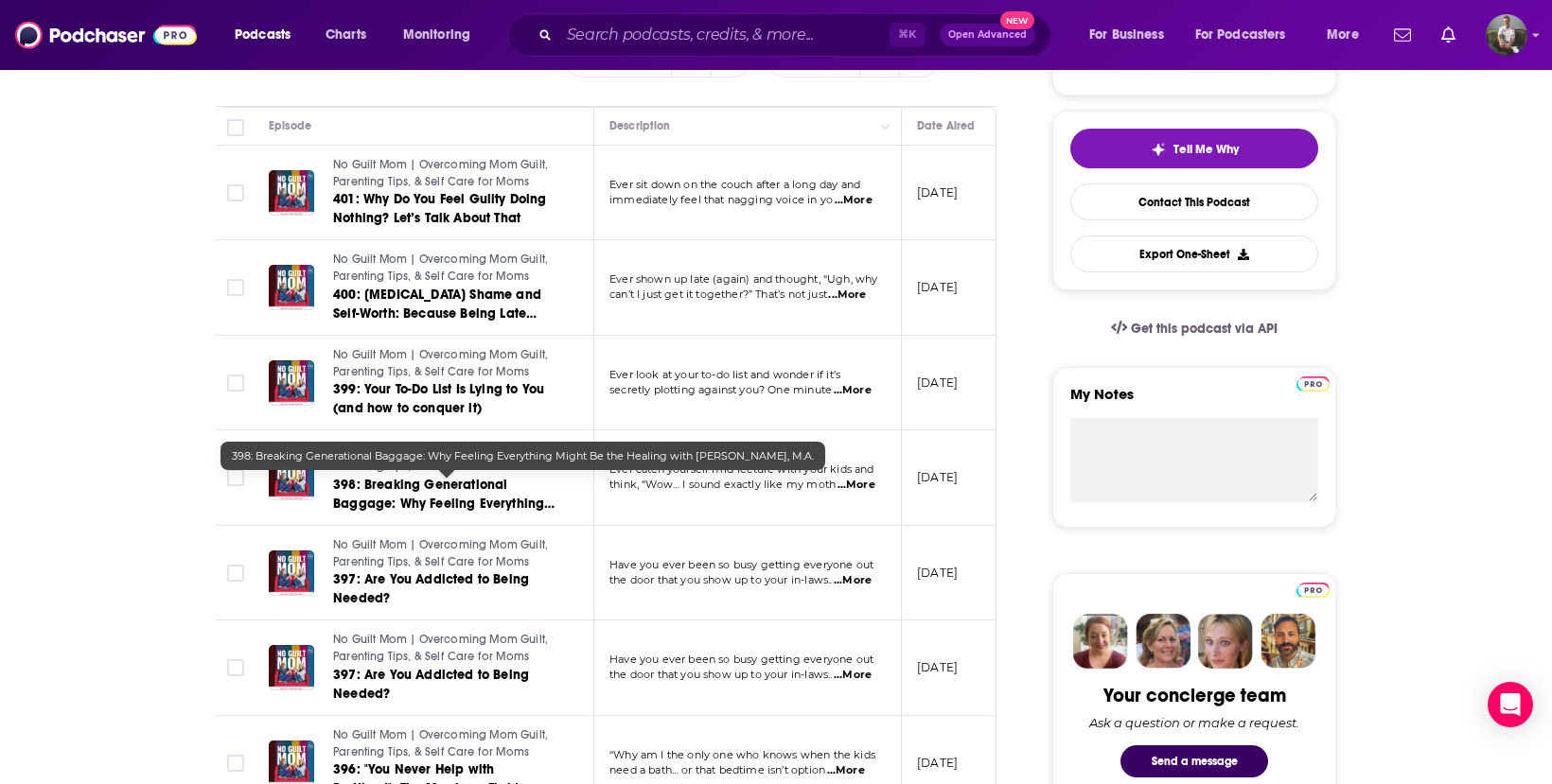
click at [454, 493] on link "398: Breaking Generational Baggage: Why Feeling Everything Might Be the Healing…" at bounding box center [446, 495] width 227 height 38
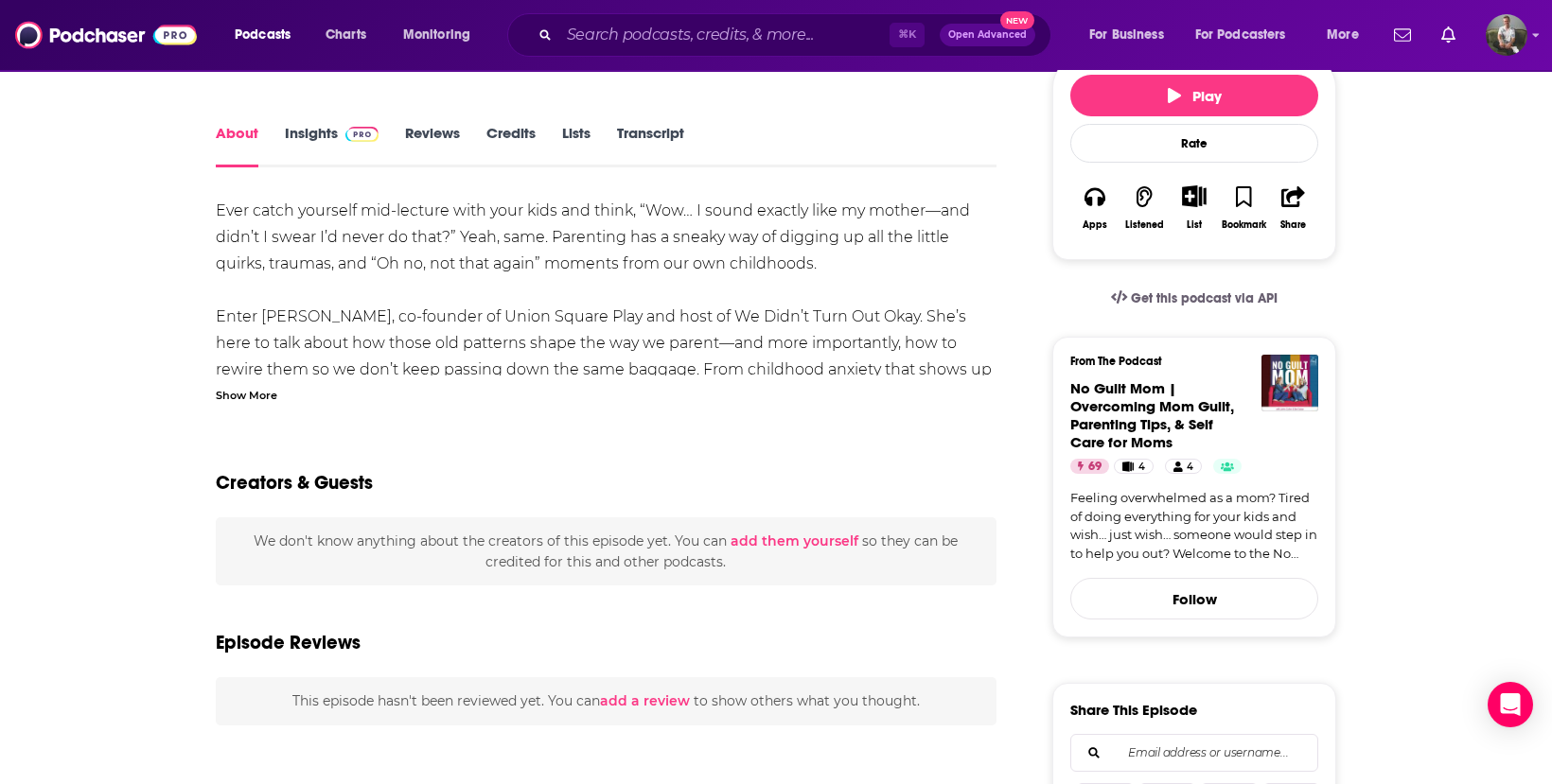
scroll to position [270, 0]
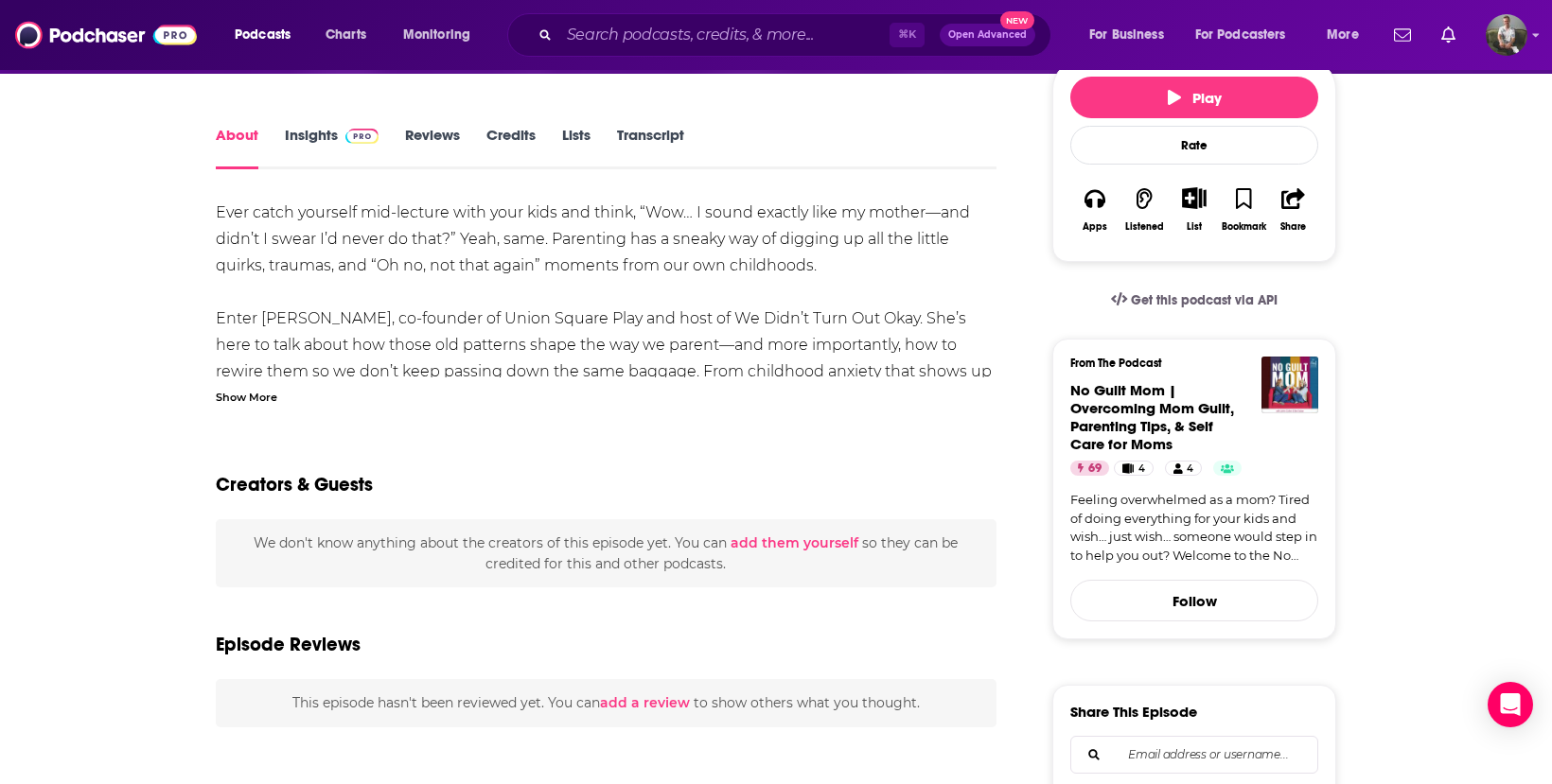
click at [254, 394] on div "Show More" at bounding box center [246, 395] width 62 height 18
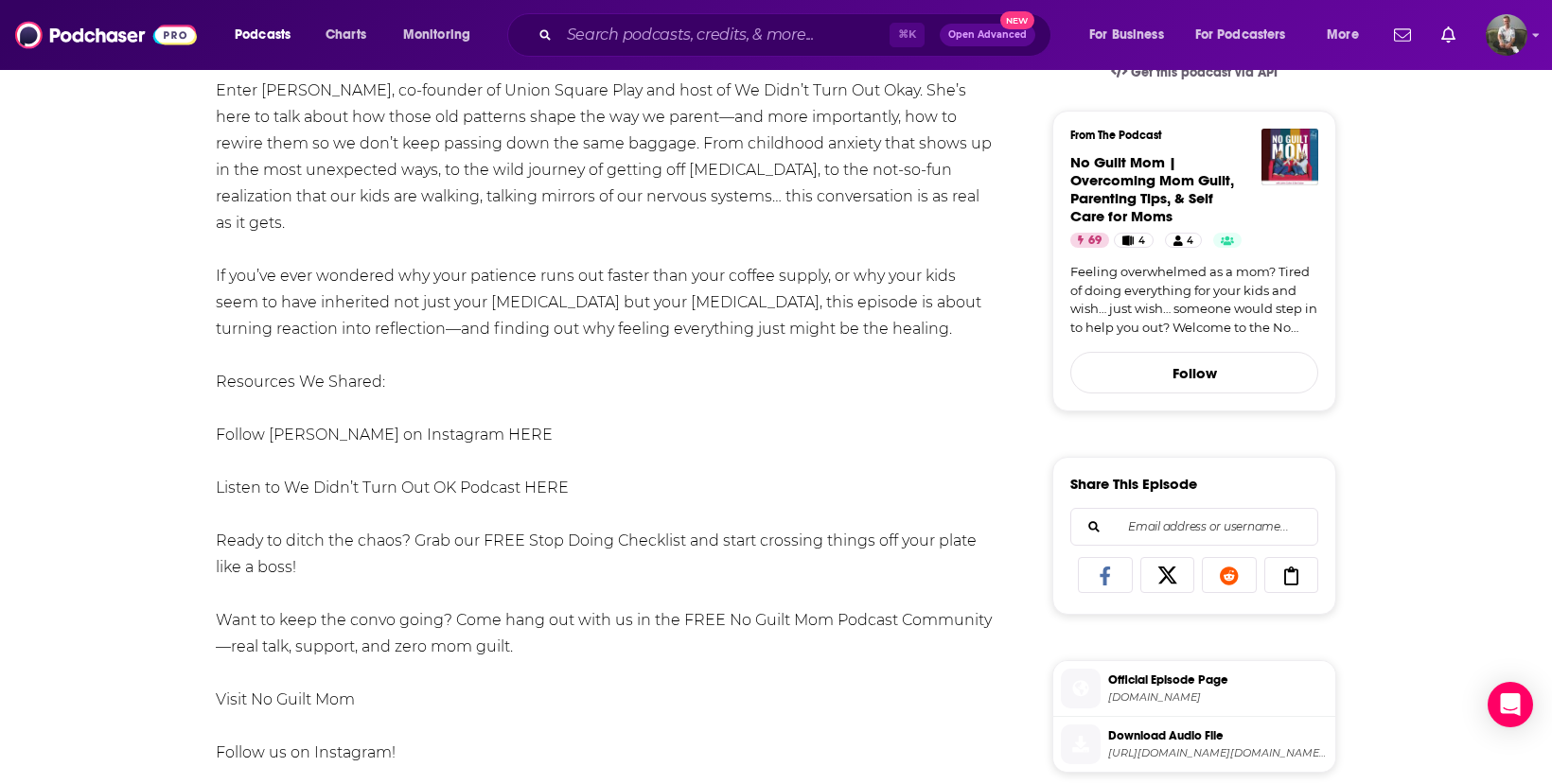
scroll to position [0, 0]
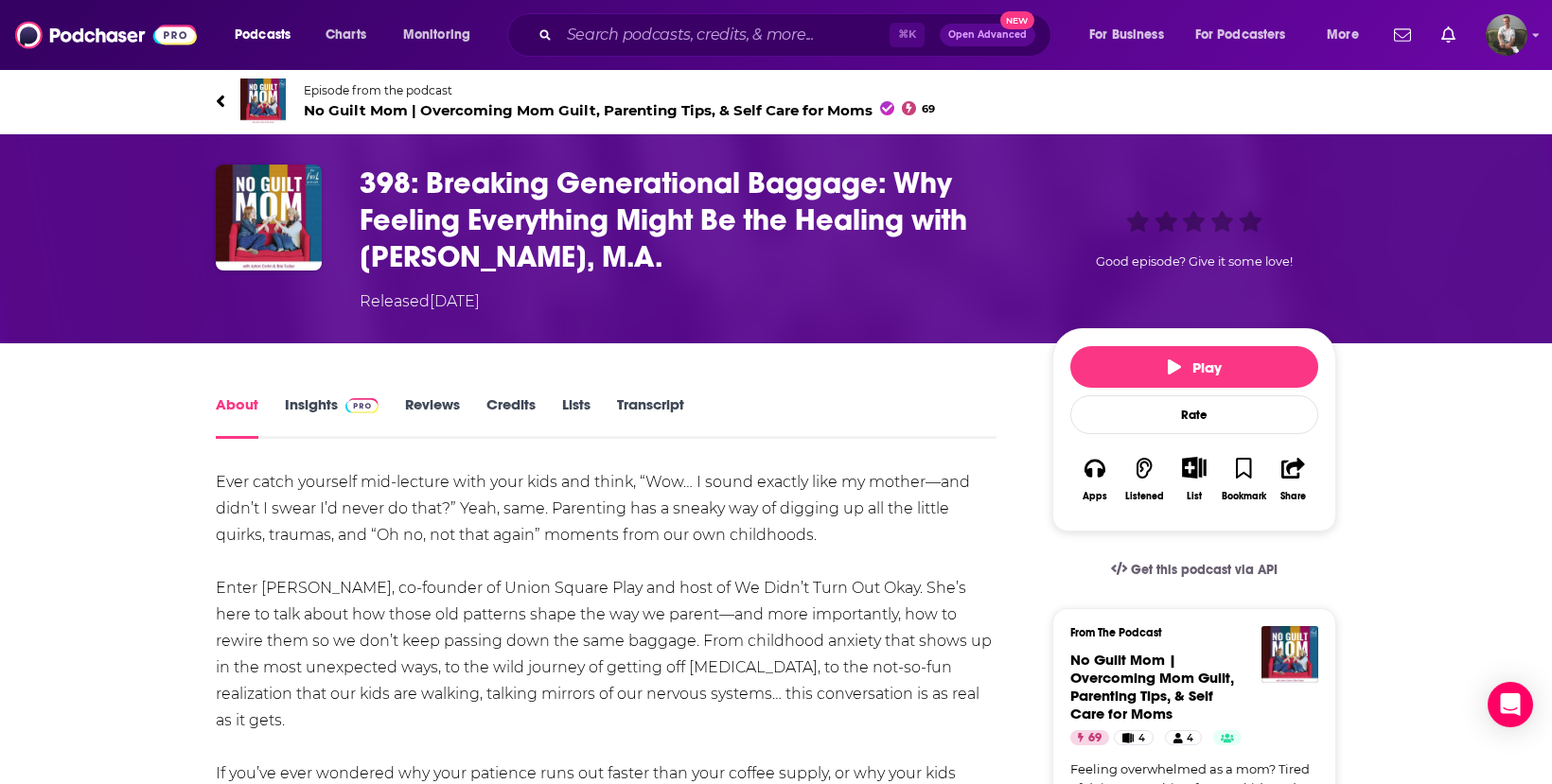
click at [358, 188] on div "398: Breaking Generational Baggage: Why Feeling Everything Might Be the Healing…" at bounding box center [776, 238] width 1121 height 148
drag, startPoint x: 364, startPoint y: 174, endPoint x: 693, endPoint y: 259, distance: 339.8
click at [693, 259] on h1 "398: Breaking Generational Baggage: Why Feeling Everything Might Be the Healing…" at bounding box center [690, 220] width 663 height 111
copy h1 "398: Breaking Generational Baggage: Why Feeling Everything Might Be the Healing…"
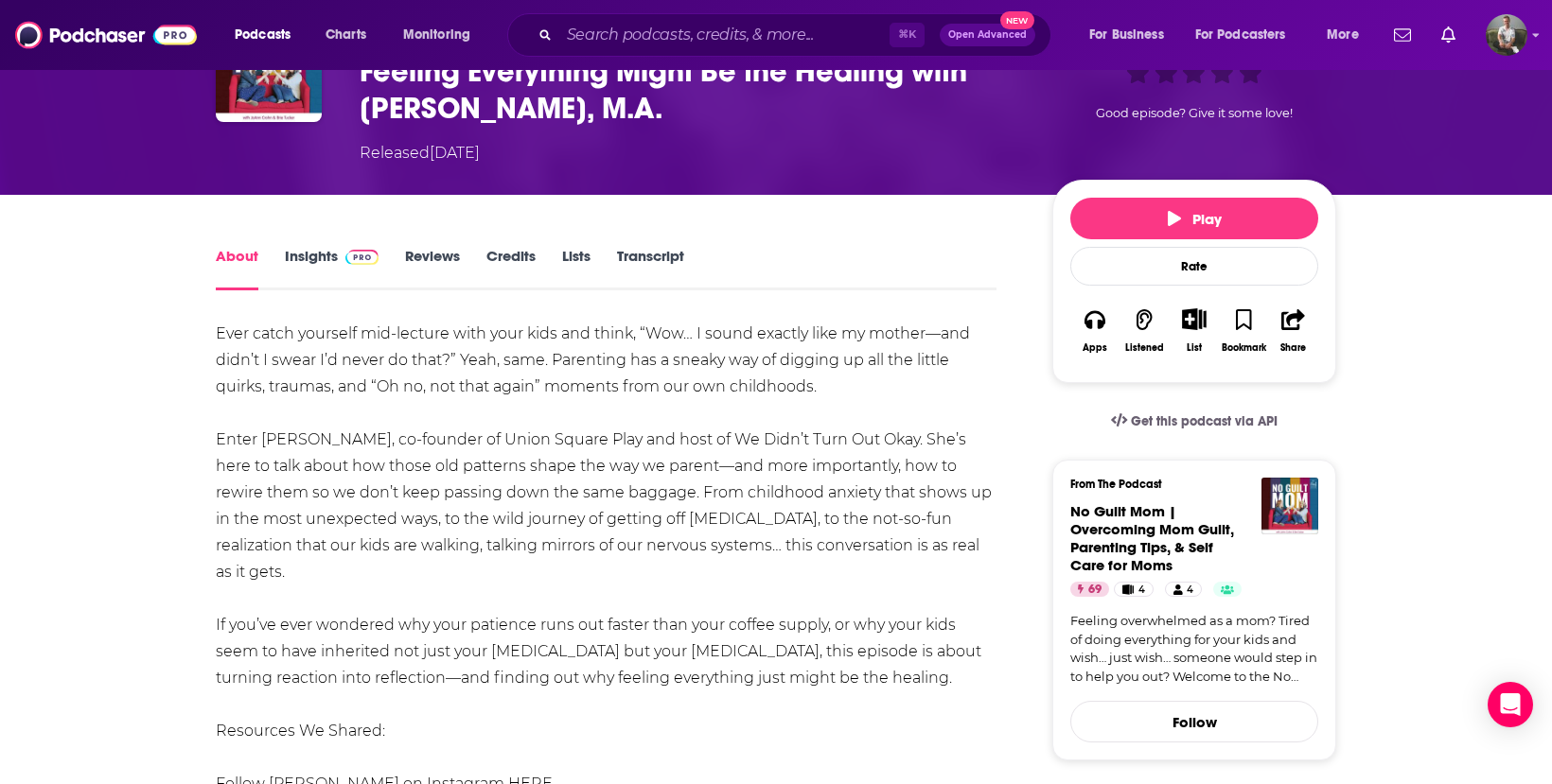
scroll to position [187, 0]
